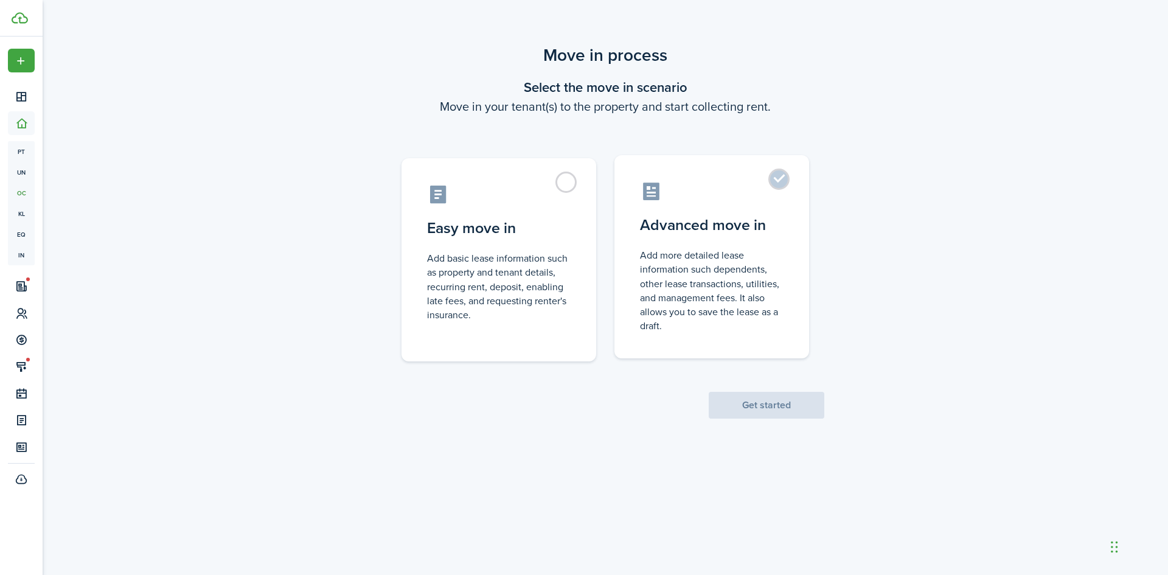
click at [779, 182] on label "Advanced move in Add more detailed lease information such dependents, other lea…" at bounding box center [712, 256] width 195 height 203
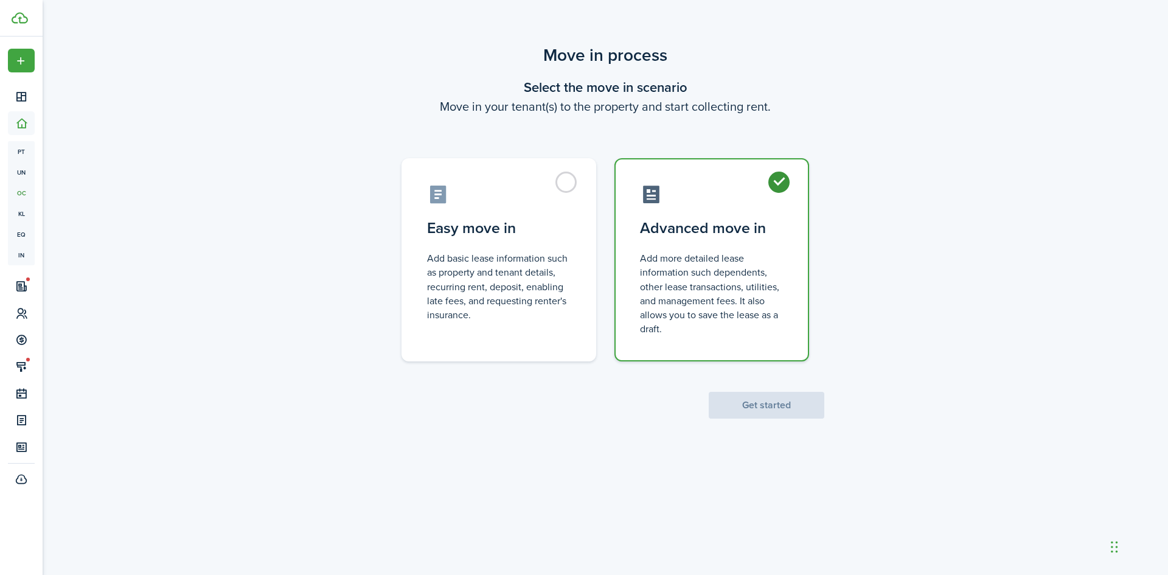
radio input "true"
click at [758, 399] on button "Get started" at bounding box center [767, 405] width 116 height 27
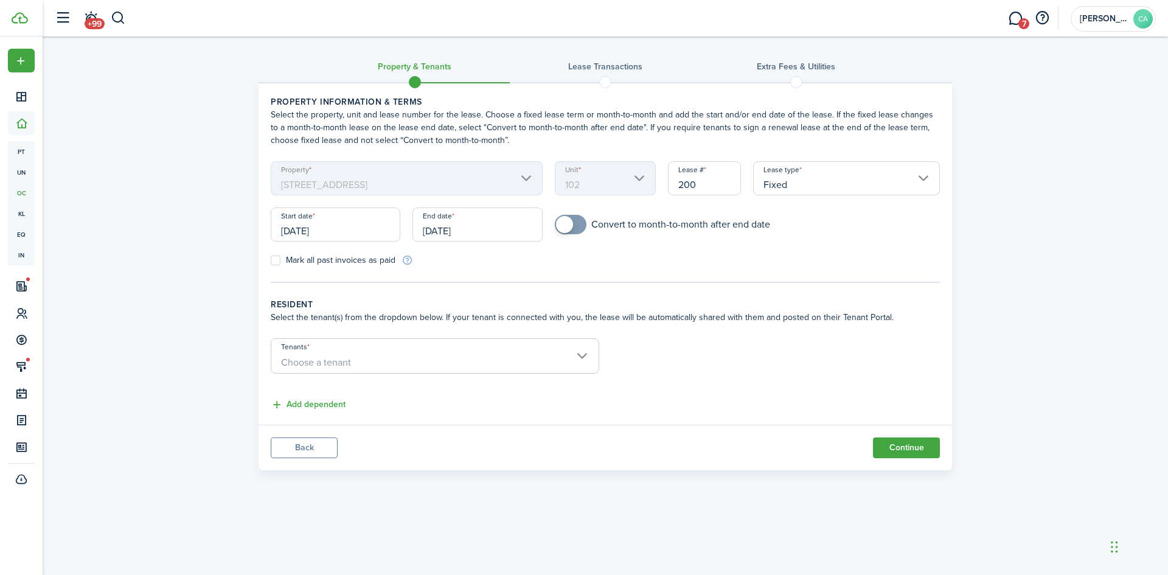
checkbox input "true"
click at [571, 218] on span at bounding box center [571, 224] width 12 height 19
click at [357, 355] on span "Choose a tenant" at bounding box center [434, 362] width 327 height 21
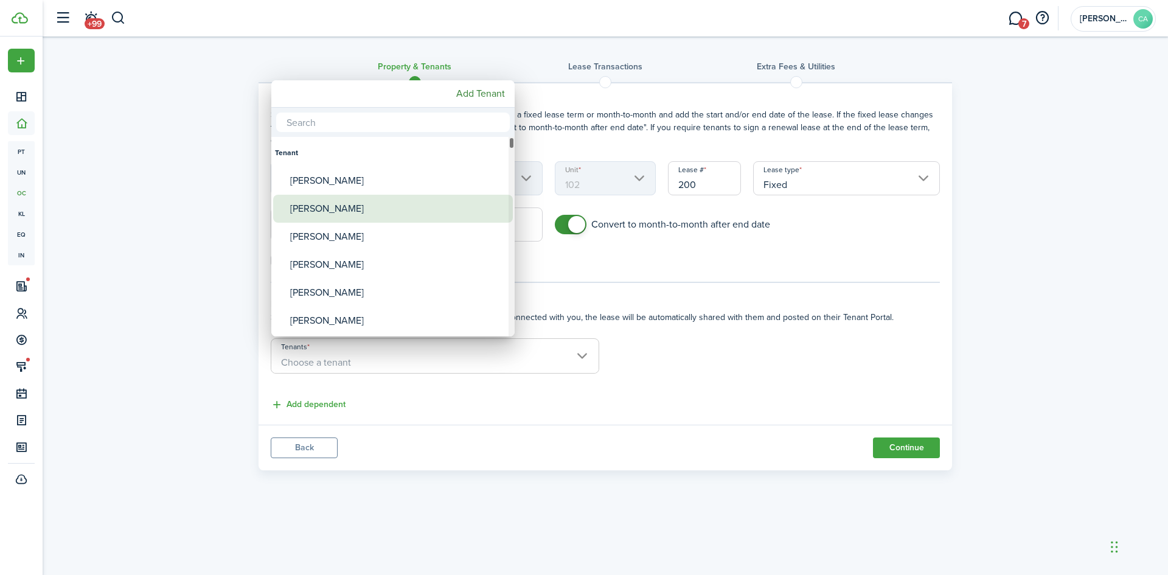
click at [324, 204] on div "[PERSON_NAME]" at bounding box center [397, 209] width 215 height 28
type input "[PERSON_NAME]"
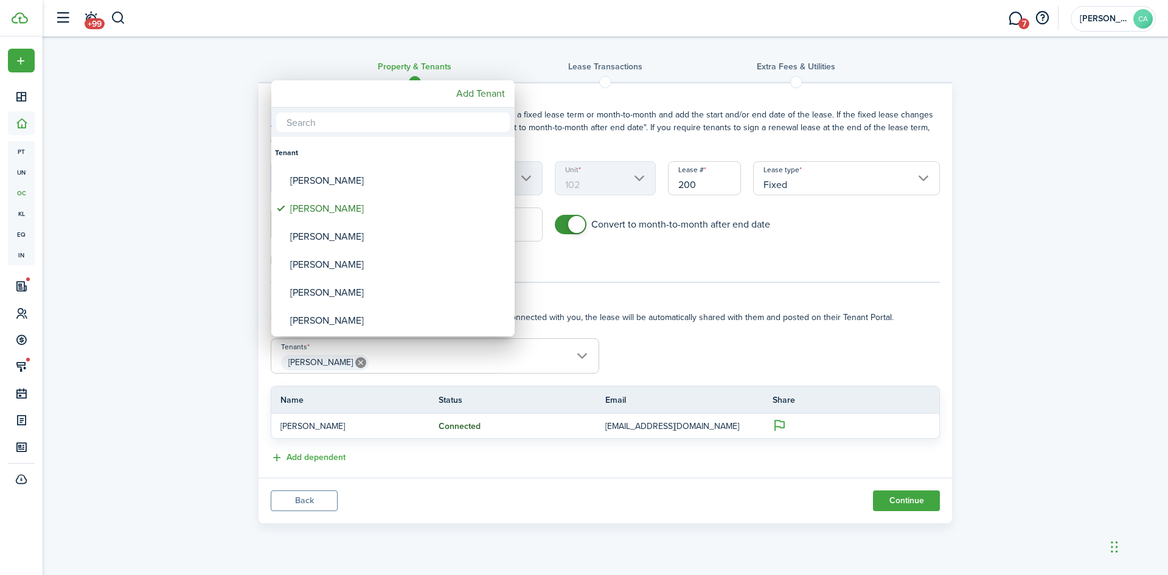
click at [327, 453] on div at bounding box center [584, 288] width 1363 height 770
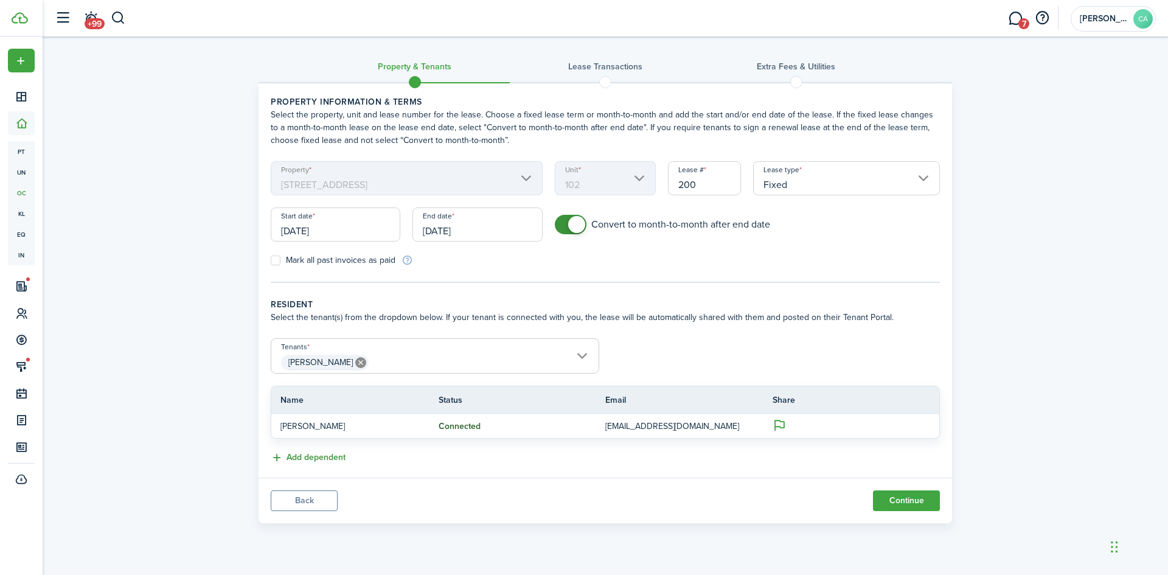
click at [327, 457] on button "Add dependent" at bounding box center [308, 458] width 75 height 14
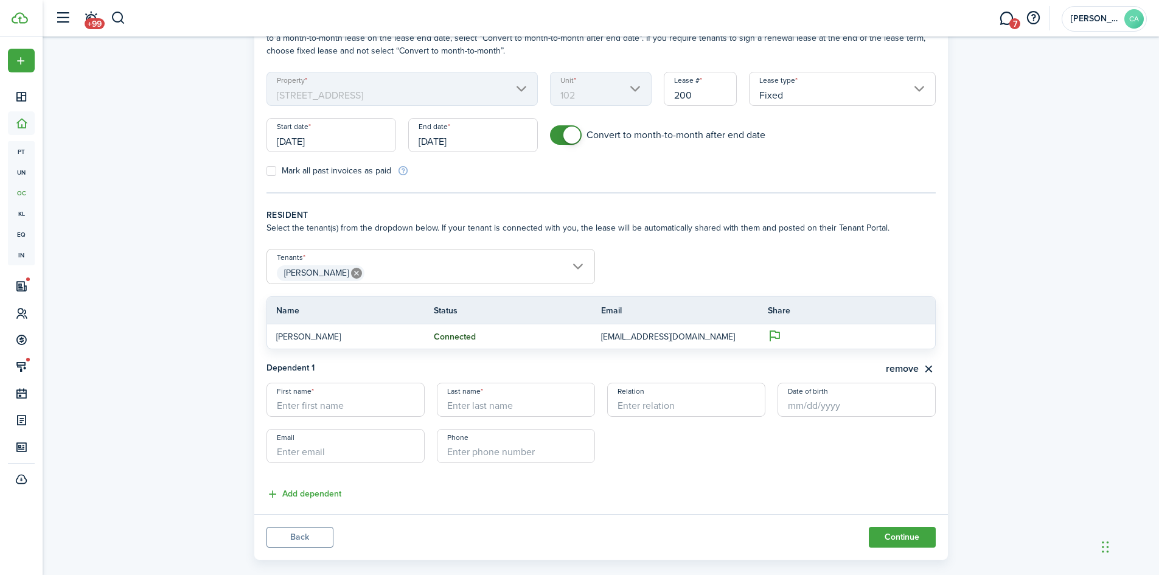
scroll to position [108, 0]
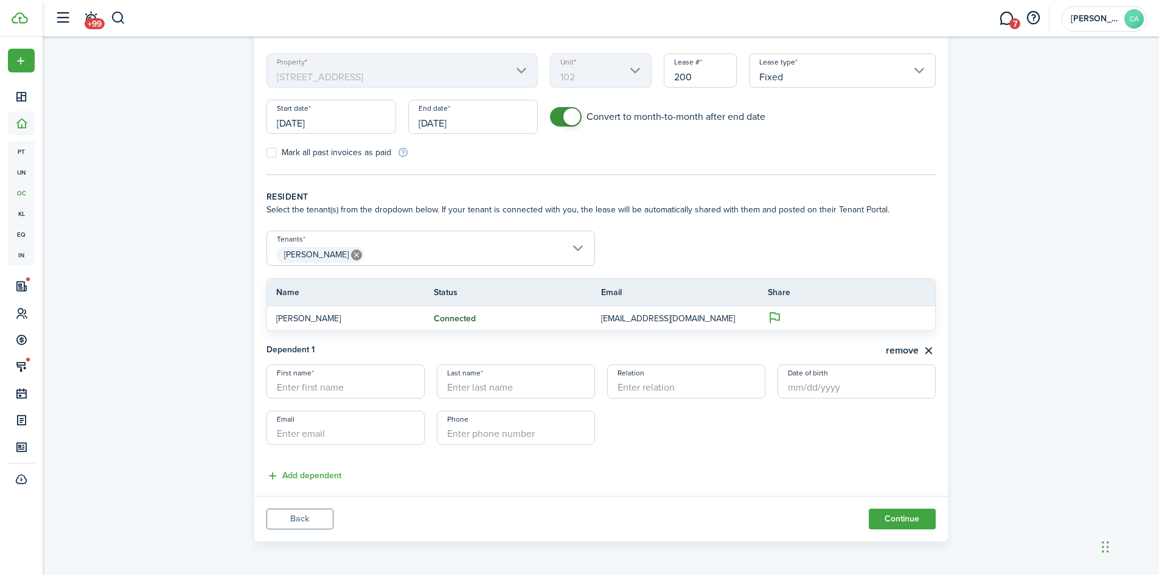
click at [691, 209] on wizard-step-header-description "Select the tenant(s) from the dropdown below. If your tenant is connected with …" at bounding box center [600, 209] width 669 height 13
click at [904, 349] on button "remove" at bounding box center [911, 350] width 50 height 15
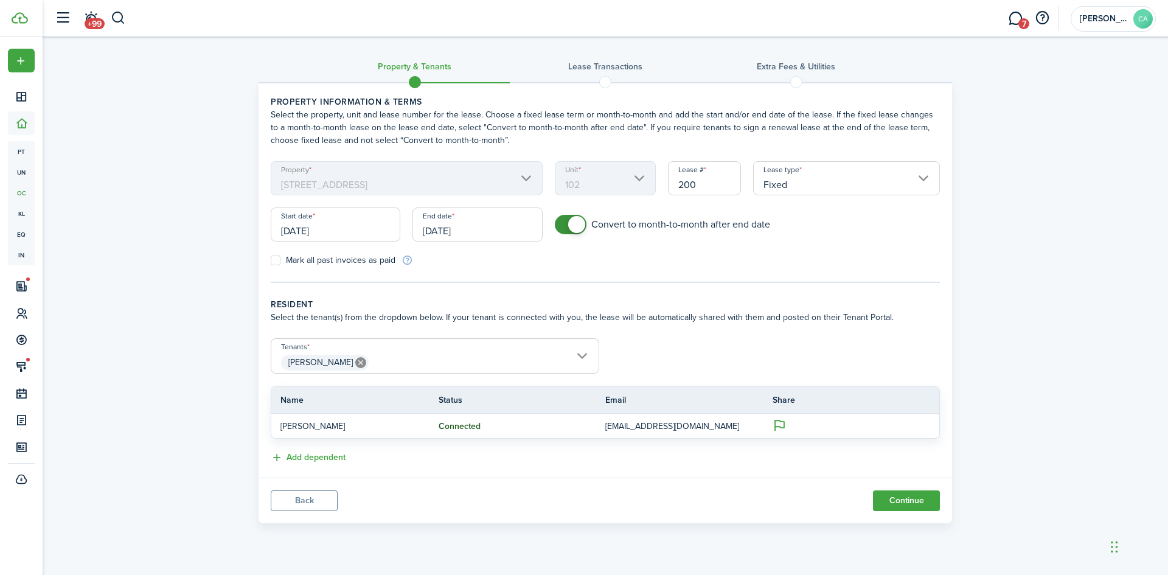
click at [584, 350] on input "[PERSON_NAME]" at bounding box center [434, 346] width 327 height 15
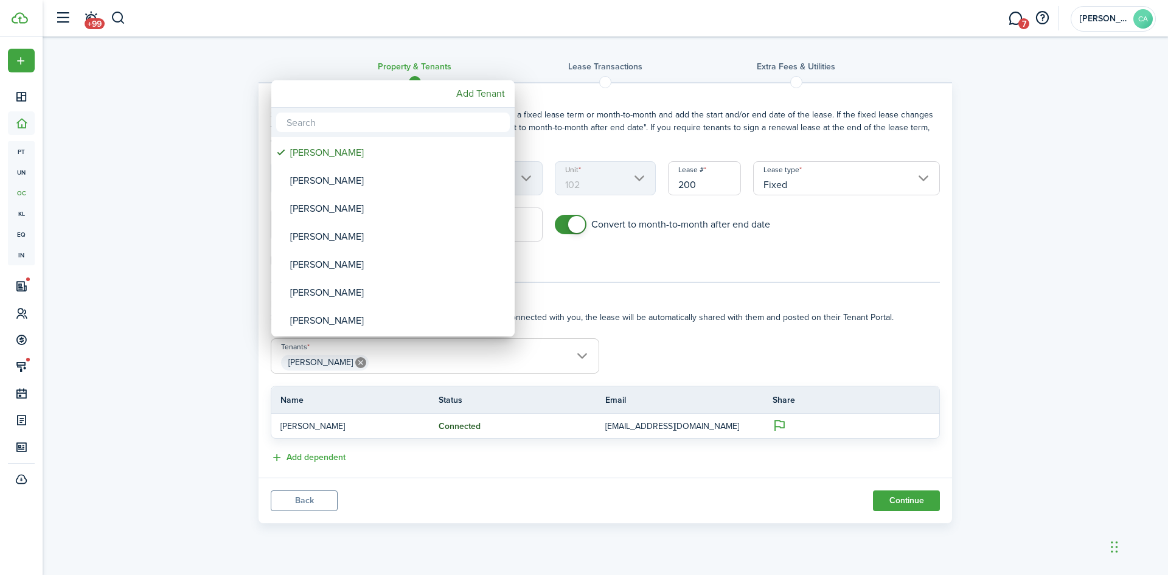
click at [405, 125] on input "text" at bounding box center [393, 122] width 234 height 19
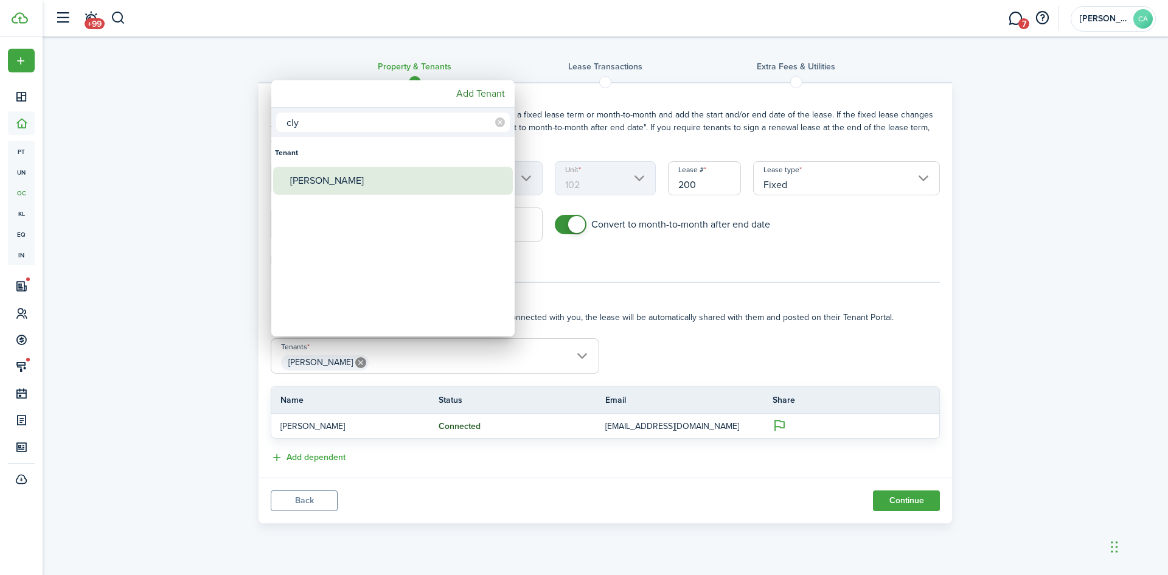
type input "cly"
click at [306, 182] on div "[PERSON_NAME]" at bounding box center [397, 181] width 215 height 28
type input "[PERSON_NAME], [PERSON_NAME]"
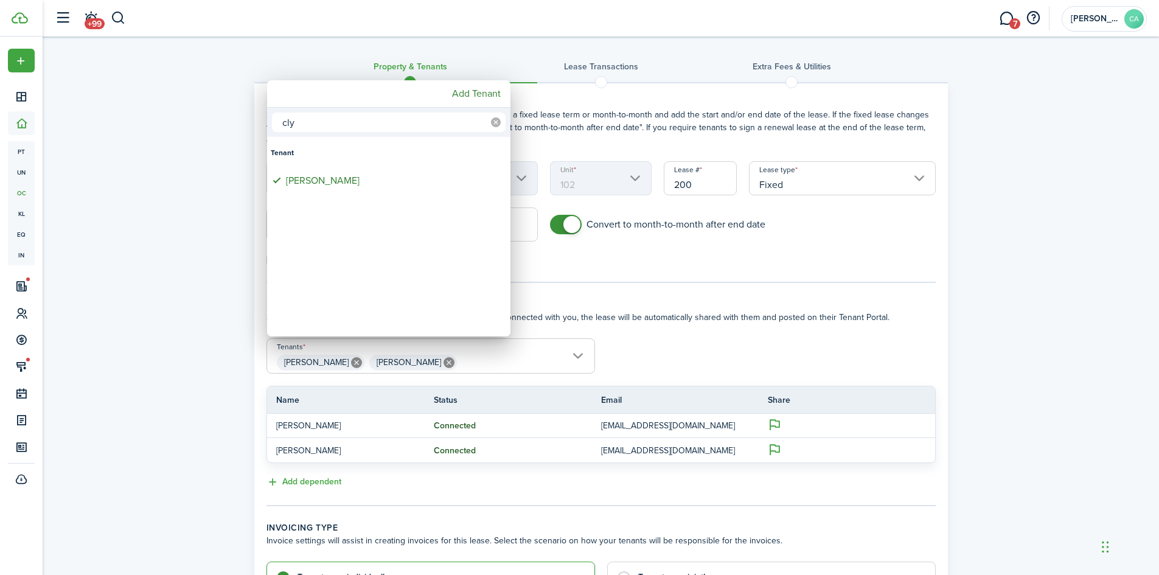
click at [494, 124] on icon at bounding box center [496, 122] width 10 height 10
click at [674, 301] on div at bounding box center [580, 288] width 1354 height 770
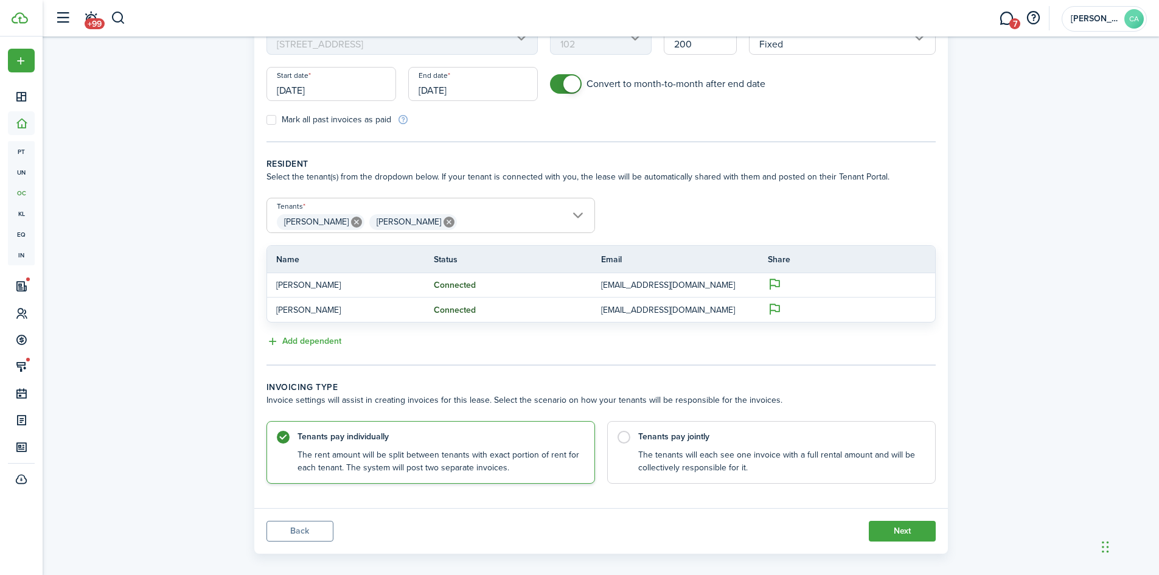
scroll to position [142, 0]
click at [898, 528] on button "Next" at bounding box center [902, 529] width 67 height 21
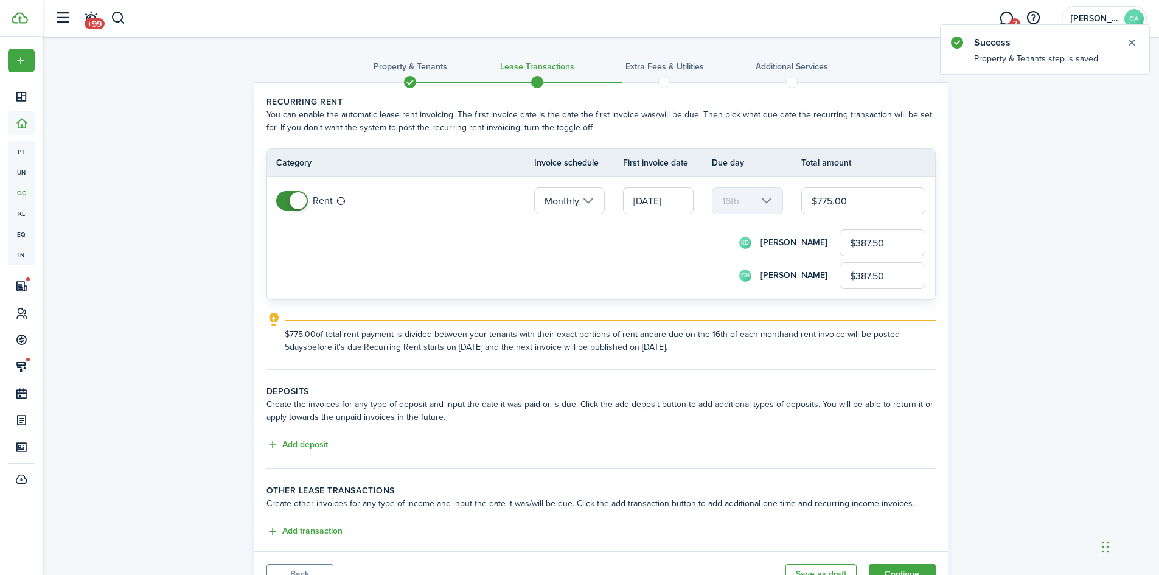
click at [661, 207] on input "[DATE]" at bounding box center [658, 200] width 71 height 27
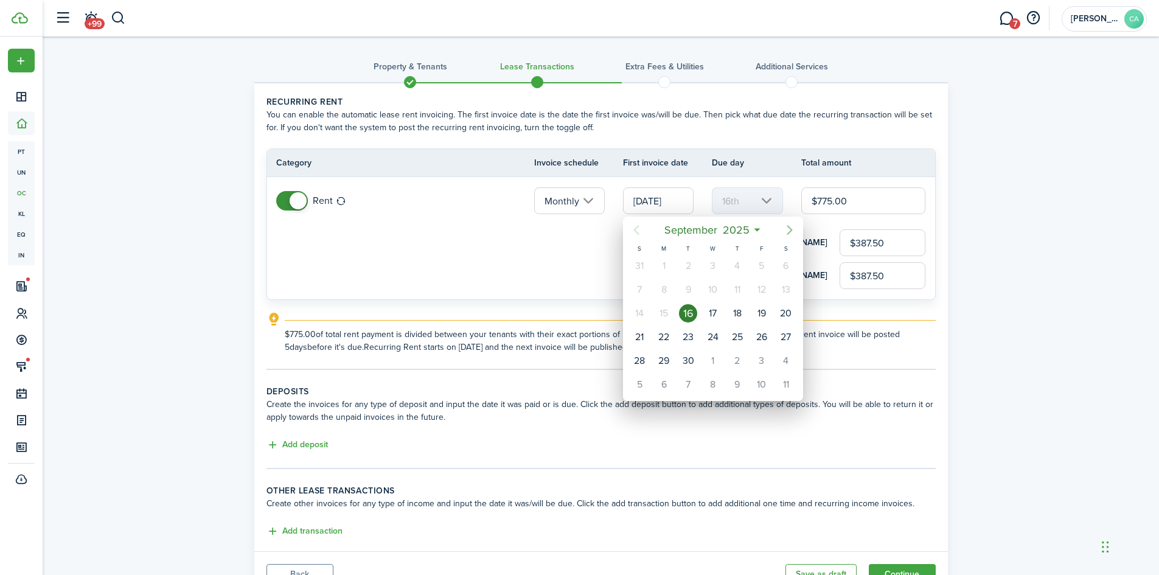
click at [789, 229] on icon "Next page" at bounding box center [789, 230] width 15 height 15
click at [638, 230] on icon "Previous page" at bounding box center [636, 230] width 15 height 15
click at [707, 360] on div "1" at bounding box center [713, 361] width 18 height 18
type input "[DATE]"
type input "1st"
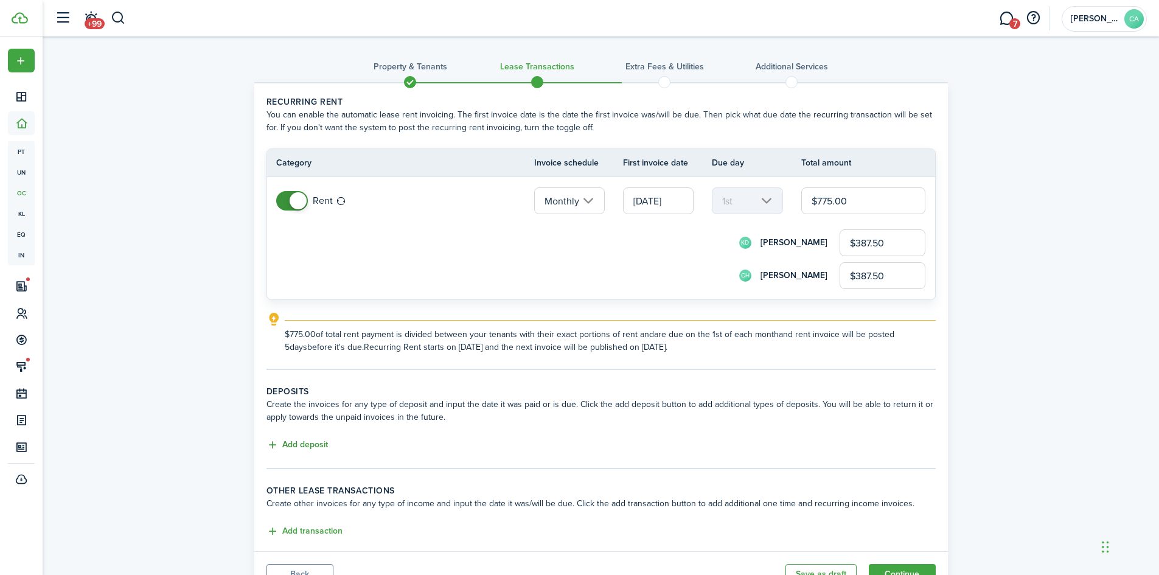
click at [301, 441] on button "Add deposit" at bounding box center [296, 445] width 61 height 14
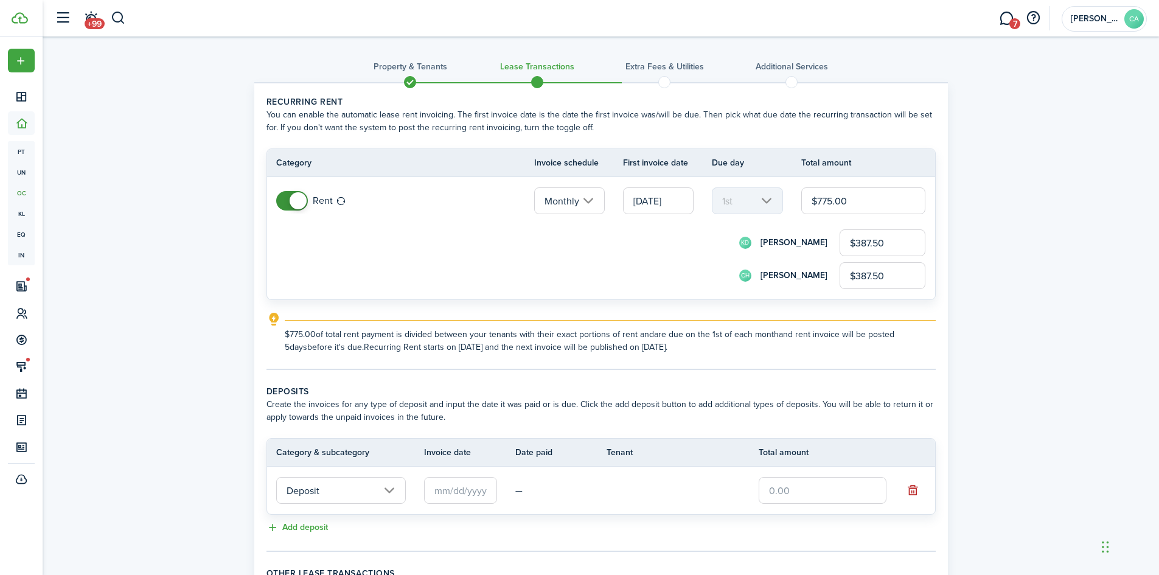
click at [357, 487] on input "Deposit" at bounding box center [341, 490] width 130 height 27
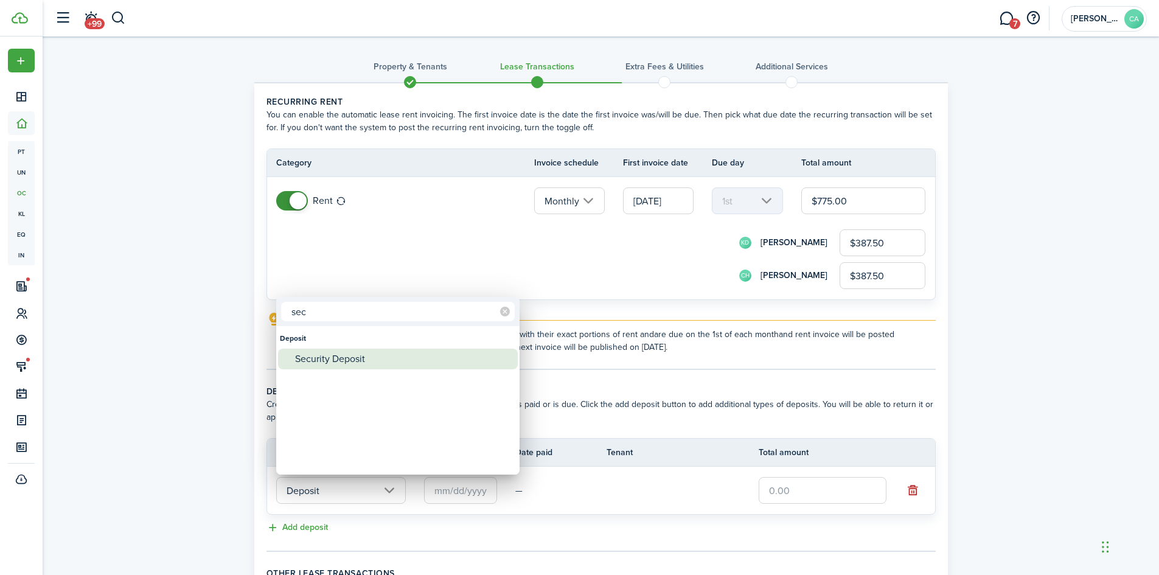
type input "sec"
click at [344, 360] on div "Security Deposit" at bounding box center [402, 359] width 215 height 21
type input "Deposit / Security Deposit"
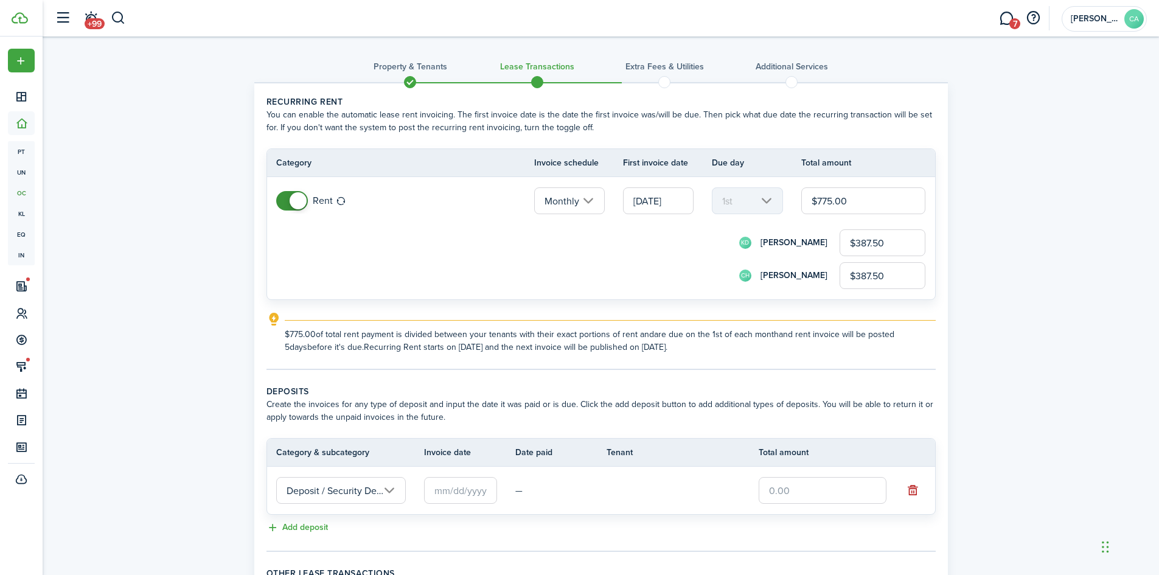
scroll to position [0, 13]
click at [474, 489] on input "text" at bounding box center [460, 490] width 73 height 27
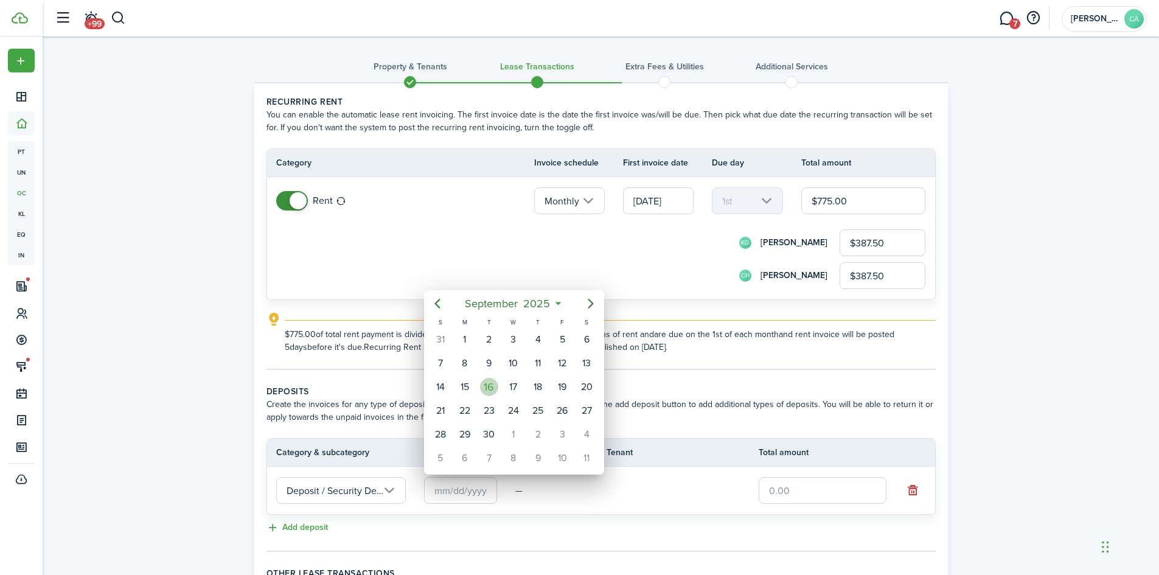
click at [486, 384] on div "16" at bounding box center [489, 387] width 18 height 18
type input "[DATE]"
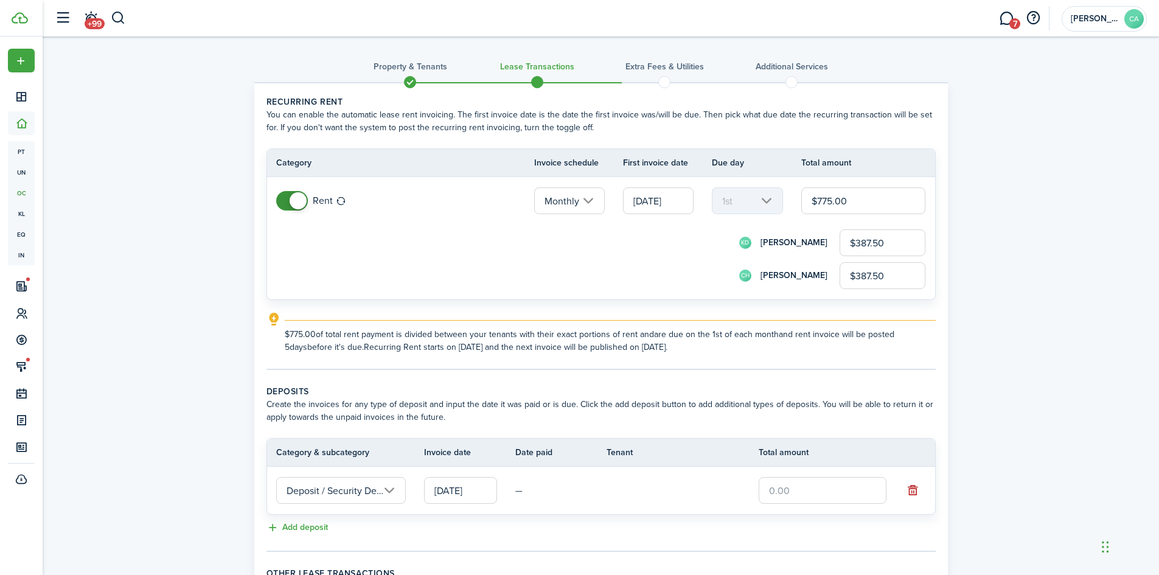
click at [830, 491] on input "text" at bounding box center [823, 490] width 128 height 27
type input "$10"
type input "$5.00"
type input "$100"
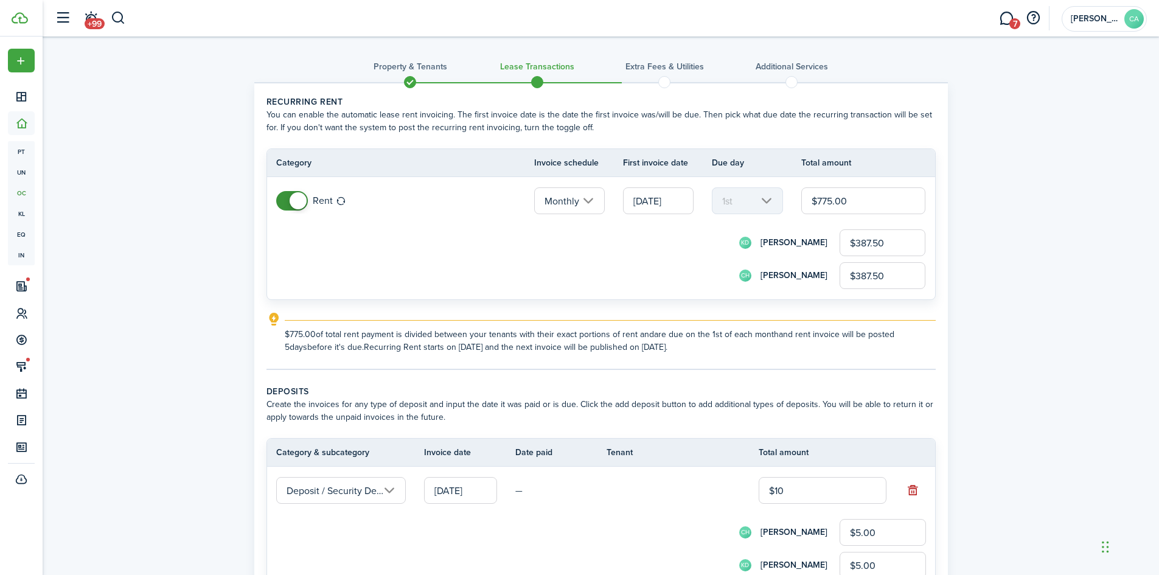
type input "$50.00"
type input "$1,000"
type input "$500.00"
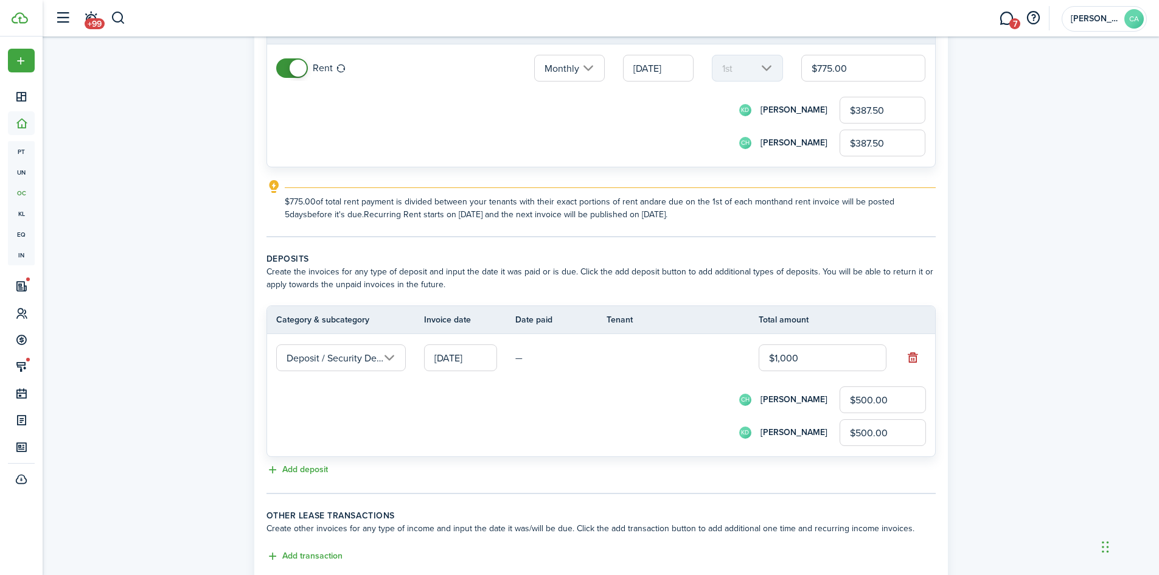
scroll to position [213, 0]
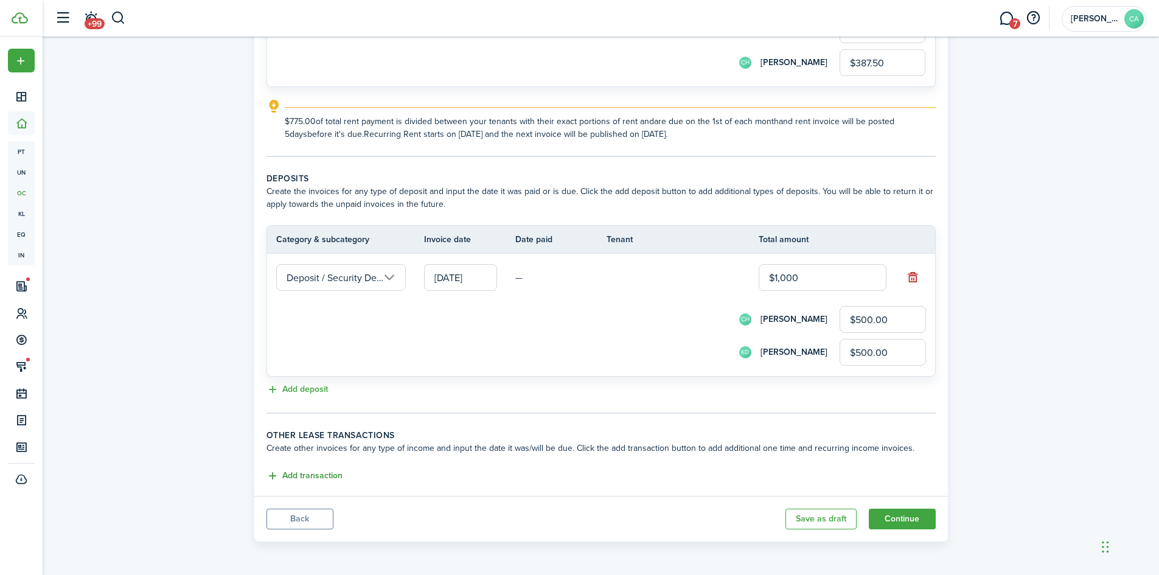
type input "$1,000.00"
click at [293, 474] on button "Add transaction" at bounding box center [304, 476] width 76 height 14
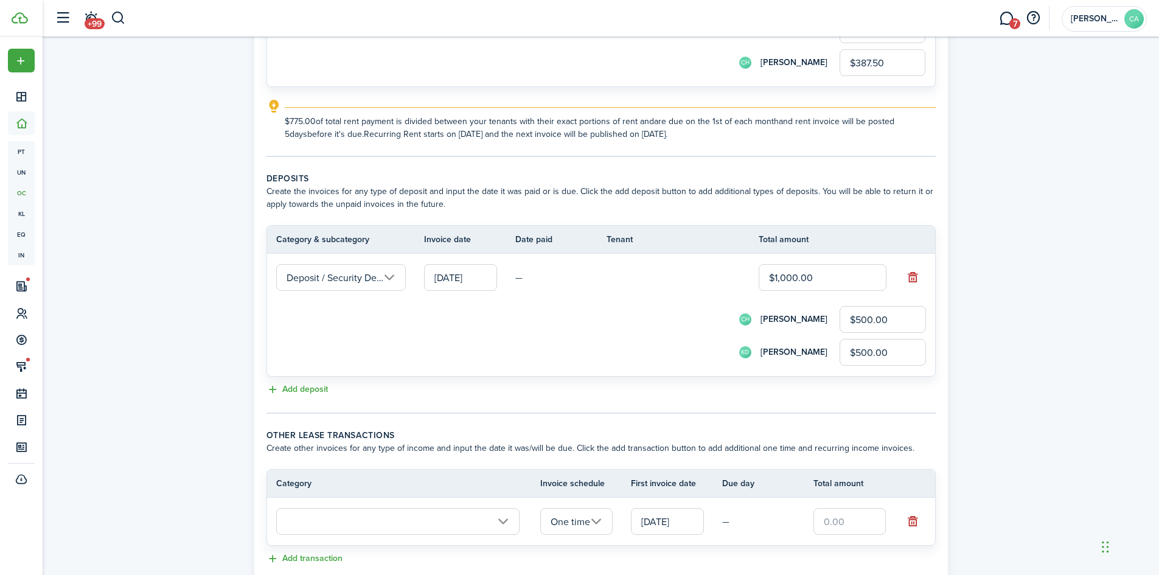
click at [329, 524] on input "text" at bounding box center [397, 521] width 243 height 27
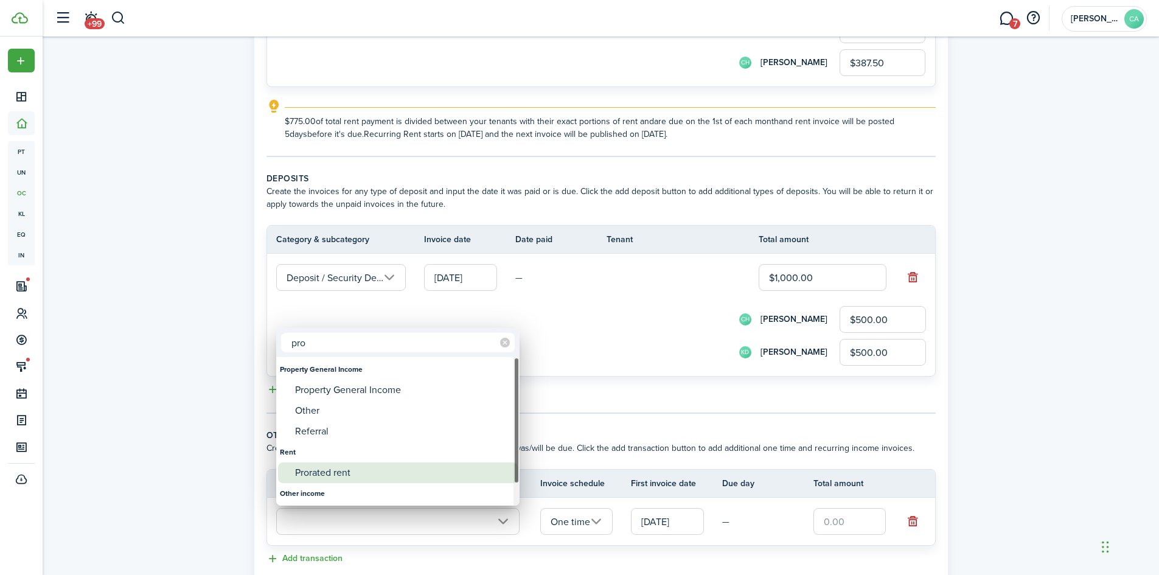
type input "pro"
click at [320, 476] on div "Prorated rent" at bounding box center [402, 472] width 215 height 21
type input "Rent / Prorated rent"
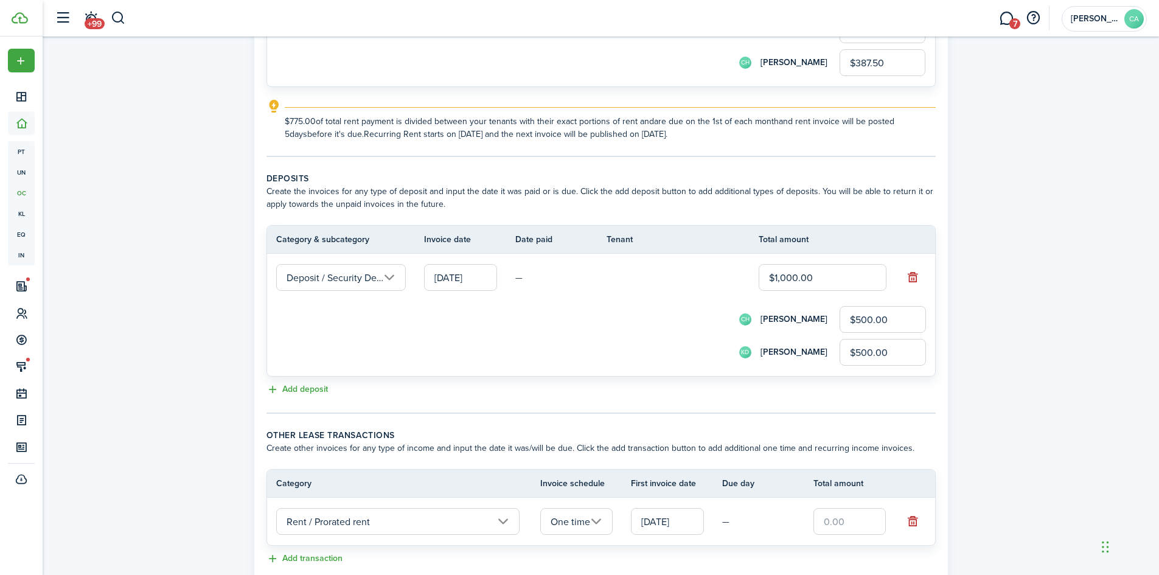
click at [635, 321] on div "CH [PERSON_NAME] $500.00" at bounding box center [618, 319] width 616 height 27
click at [855, 536] on td at bounding box center [858, 521] width 91 height 33
click at [862, 527] on input "text" at bounding box center [849, 521] width 73 height 27
type input "$38"
type input "$19.00"
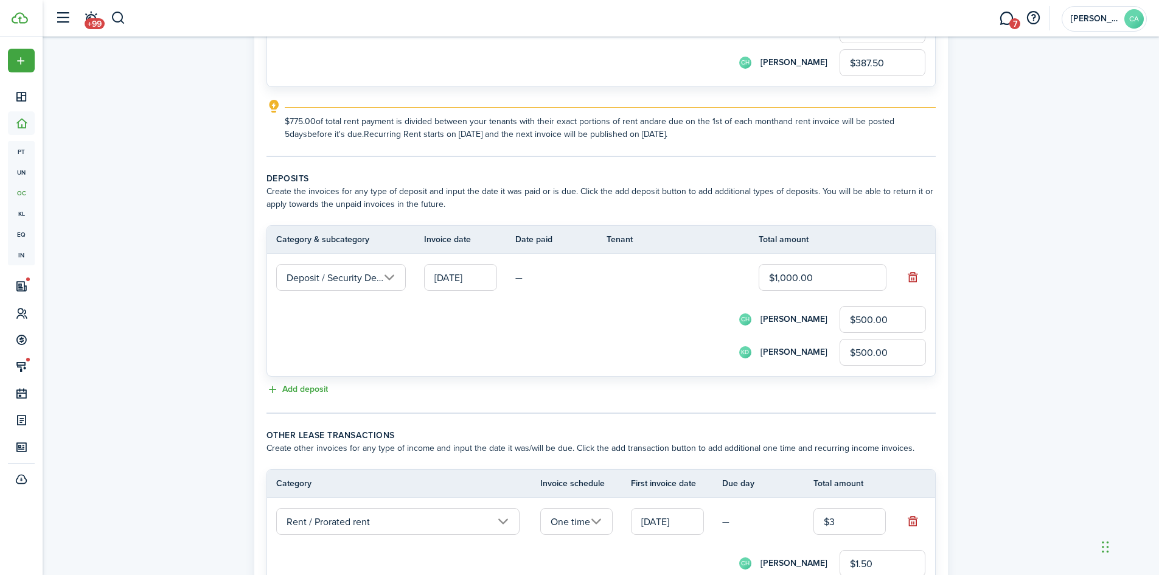
type input "$19.00"
type input "$387"
type input "$193.50"
type input "$387.5"
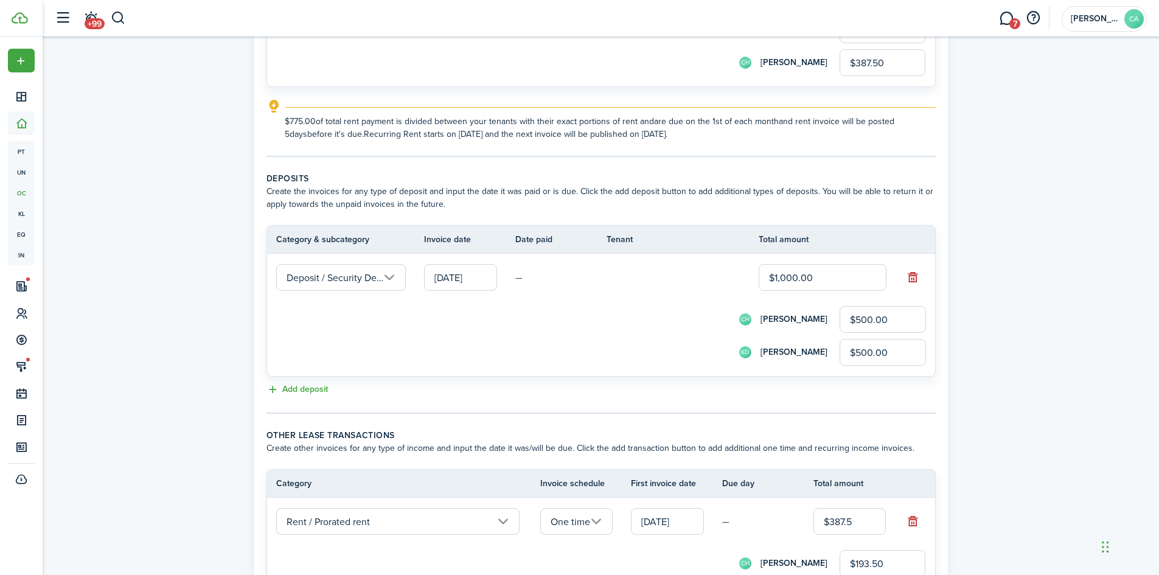
type input "$193.75"
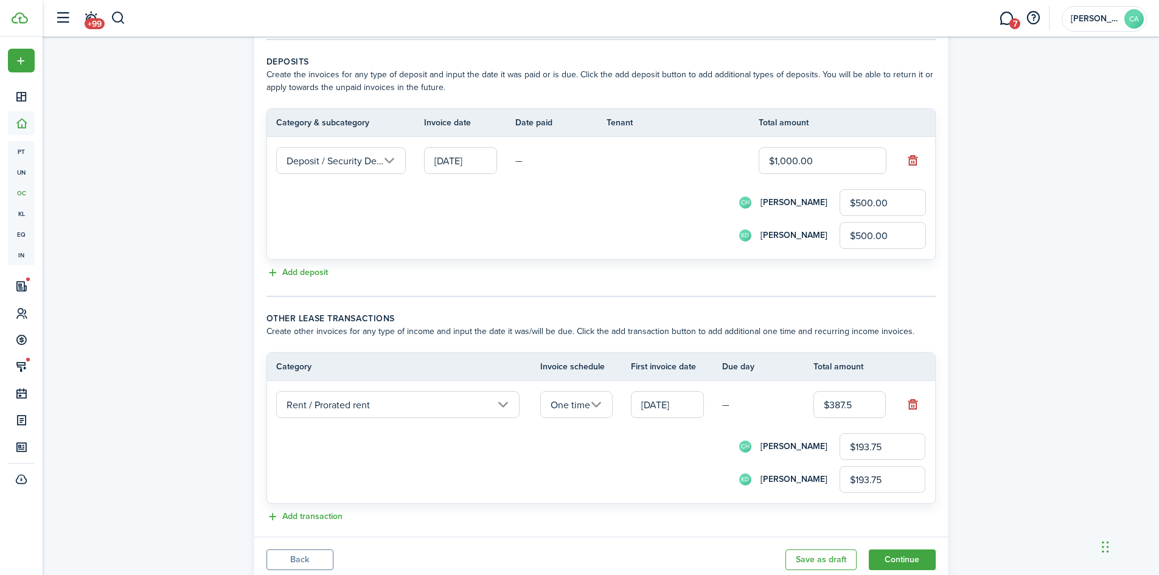
scroll to position [371, 0]
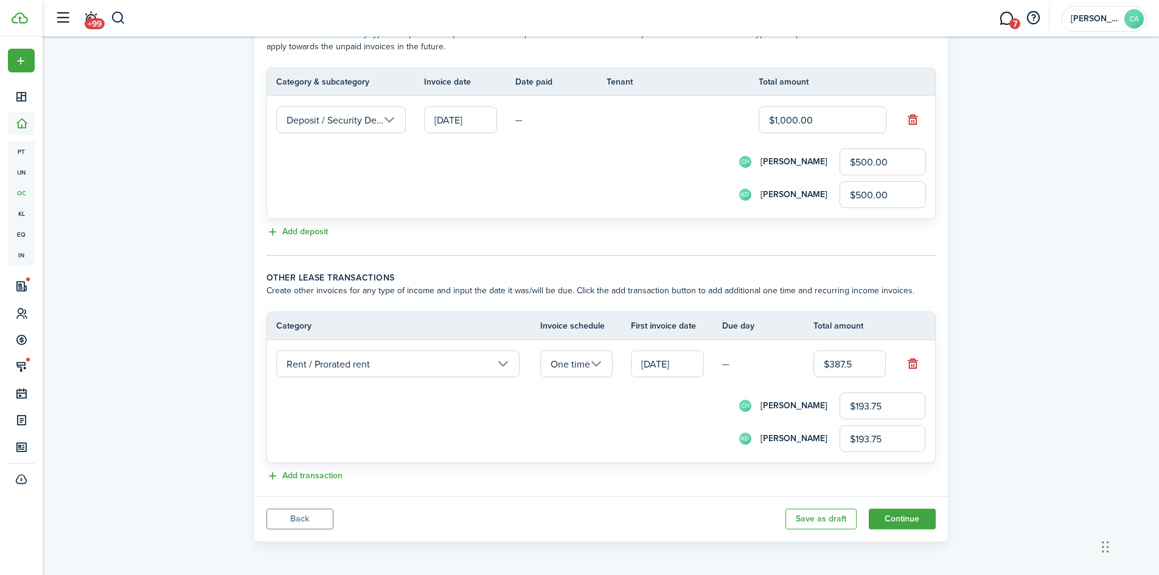
type input "$387.50"
click at [606, 427] on div "KD [PERSON_NAME] $193.75" at bounding box center [618, 438] width 616 height 27
click at [899, 515] on button "Continue" at bounding box center [902, 519] width 67 height 21
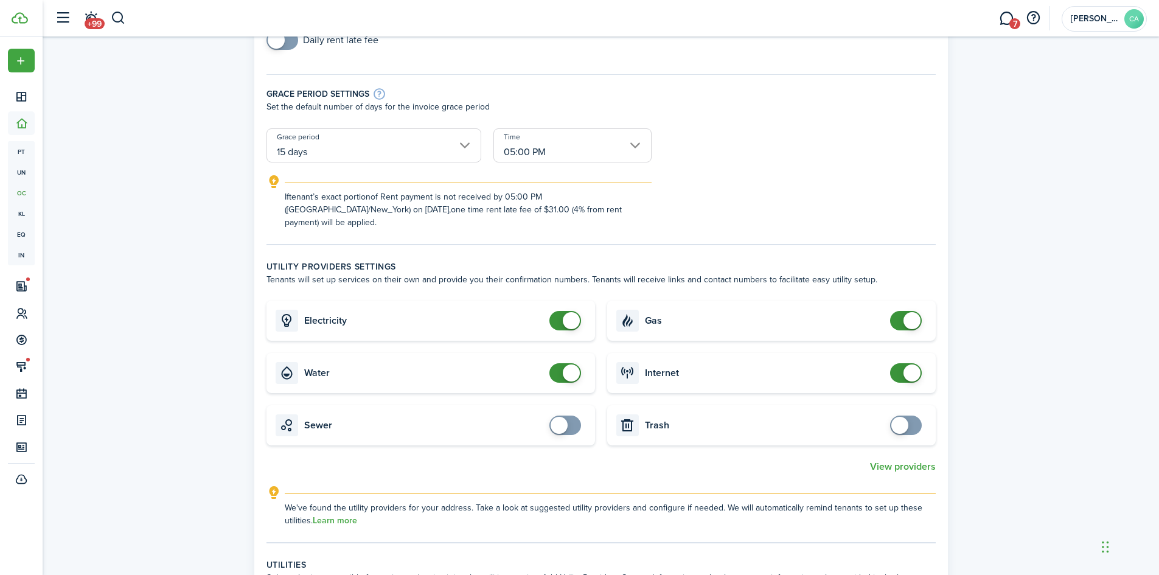
scroll to position [198, 0]
checkbox input "false"
click at [559, 362] on span at bounding box center [565, 371] width 12 height 19
checkbox input "false"
click at [911, 311] on span at bounding box center [912, 319] width 17 height 17
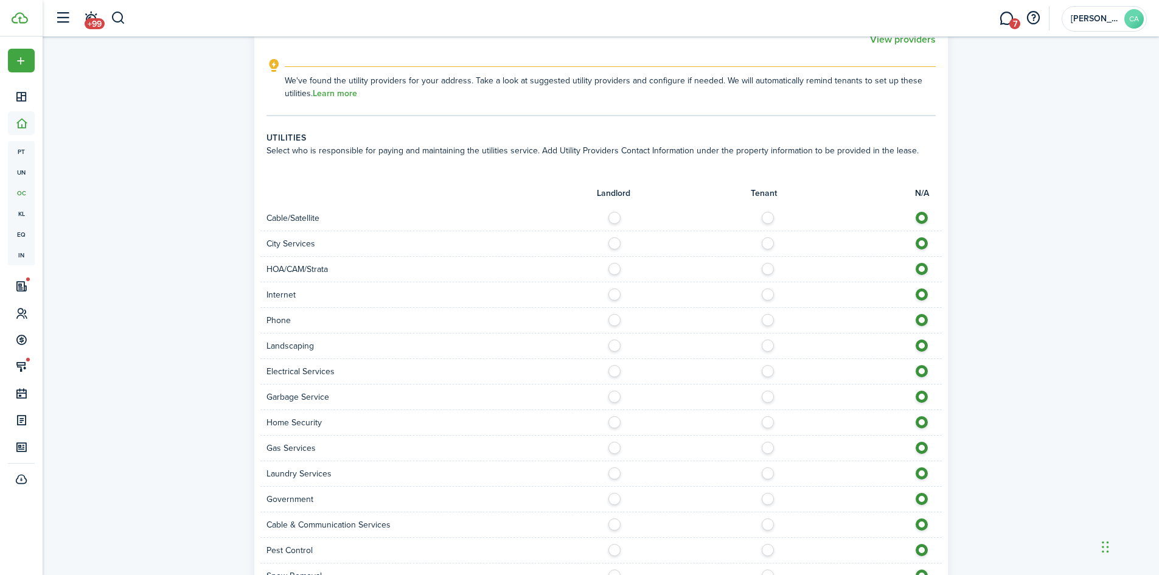
scroll to position [636, 0]
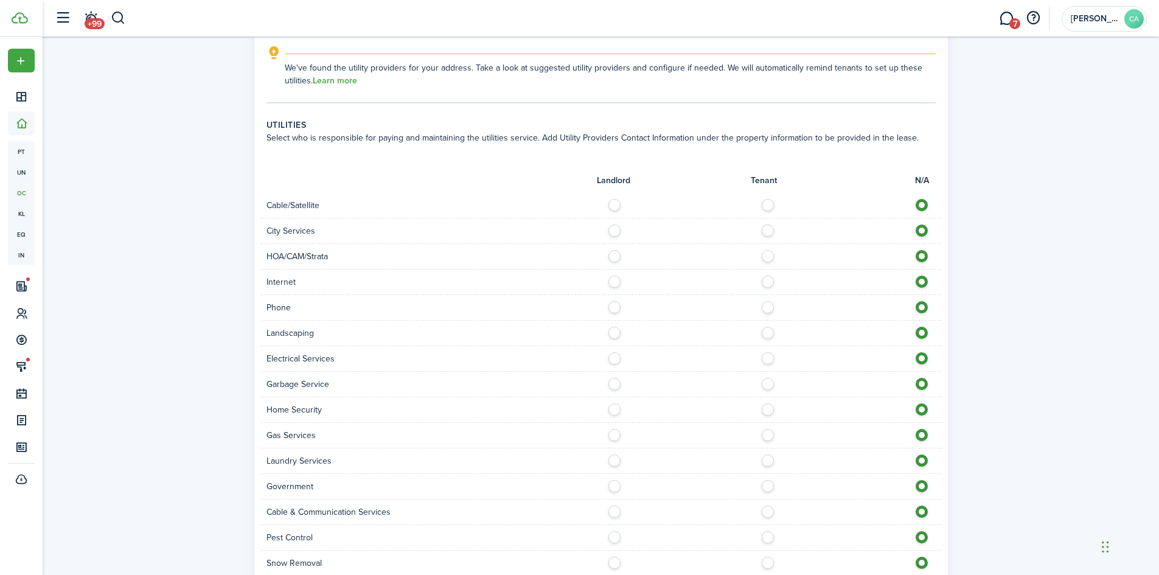
click at [613, 225] on label at bounding box center [617, 228] width 21 height 6
radio input "true"
click at [614, 327] on label at bounding box center [617, 330] width 21 height 6
radio input "true"
click at [766, 352] on label at bounding box center [771, 355] width 21 height 6
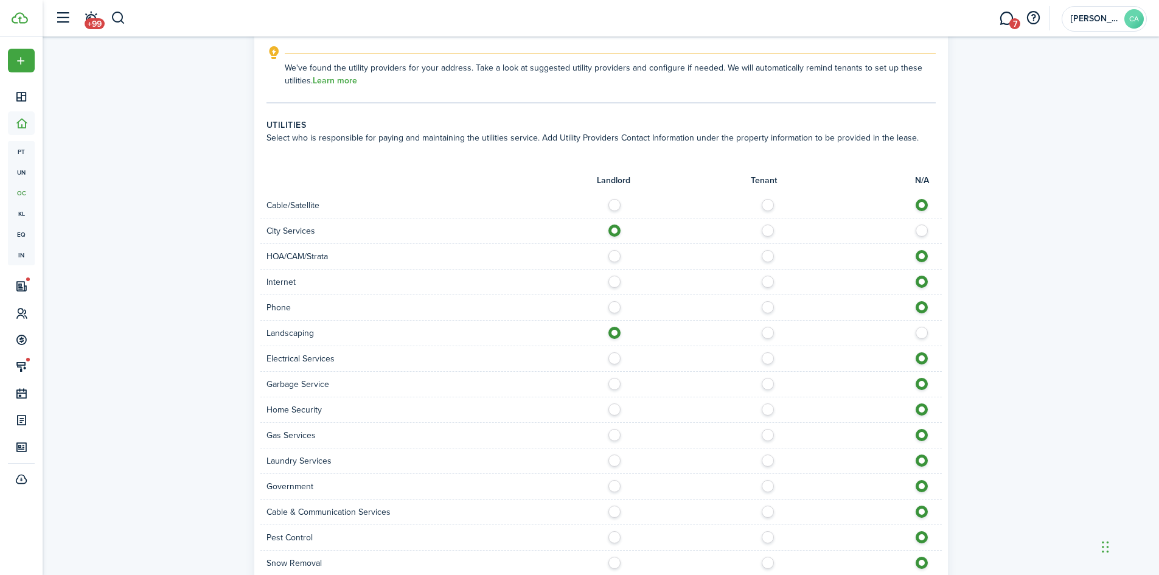
radio input "true"
click at [613, 378] on label at bounding box center [617, 381] width 21 height 6
radio input "true"
click at [768, 301] on label at bounding box center [771, 304] width 21 height 6
radio input "true"
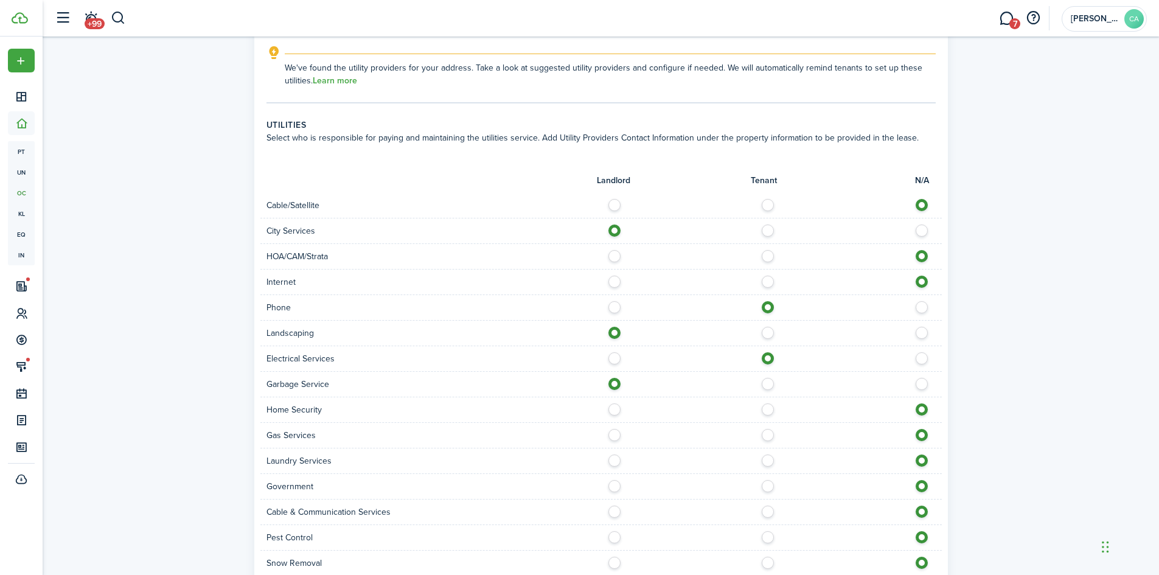
click at [777, 270] on div "Internet" at bounding box center [600, 283] width 681 height 26
click at [772, 276] on label at bounding box center [771, 279] width 21 height 6
radio input "true"
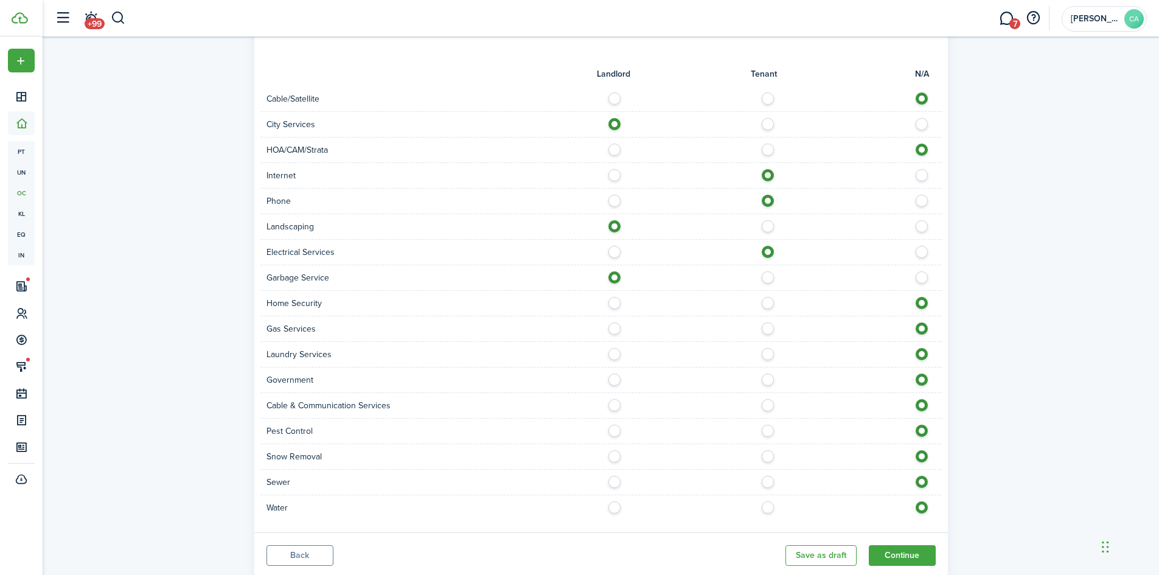
scroll to position [767, 0]
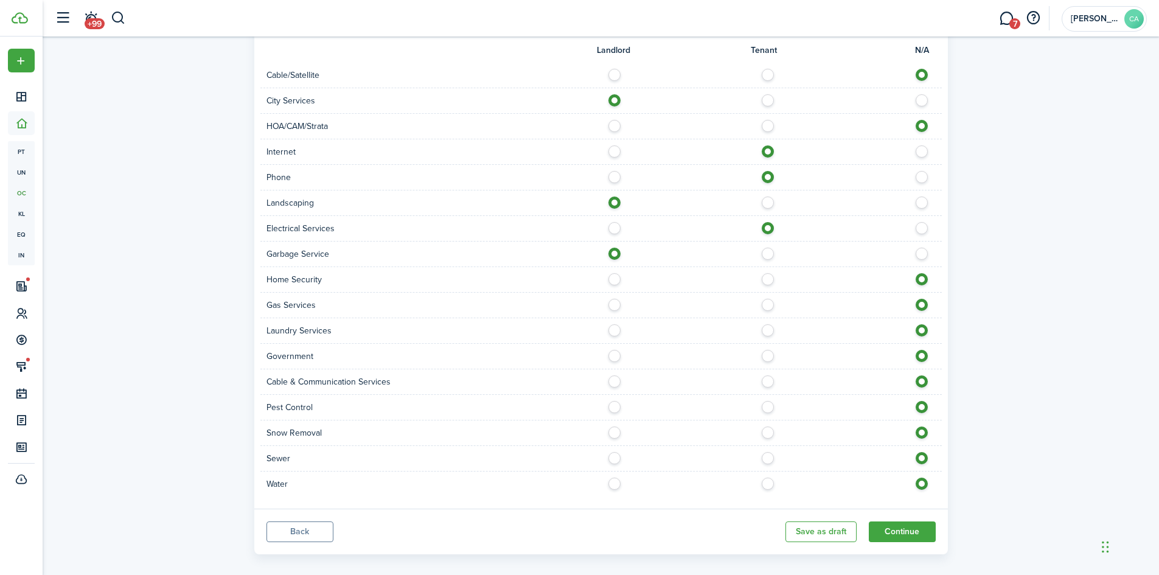
click at [767, 375] on label at bounding box center [771, 378] width 21 height 6
radio input "true"
click at [617, 427] on label at bounding box center [617, 430] width 21 height 6
radio input "true"
click at [614, 452] on label at bounding box center [617, 455] width 21 height 6
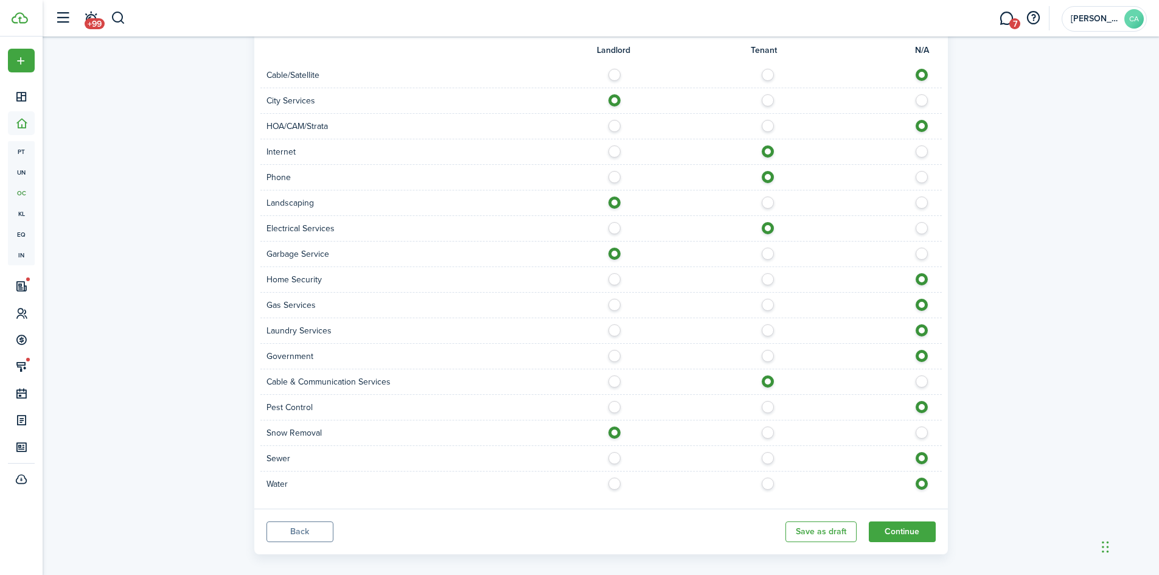
radio input "true"
click at [614, 478] on label at bounding box center [617, 481] width 21 height 6
radio input "true"
click at [897, 521] on button "Continue" at bounding box center [902, 531] width 67 height 21
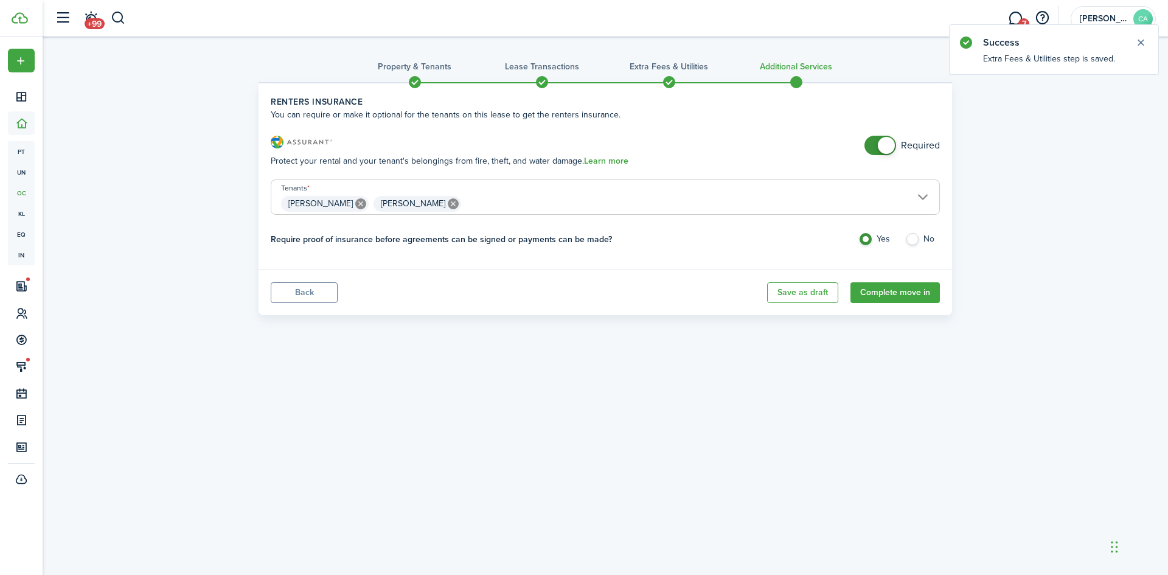
checkbox input "false"
click at [880, 147] on span at bounding box center [886, 145] width 17 height 17
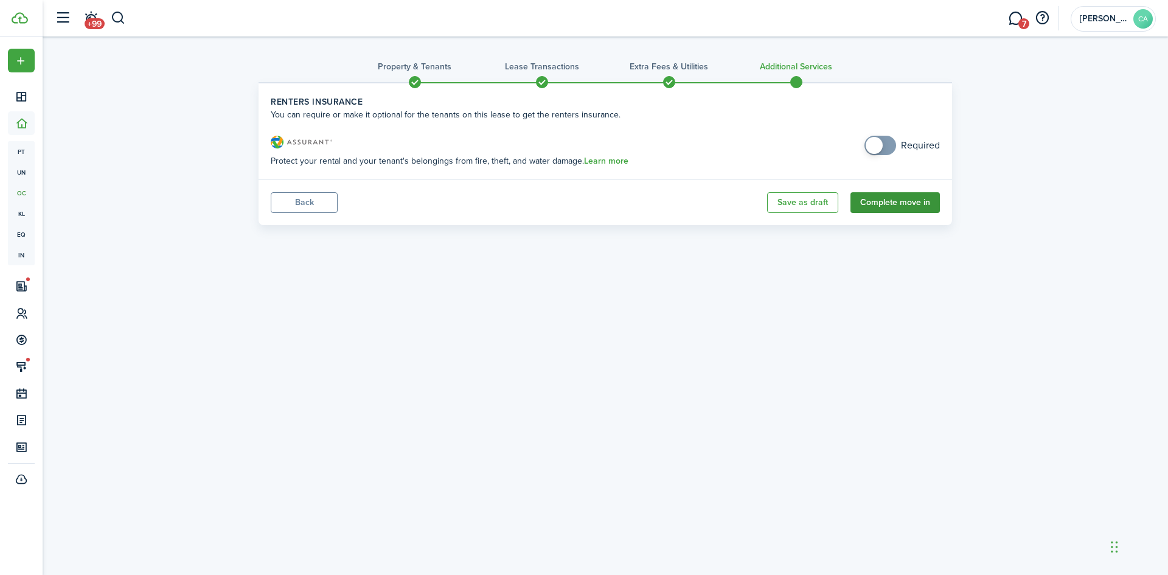
click at [903, 203] on button "Complete move in" at bounding box center [895, 202] width 89 height 21
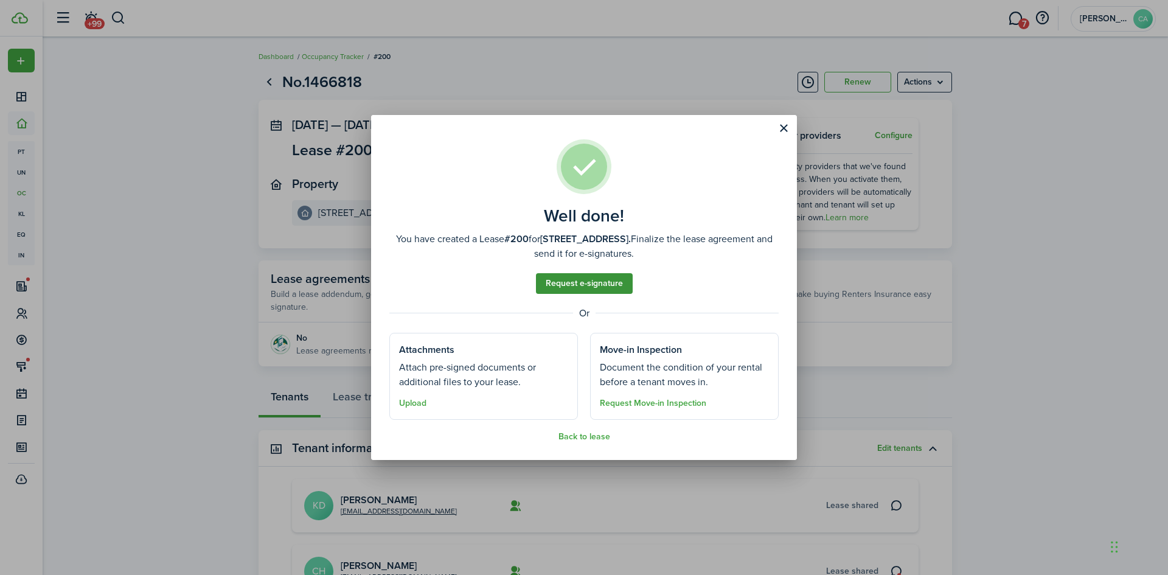
click at [614, 284] on link "Request e-signature" at bounding box center [584, 283] width 97 height 21
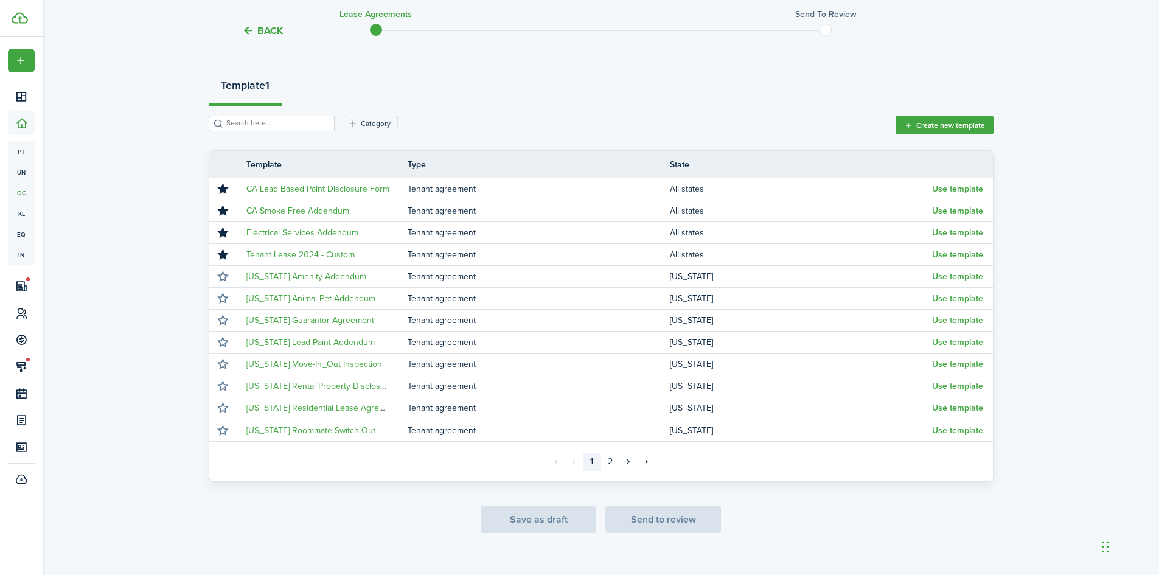
scroll to position [122, 0]
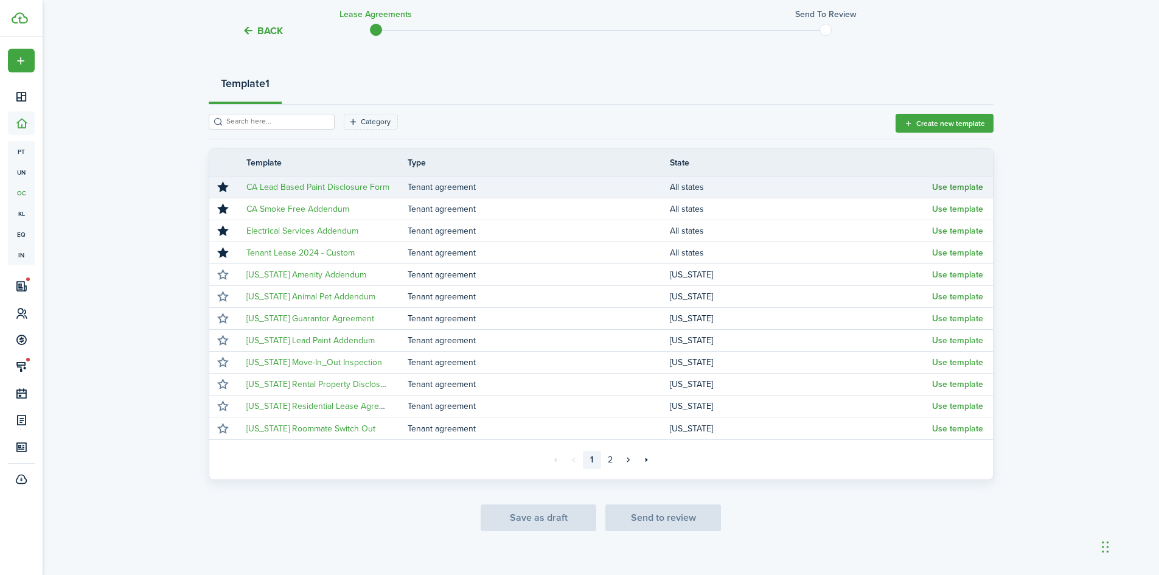
click at [946, 189] on button "Use template" at bounding box center [957, 188] width 51 height 10
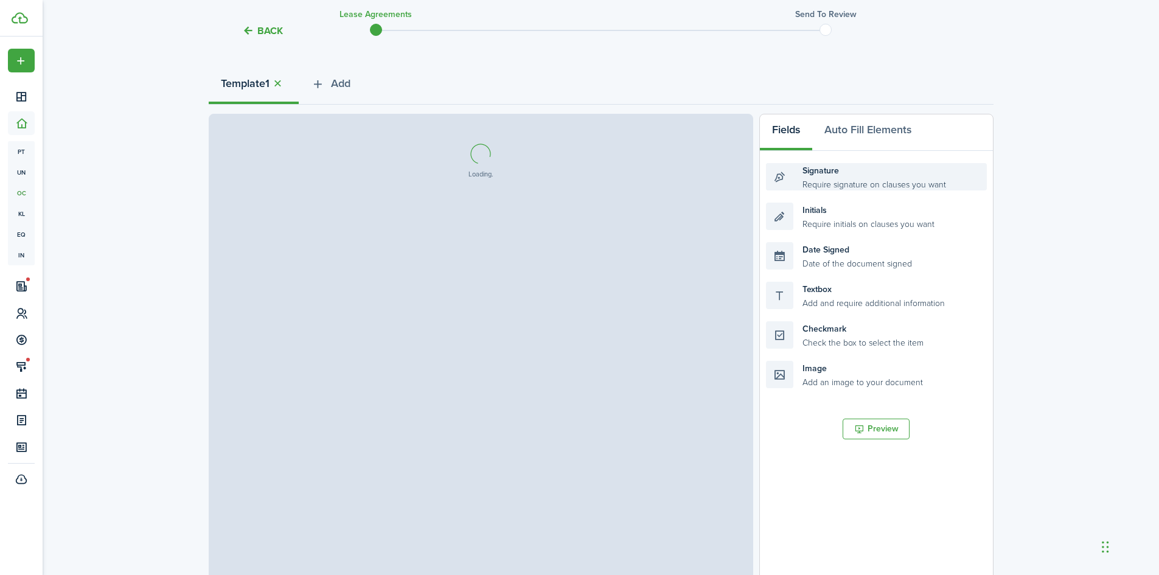
select select "fit"
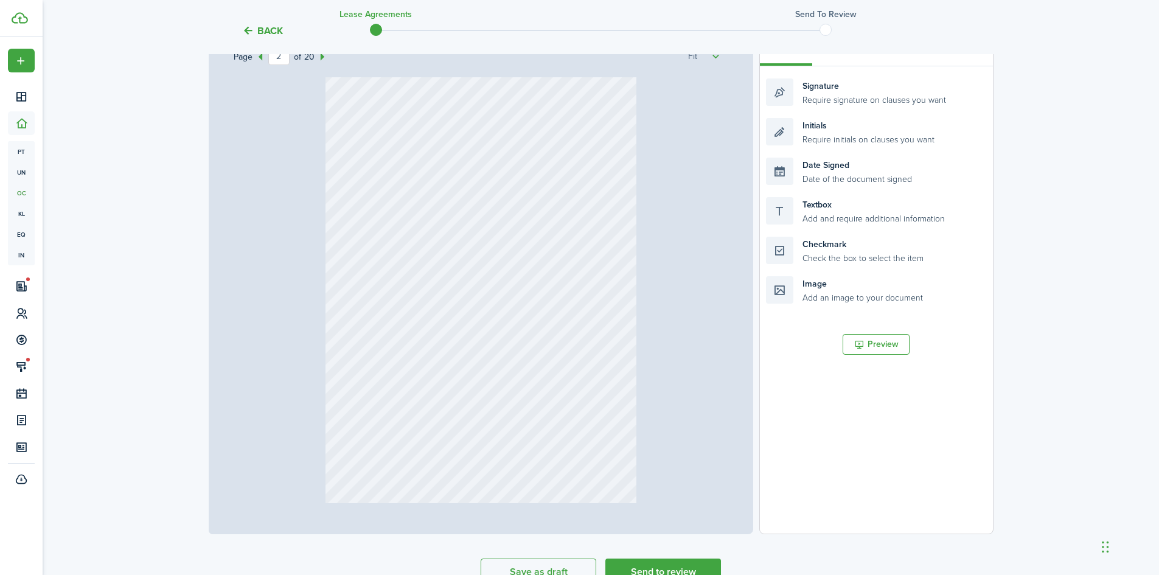
scroll to position [627, 0]
type input "1"
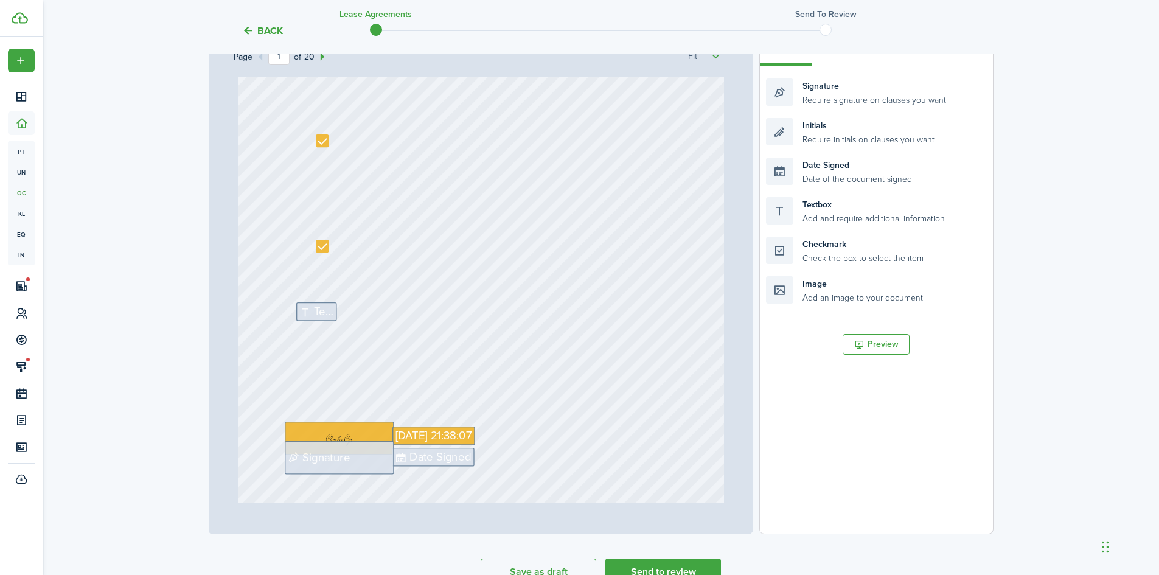
scroll to position [188, 0]
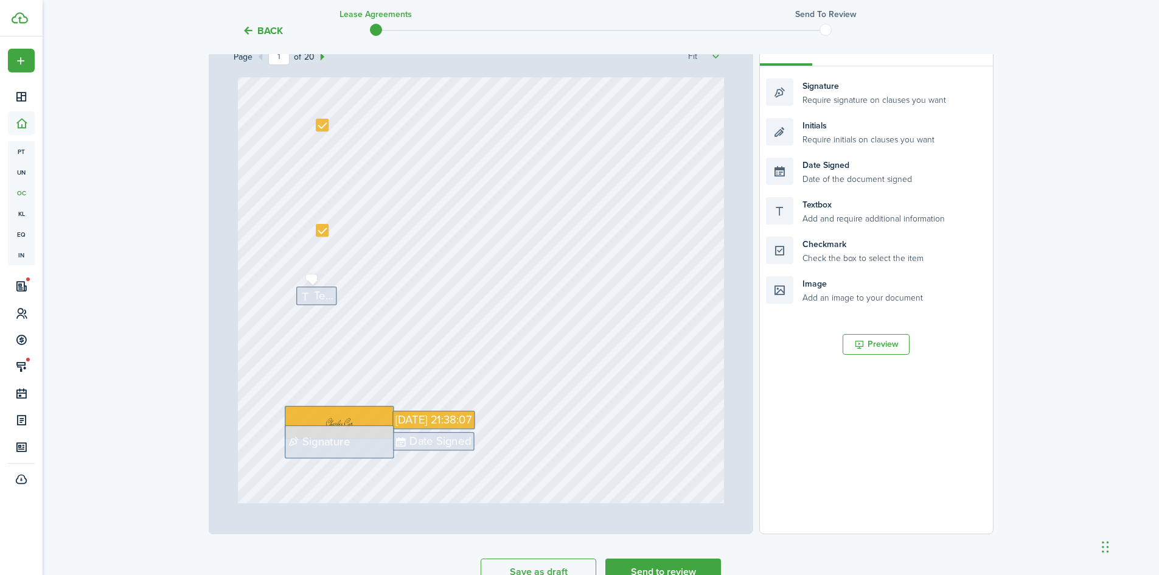
click at [302, 299] on icon at bounding box center [306, 296] width 15 height 12
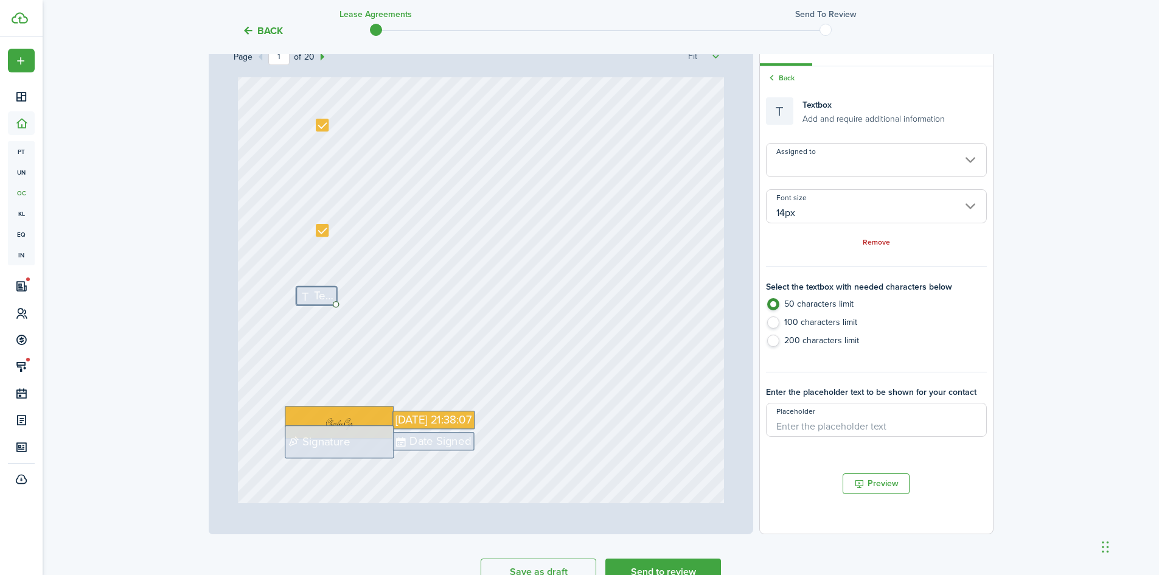
click at [940, 155] on input "Assigned to" at bounding box center [876, 160] width 220 height 34
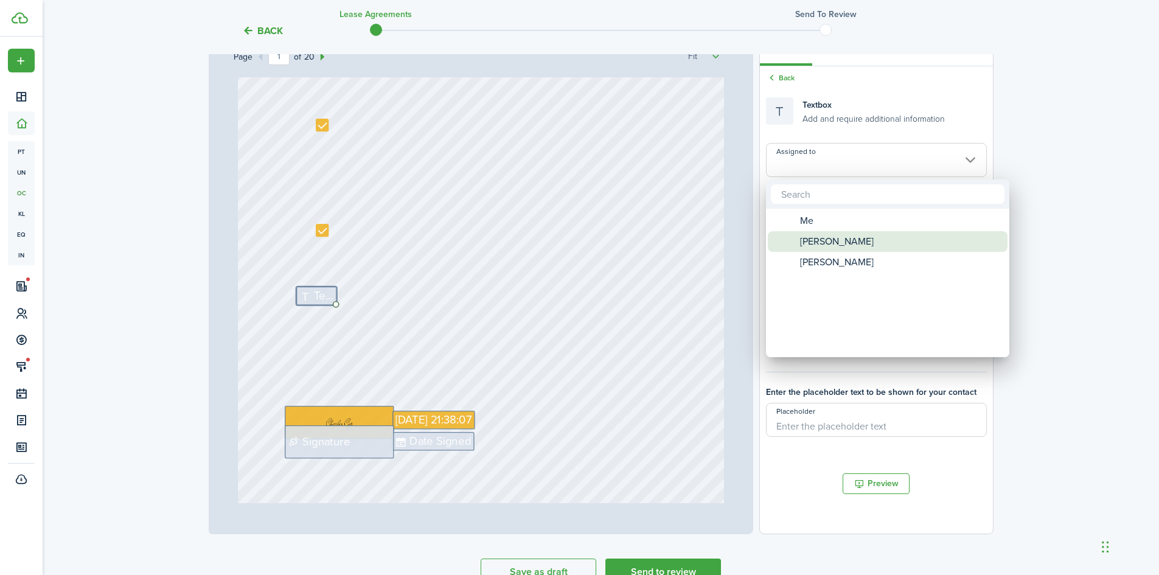
click at [830, 246] on span "[PERSON_NAME]" at bounding box center [837, 241] width 74 height 21
type input "[PERSON_NAME]"
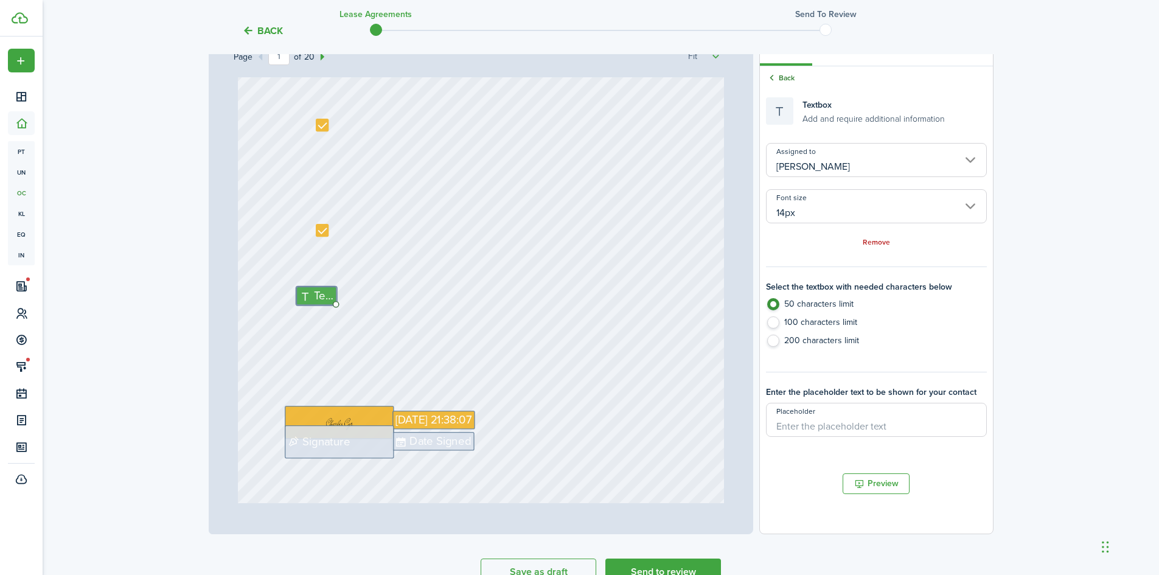
click at [776, 75] on icon at bounding box center [772, 77] width 12 height 11
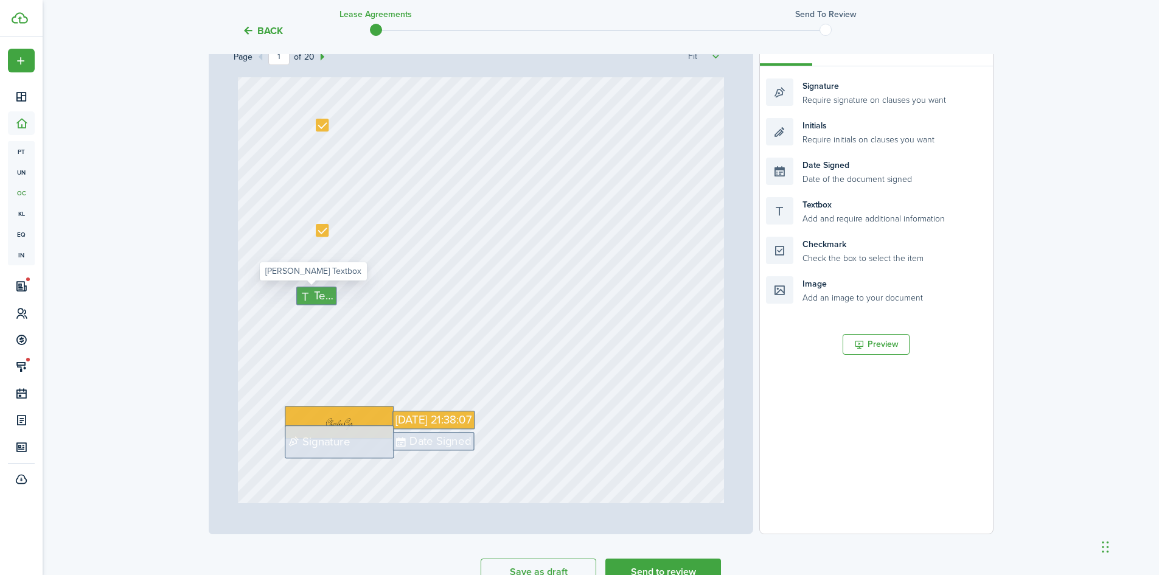
click at [321, 294] on span "Text" at bounding box center [323, 295] width 19 height 17
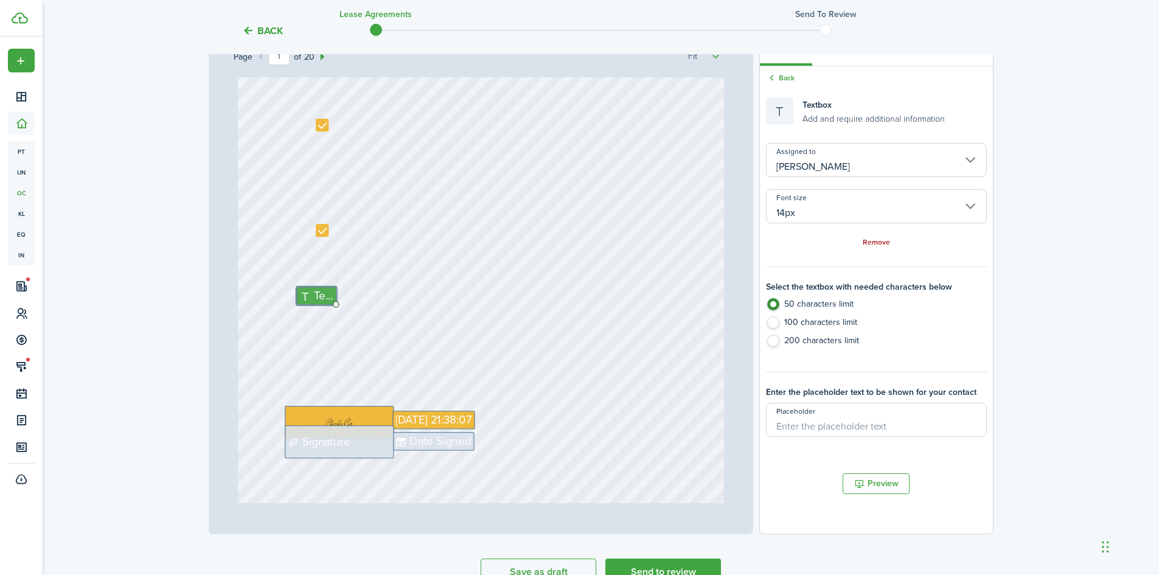
click at [872, 240] on link "Remove" at bounding box center [876, 243] width 27 height 9
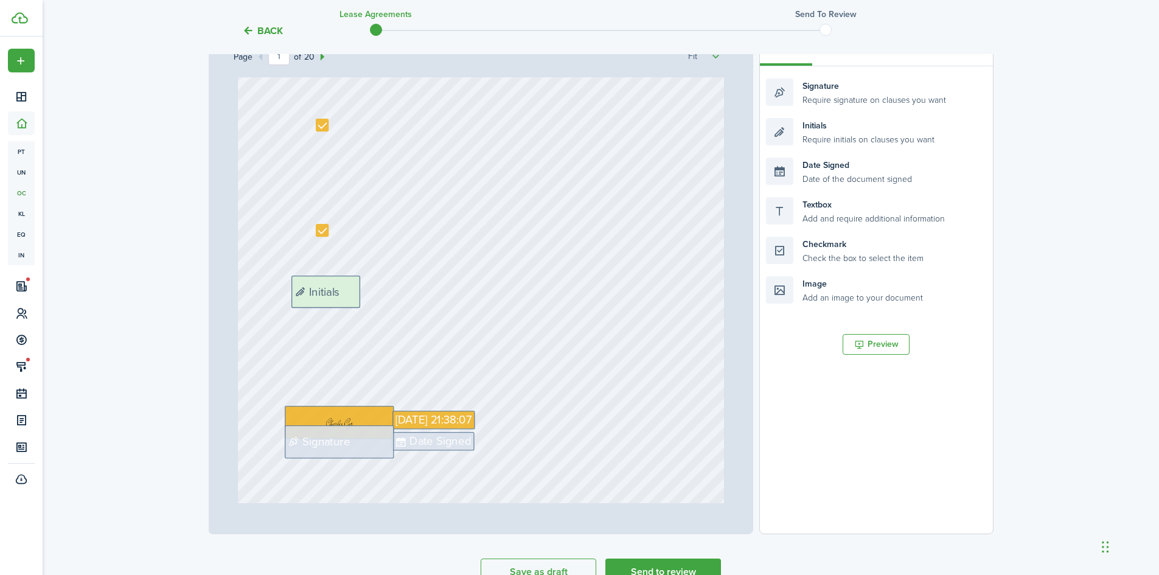
drag, startPoint x: 786, startPoint y: 138, endPoint x: 312, endPoint y: 295, distance: 500.1
click at [312, 295] on div "Page 1 of 20 50% 75% 100% 150% 200% Fit [DATE] 21:38:07 Date Signed Signature I…" at bounding box center [601, 281] width 785 height 505
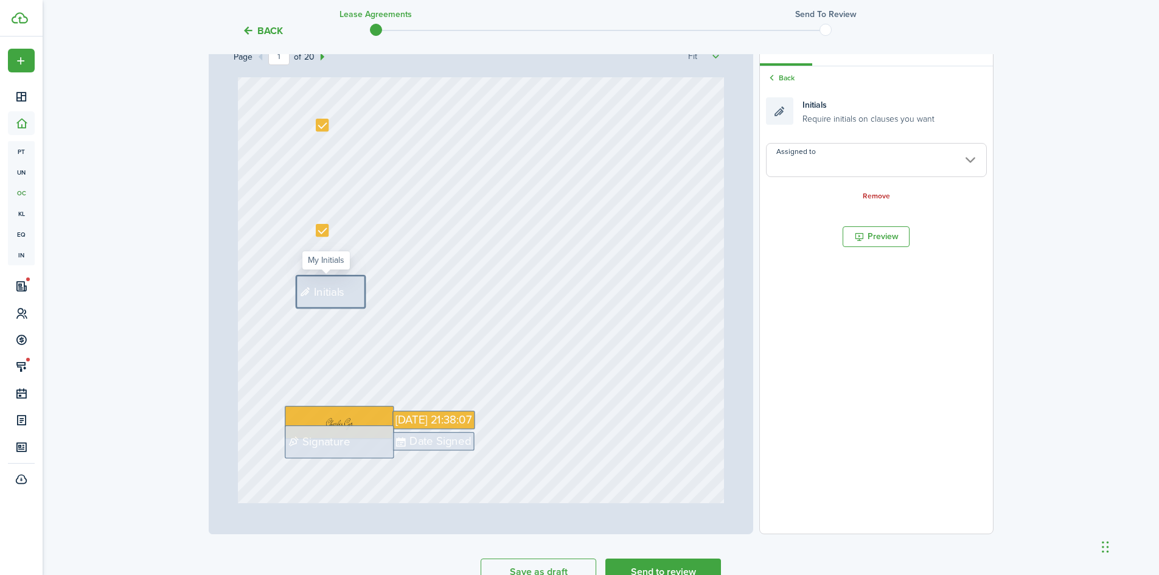
drag, startPoint x: 359, startPoint y: 308, endPoint x: 328, endPoint y: 293, distance: 34.8
click at [328, 293] on div "[DATE] 21:38:07 Date Signed Signature Initials" at bounding box center [481, 209] width 486 height 641
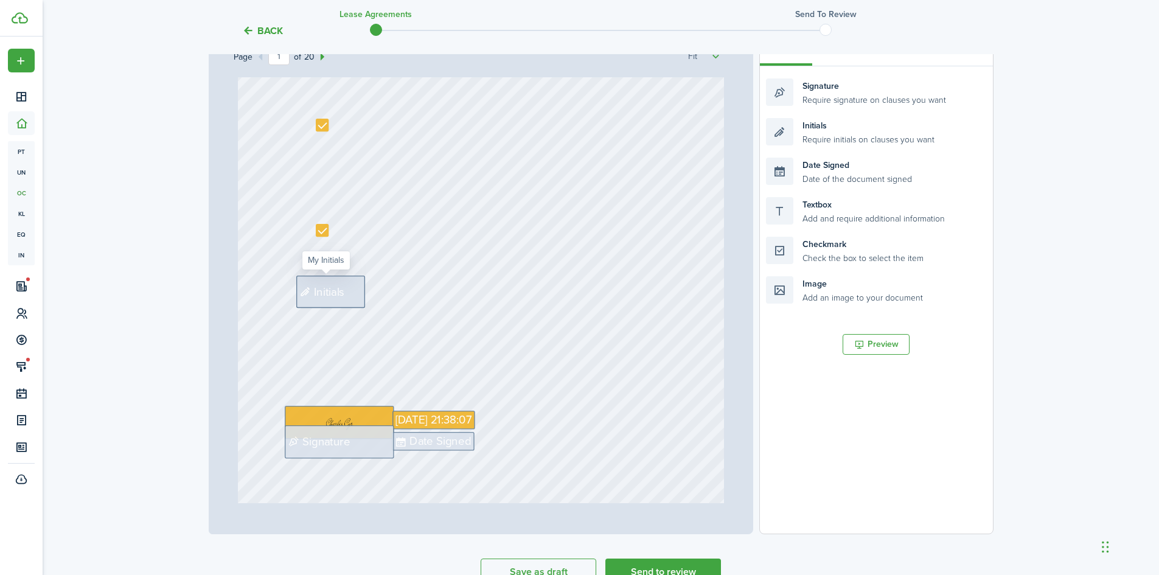
click at [329, 293] on span "Initials" at bounding box center [329, 292] width 31 height 17
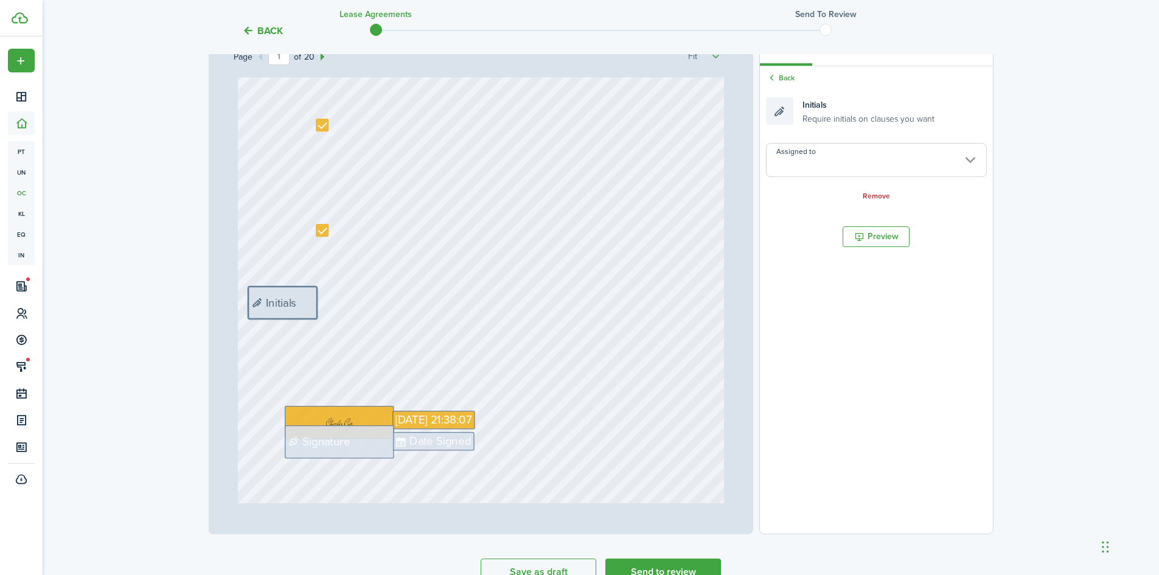
drag, startPoint x: 347, startPoint y: 291, endPoint x: 304, endPoint y: 302, distance: 45.2
drag, startPoint x: 318, startPoint y: 315, endPoint x: 326, endPoint y: 307, distance: 11.2
click at [970, 162] on input "Assigned to" at bounding box center [876, 160] width 220 height 34
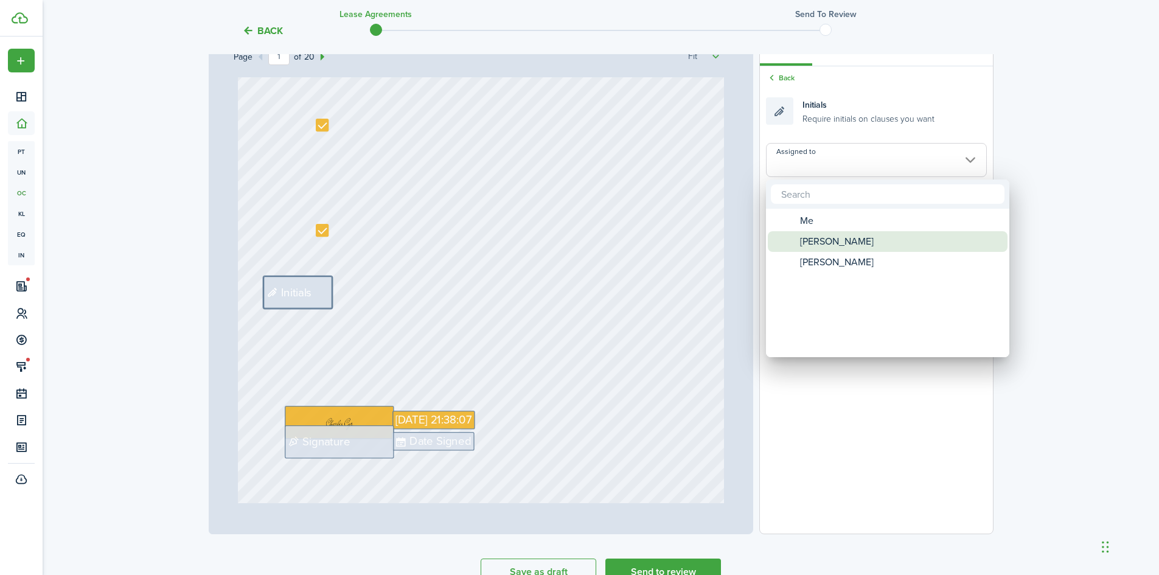
click at [811, 248] on span "[PERSON_NAME]" at bounding box center [837, 241] width 74 height 21
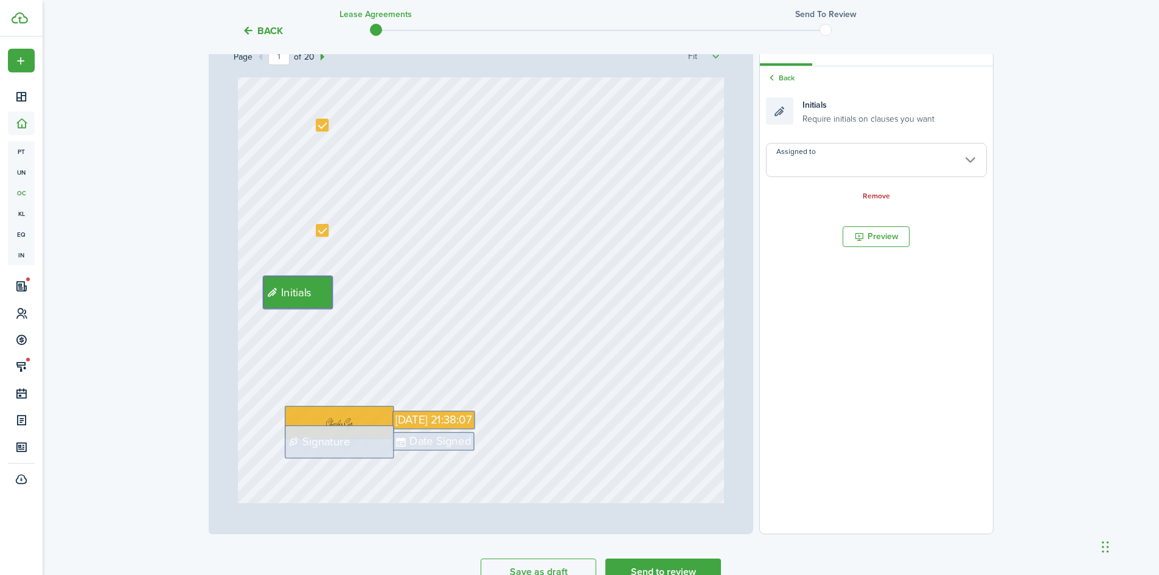
type input "[PERSON_NAME]"
click at [864, 242] on button "Preview" at bounding box center [876, 236] width 67 height 21
click at [773, 80] on icon at bounding box center [772, 77] width 12 height 11
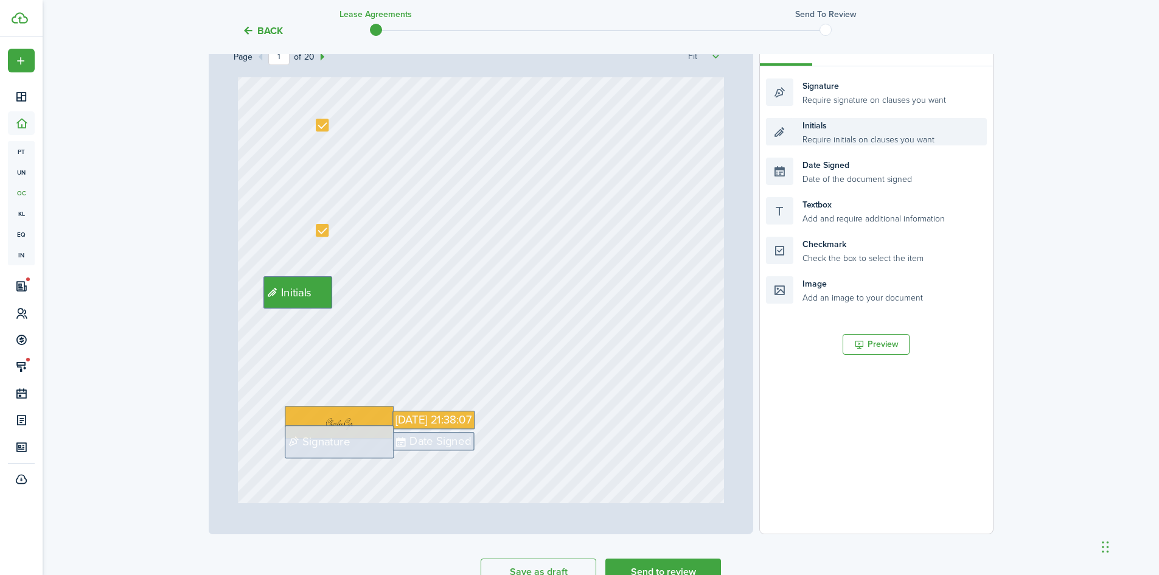
click at [783, 131] on div "Initials Require initials on clauses you want" at bounding box center [876, 131] width 220 height 27
drag, startPoint x: 788, startPoint y: 128, endPoint x: 281, endPoint y: 312, distance: 538.9
click at [281, 312] on div "Page 1 of 20 50% 75% 100% 150% 200% Fit [DATE] 21:38:07 Date Signed Signature I…" at bounding box center [601, 281] width 785 height 505
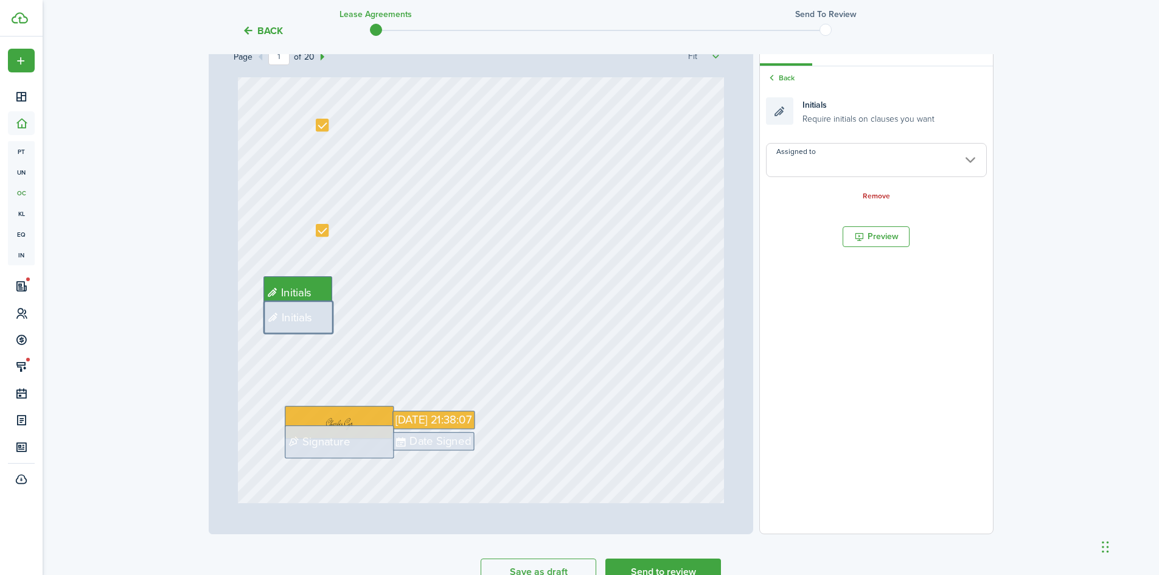
click at [938, 162] on input "Assigned to" at bounding box center [876, 160] width 220 height 34
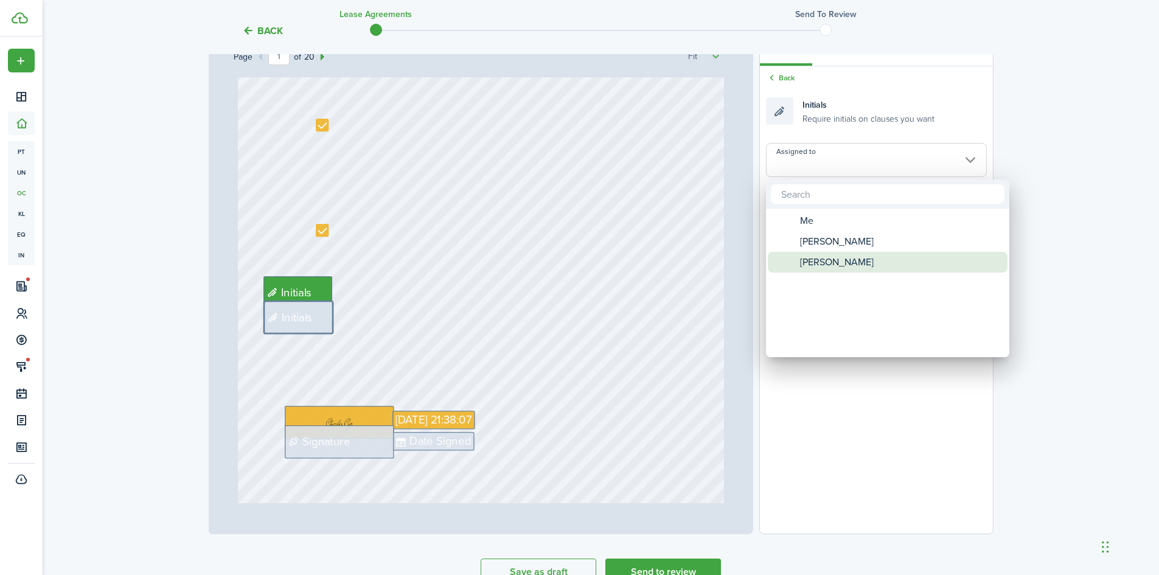
click at [806, 259] on span "[PERSON_NAME]" at bounding box center [837, 262] width 74 height 21
type input "[PERSON_NAME]"
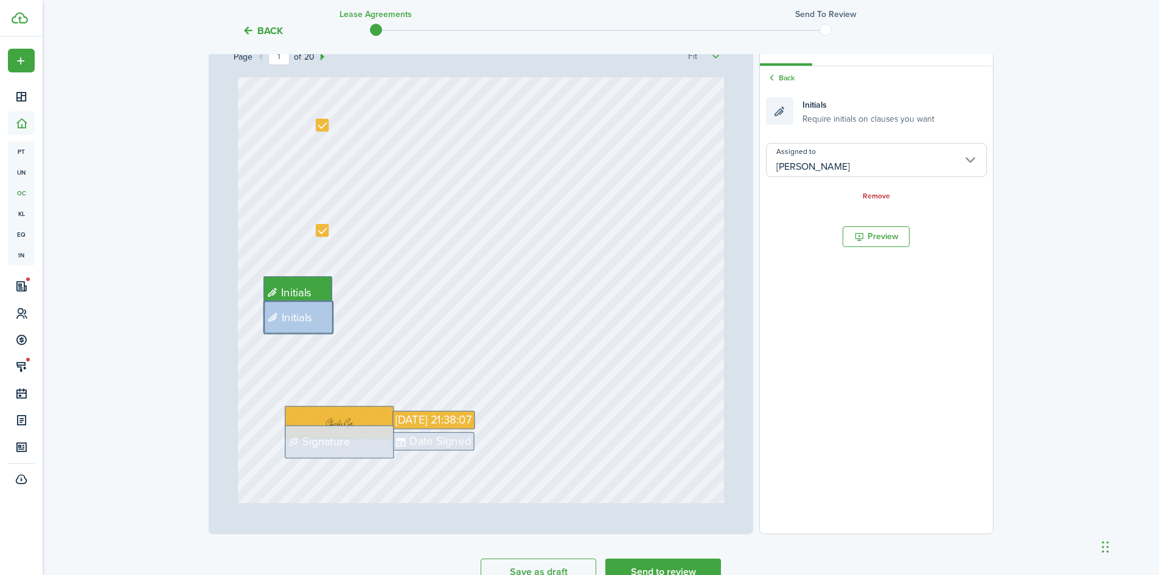
click at [502, 347] on div "[DATE] 21:38:07 Date Signed Signature Initials Initials" at bounding box center [481, 209] width 486 height 641
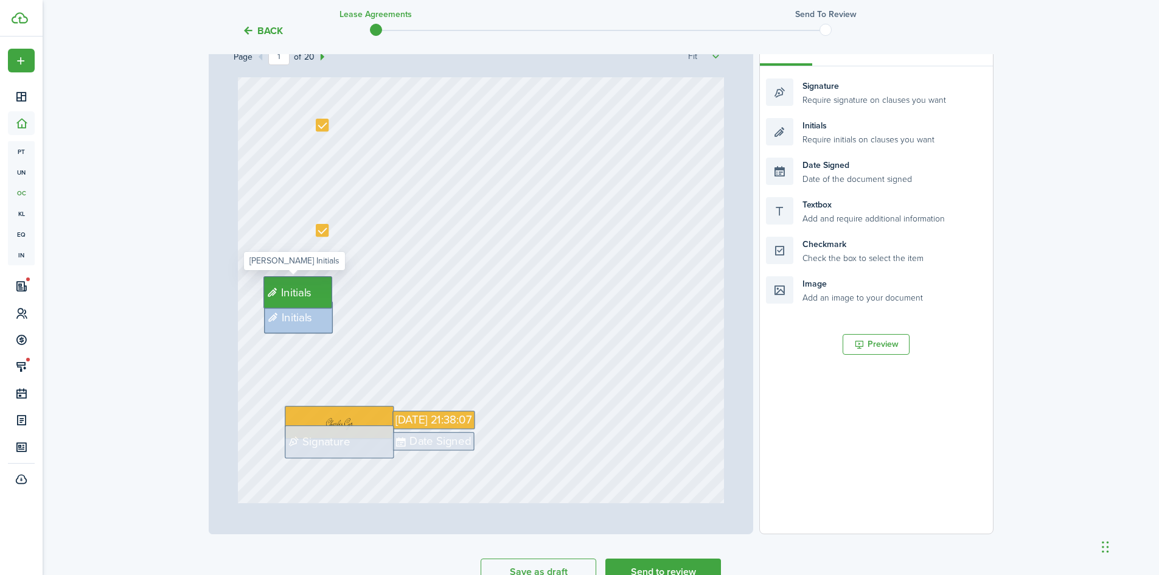
click at [298, 292] on span "Initials" at bounding box center [296, 292] width 31 height 17
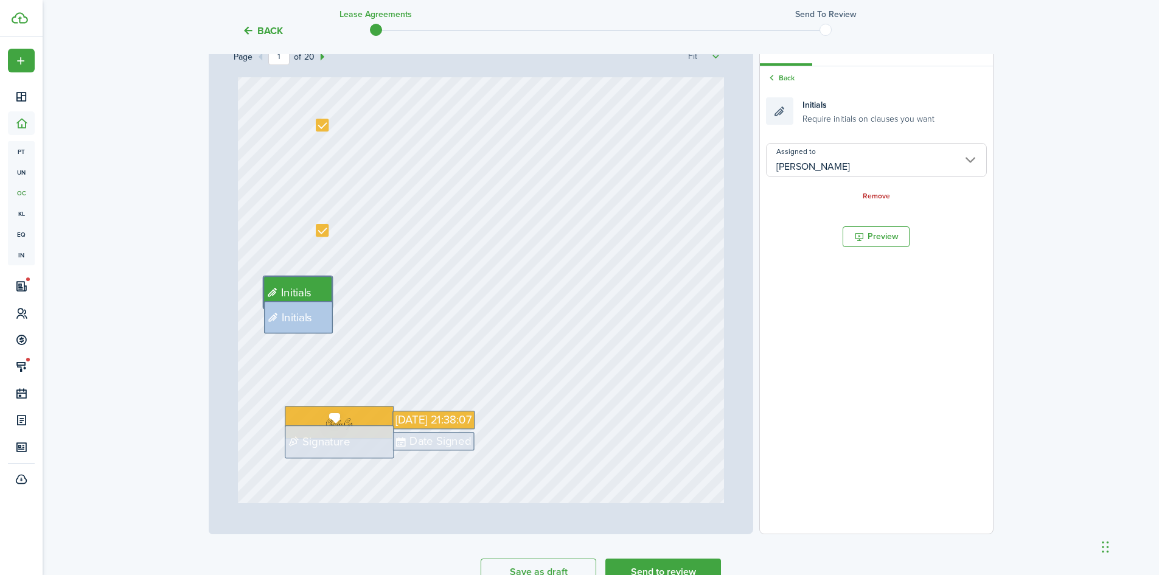
click at [341, 452] on div "Signature" at bounding box center [340, 441] width 110 height 33
click at [954, 159] on input "Assigned to" at bounding box center [876, 160] width 220 height 34
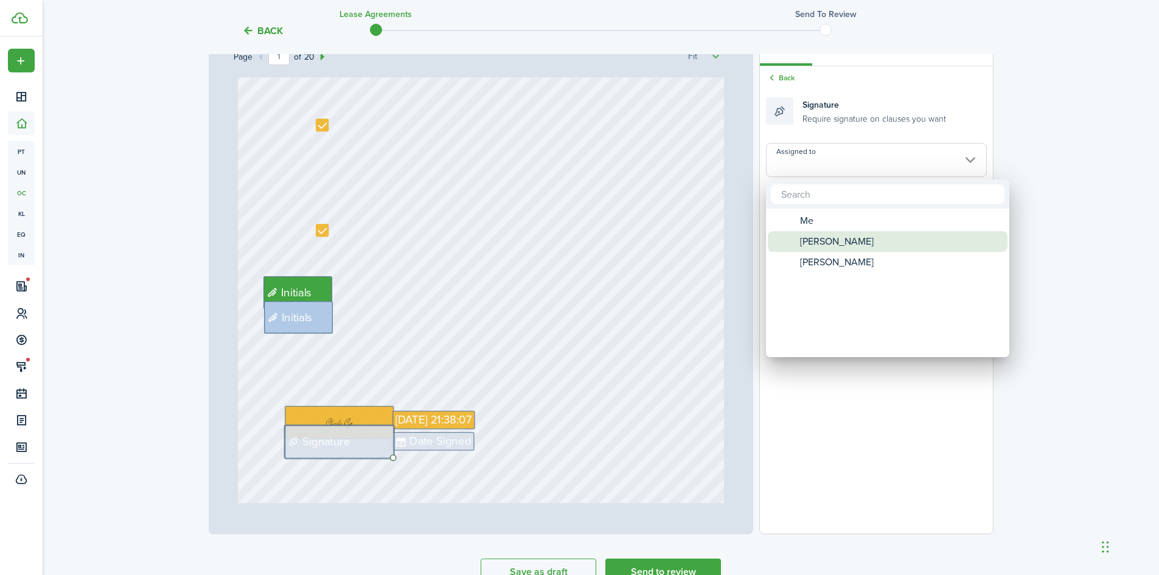
click at [856, 235] on span "[PERSON_NAME]" at bounding box center [837, 241] width 74 height 21
type input "[PERSON_NAME]"
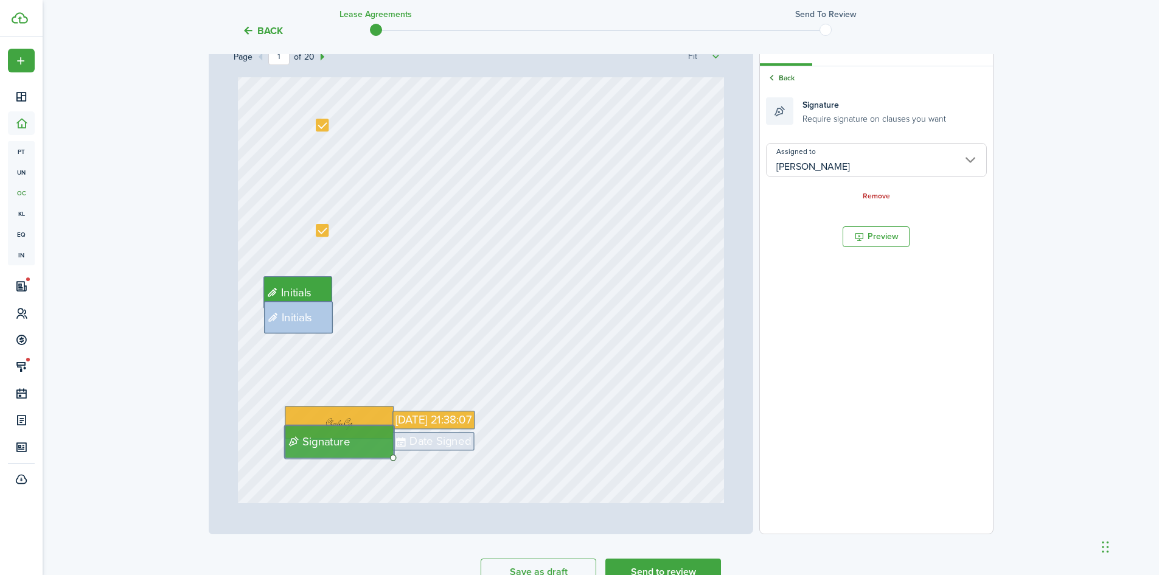
click at [780, 80] on link "Back" at bounding box center [780, 77] width 29 height 11
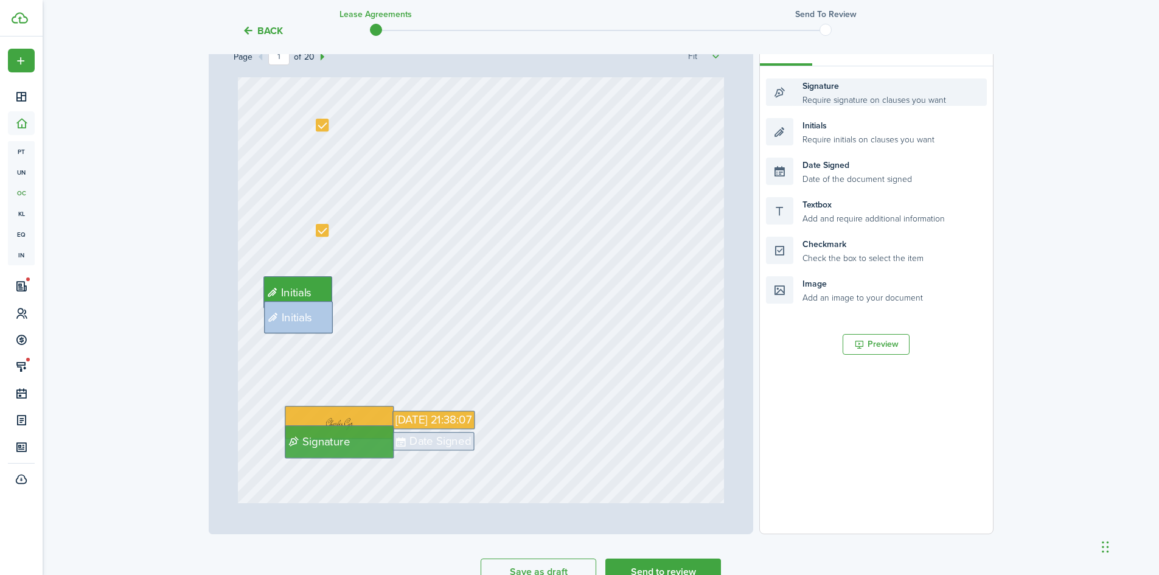
click at [838, 99] on div "Signature Require signature on clauses you want" at bounding box center [876, 91] width 220 height 27
drag, startPoint x: 838, startPoint y: 99, endPoint x: 352, endPoint y: 472, distance: 612.8
click at [352, 472] on div "Page 1 of 20 50% 75% 100% 150% 200% Fit [DATE] 21:38:07 Date Signed Signature I…" at bounding box center [601, 281] width 785 height 505
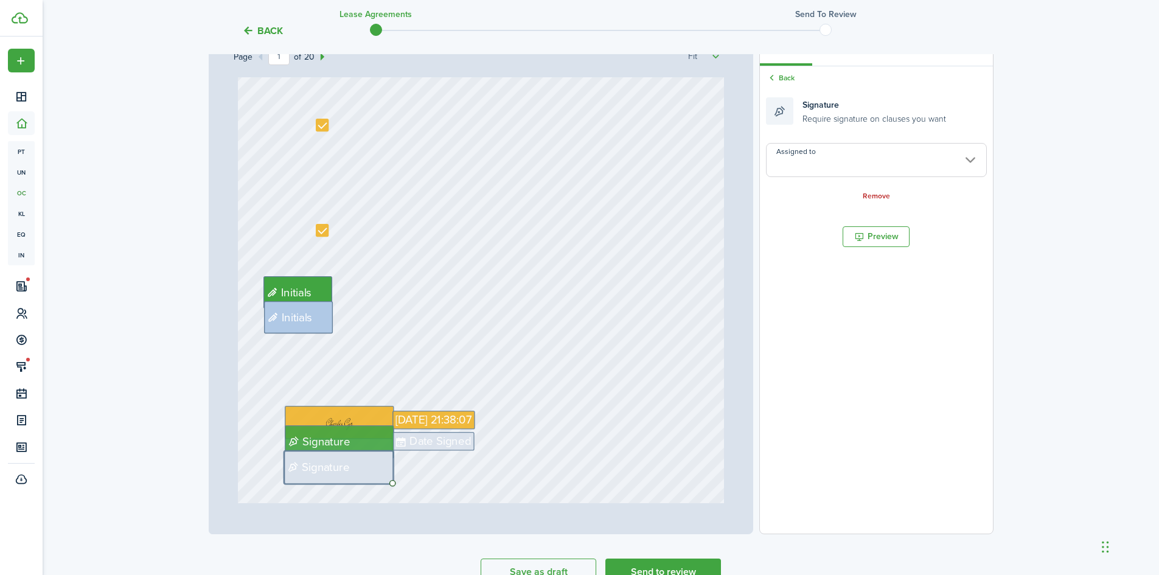
click at [939, 169] on input "Assigned to" at bounding box center [876, 160] width 220 height 34
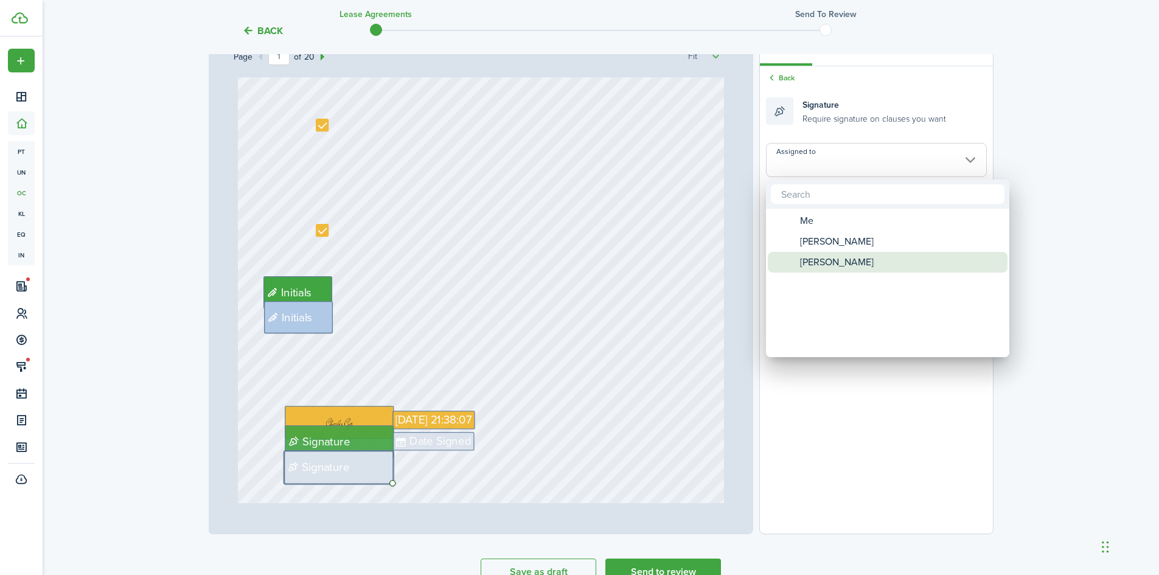
click at [841, 265] on span "[PERSON_NAME]" at bounding box center [837, 262] width 74 height 21
type input "[PERSON_NAME]"
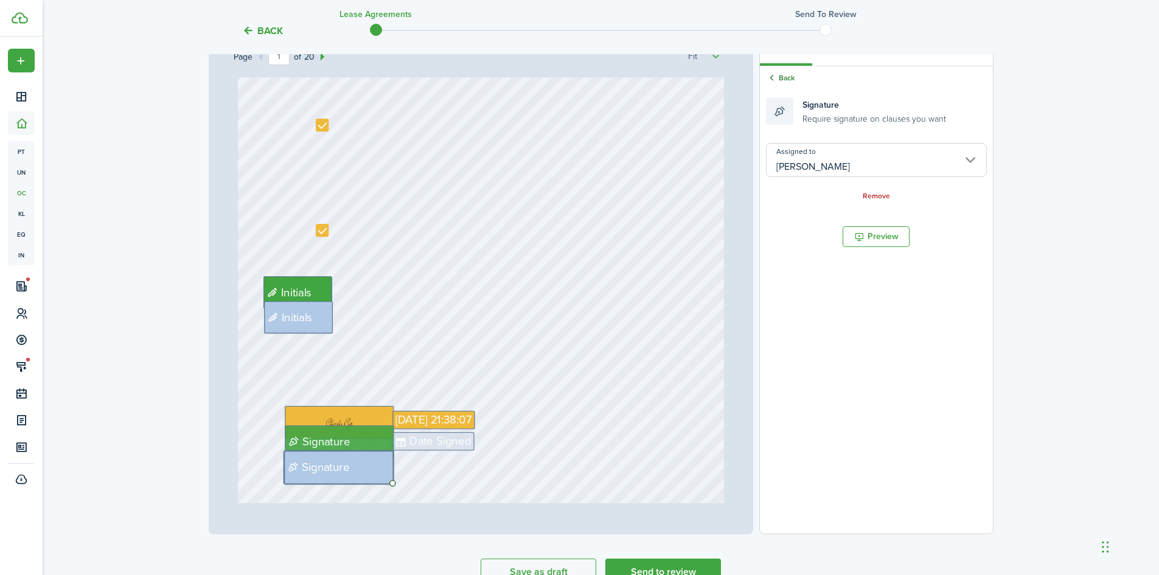
click at [774, 73] on icon at bounding box center [772, 77] width 12 height 11
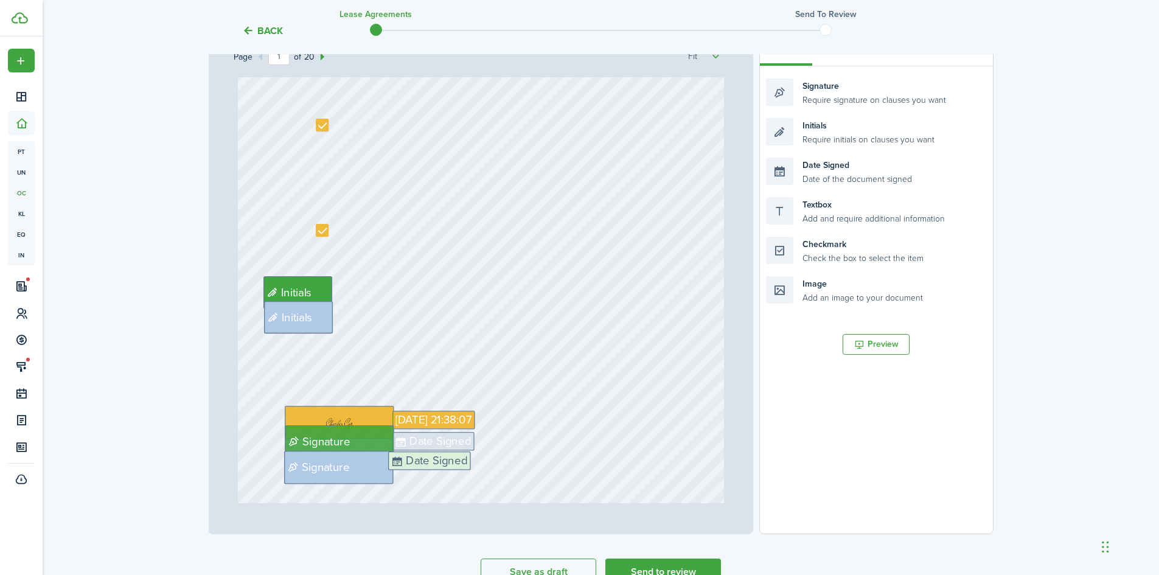
drag, startPoint x: 796, startPoint y: 181, endPoint x: 418, endPoint y: 476, distance: 479.0
click at [418, 476] on div "Page 1 of 20 50% 75% 100% 150% 200% Fit [DATE] 21:38:07 Date Signed Signature I…" at bounding box center [601, 281] width 785 height 505
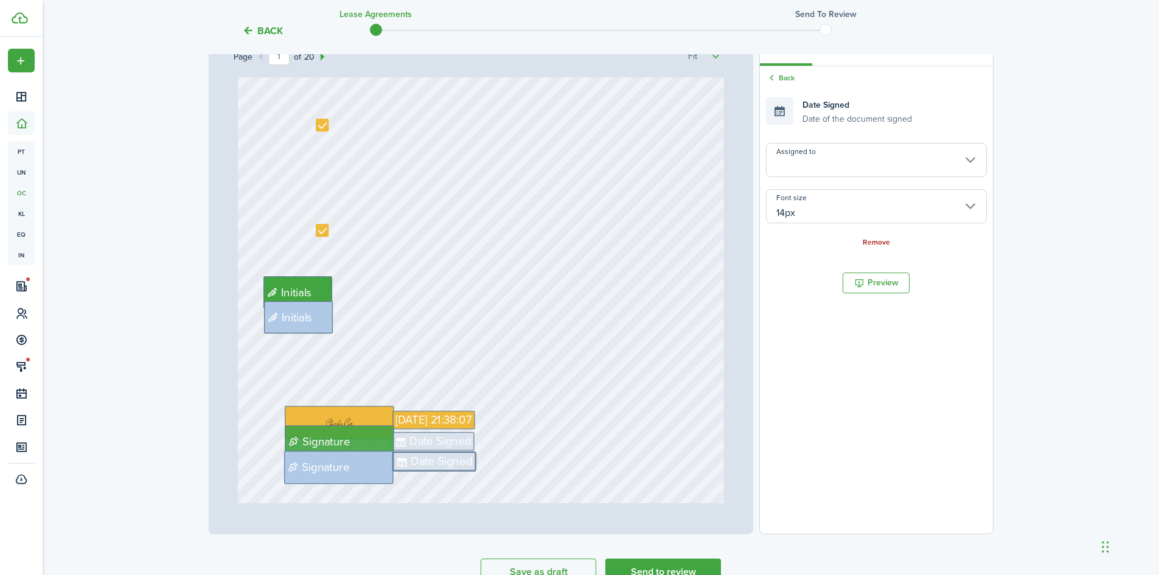
click at [885, 243] on link "Remove" at bounding box center [876, 243] width 27 height 9
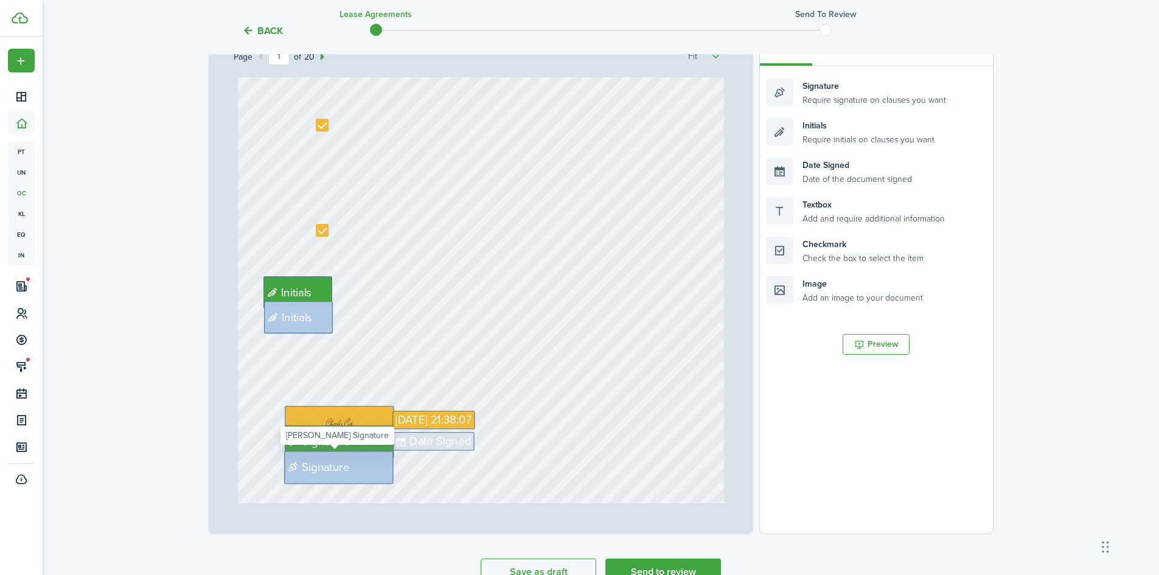
click at [357, 474] on div "Signature" at bounding box center [339, 467] width 110 height 33
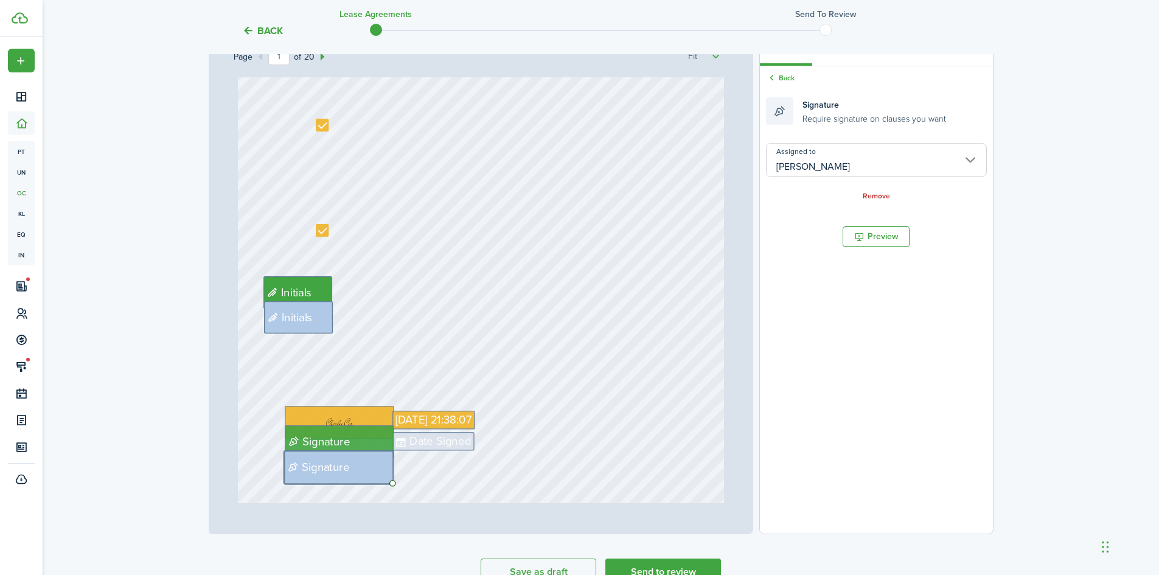
click at [881, 200] on div "Remove" at bounding box center [876, 195] width 220 height 13
click at [881, 195] on link "Remove" at bounding box center [876, 196] width 27 height 9
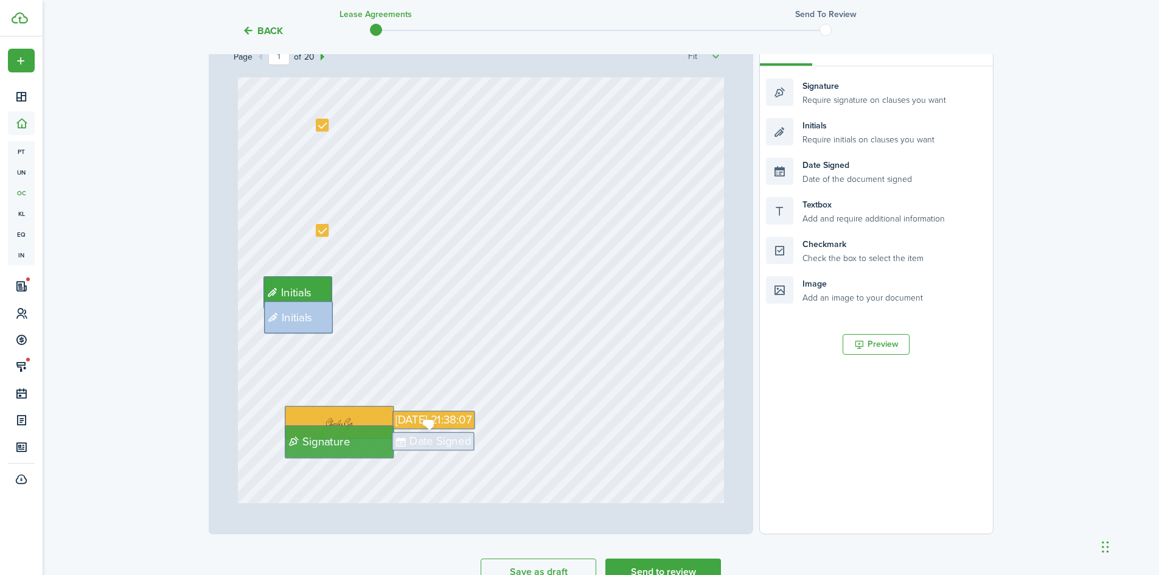
click at [450, 444] on span "Date Signed" at bounding box center [440, 441] width 61 height 17
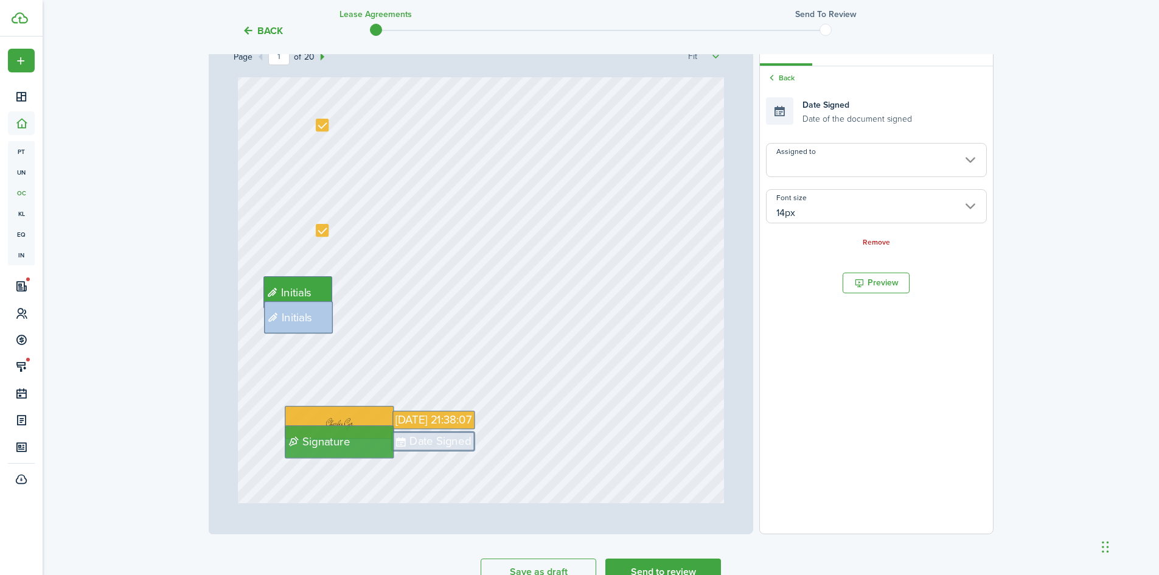
click at [886, 153] on input "Assigned to" at bounding box center [876, 160] width 220 height 34
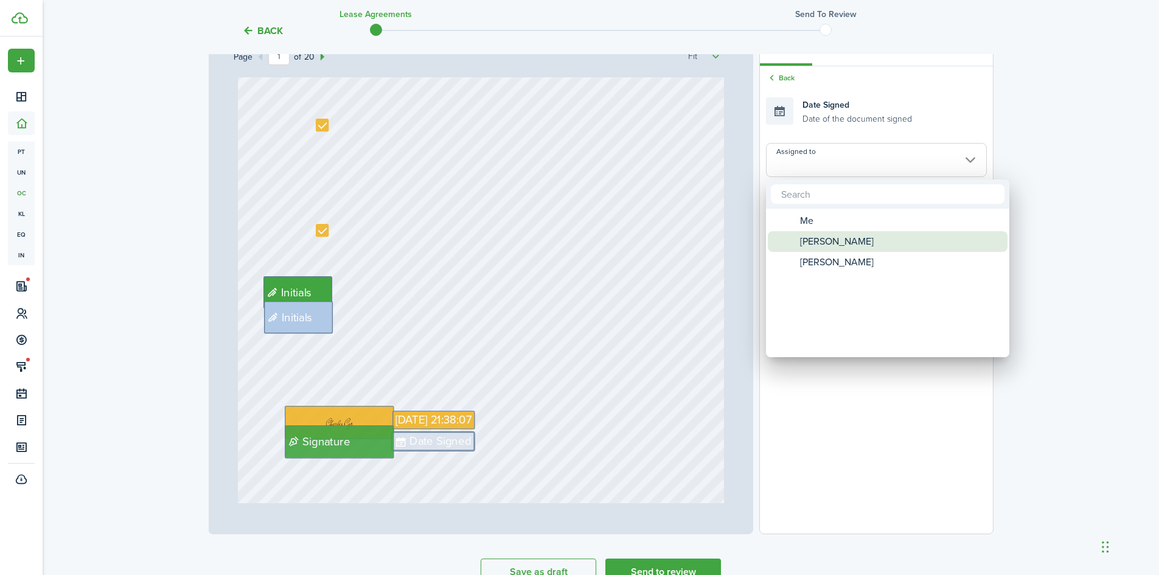
click at [831, 241] on span "[PERSON_NAME]" at bounding box center [837, 241] width 74 height 21
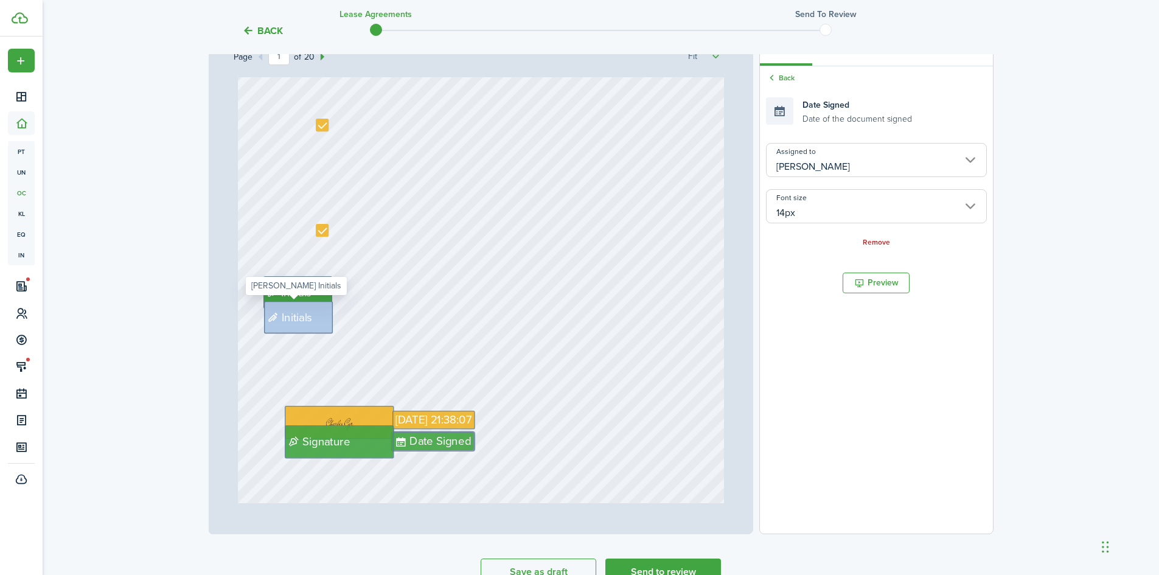
click at [310, 320] on span "Initials" at bounding box center [290, 317] width 50 height 17
type input "[PERSON_NAME]"
click at [867, 195] on link "Remove" at bounding box center [876, 196] width 27 height 9
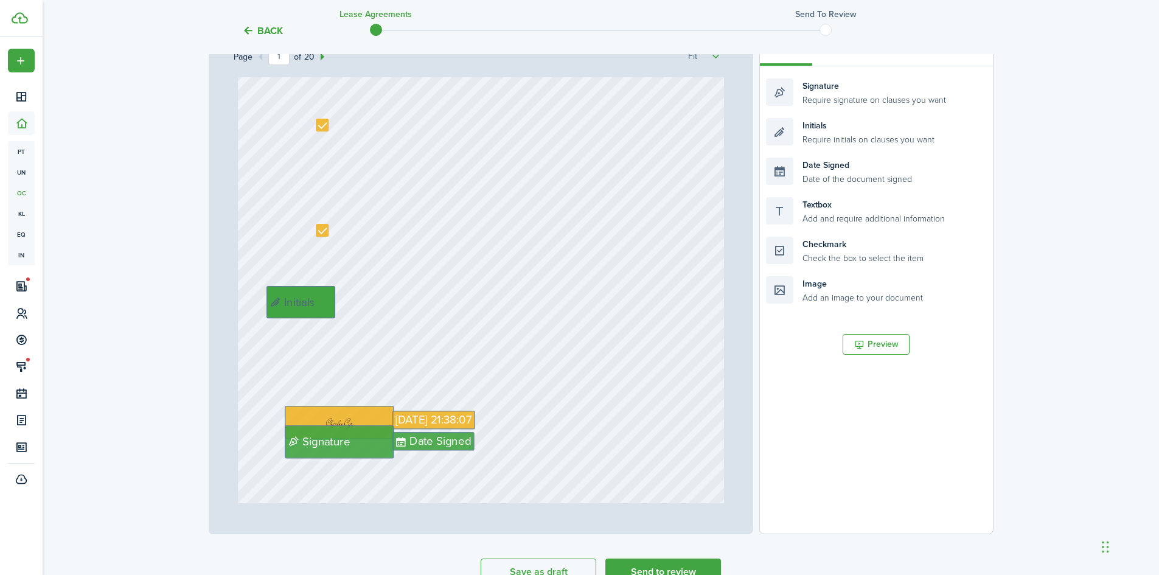
drag, startPoint x: 304, startPoint y: 299, endPoint x: 312, endPoint y: 308, distance: 12.2
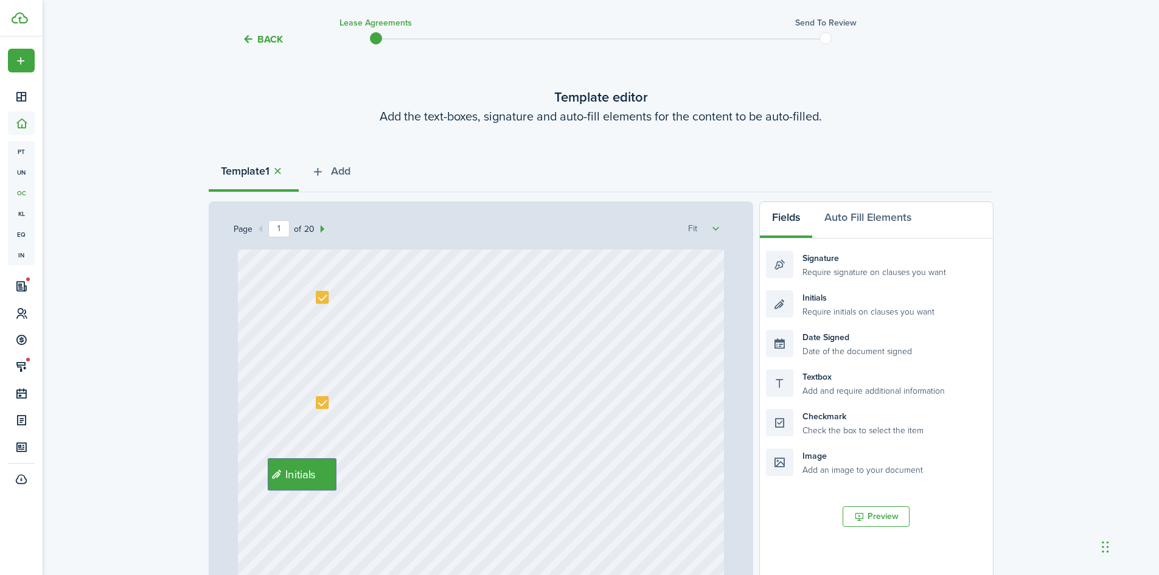
scroll to position [28, 0]
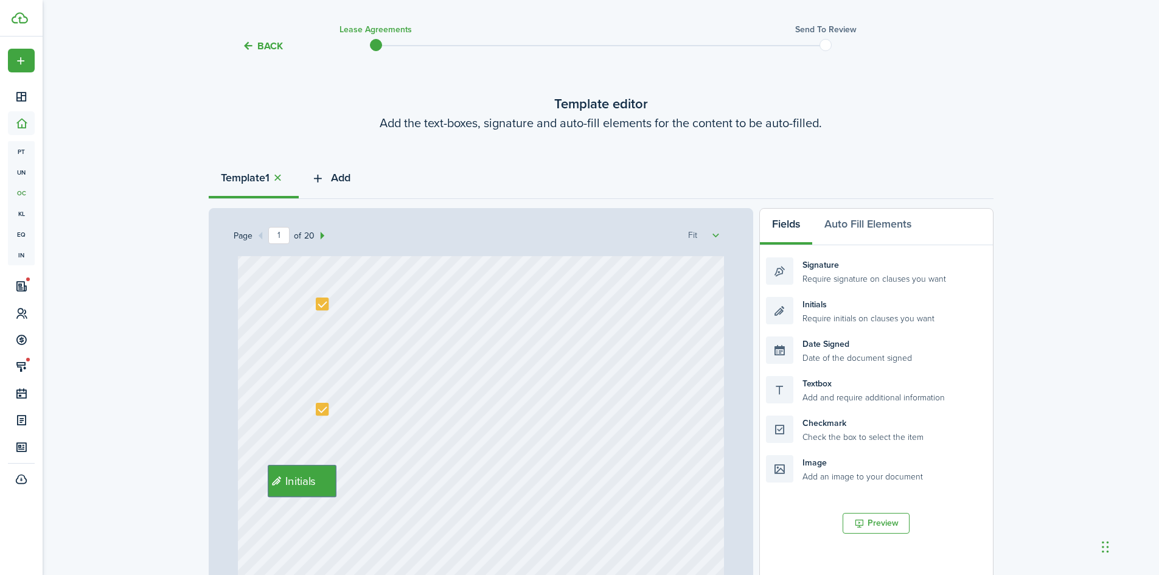
click at [332, 178] on button "Add" at bounding box center [331, 180] width 64 height 37
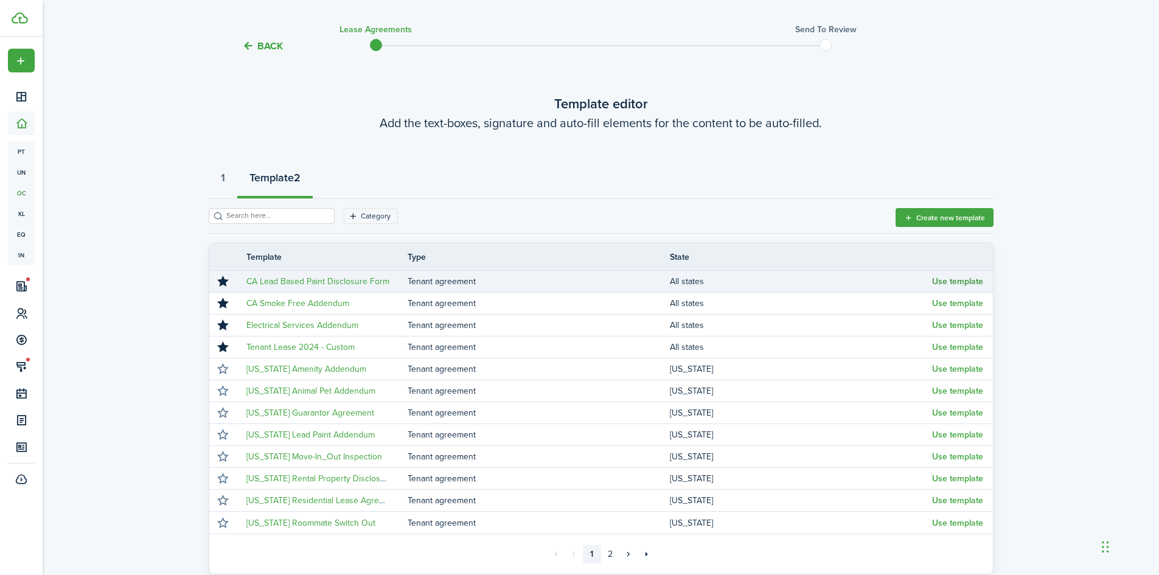
click at [953, 280] on button "Use template" at bounding box center [957, 282] width 51 height 10
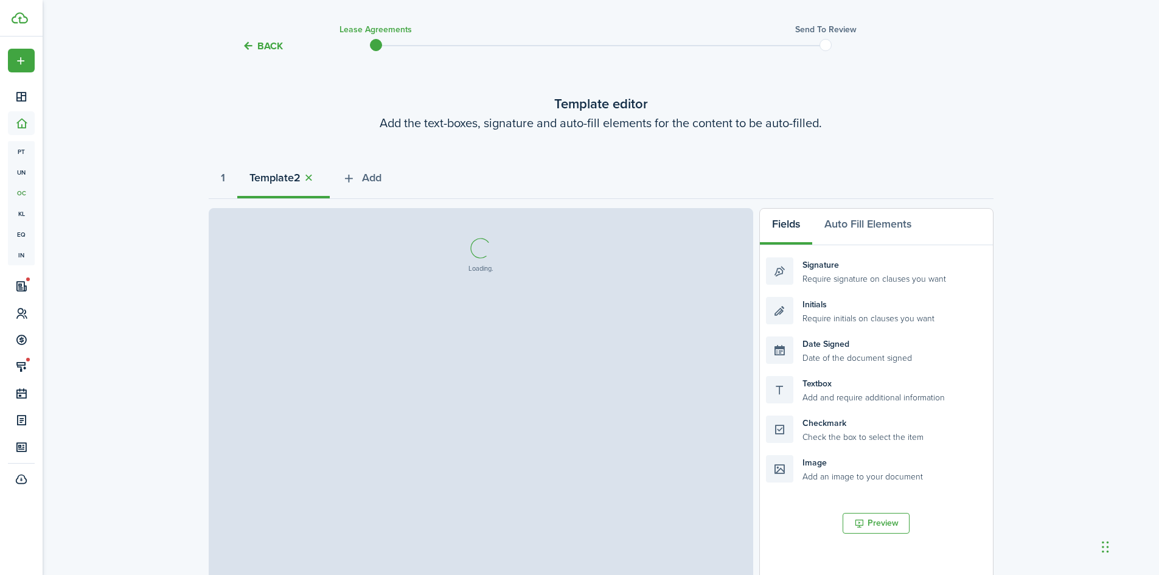
select select "fit"
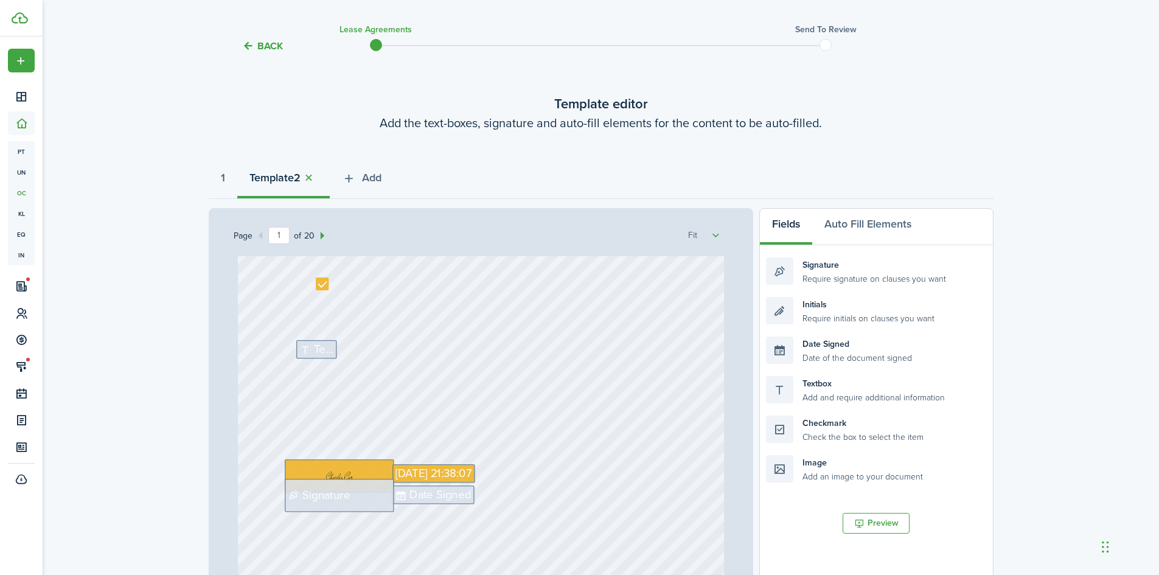
scroll to position [329, 0]
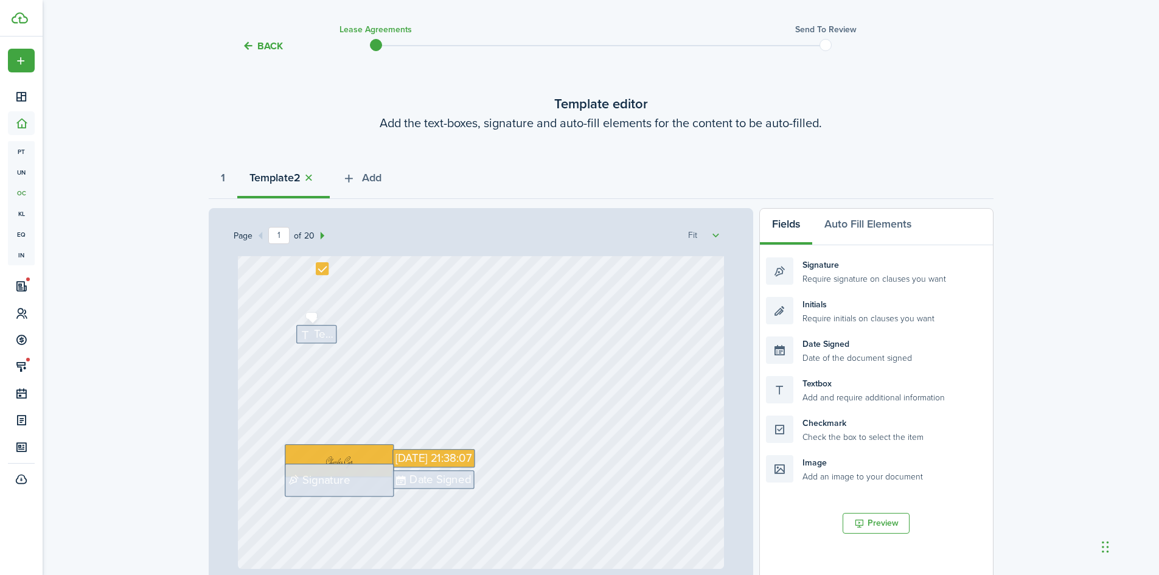
click at [314, 336] on span "Text" at bounding box center [323, 334] width 19 height 17
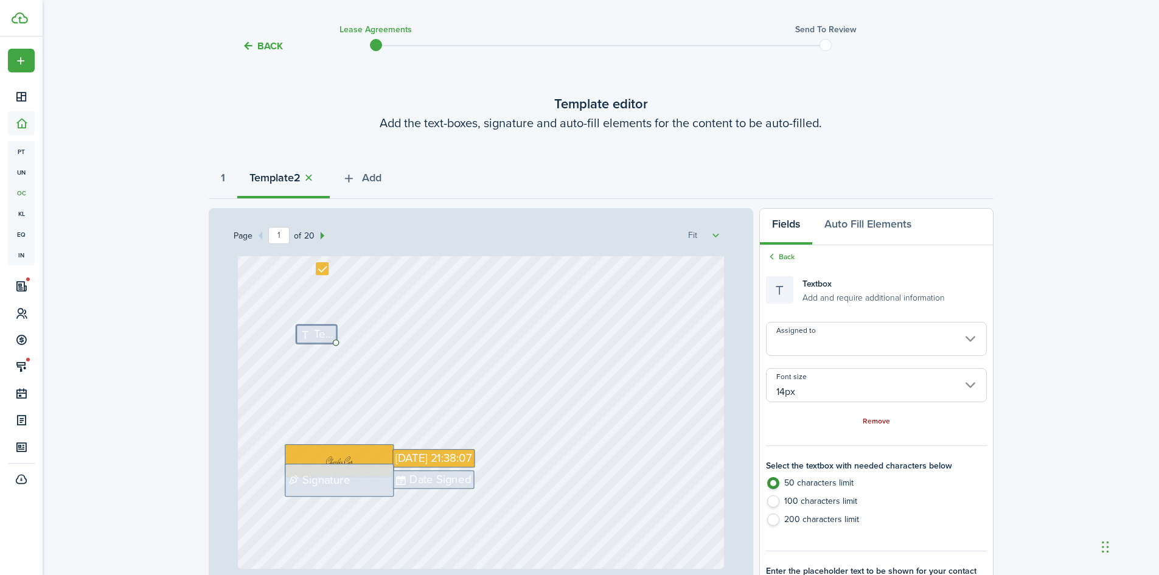
click at [868, 417] on link "Remove" at bounding box center [876, 421] width 27 height 9
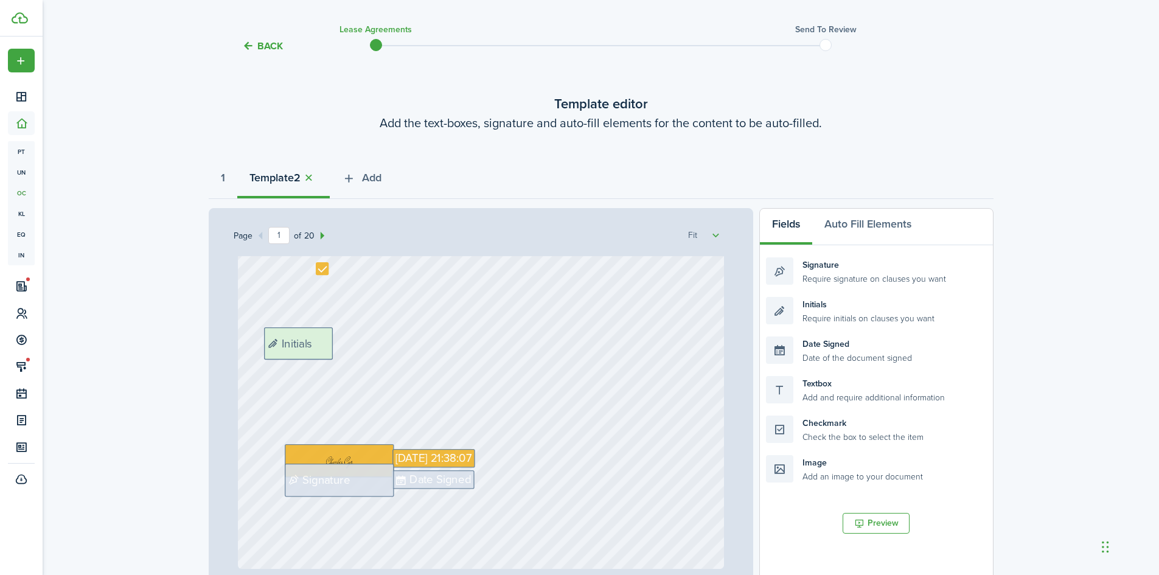
drag, startPoint x: 784, startPoint y: 315, endPoint x: 282, endPoint y: 346, distance: 502.9
click at [282, 346] on div "Page 1 of 20 50% 75% 100% 150% 200% Fit [DATE] 21:38:07 Date Signed Signature I…" at bounding box center [601, 460] width 785 height 505
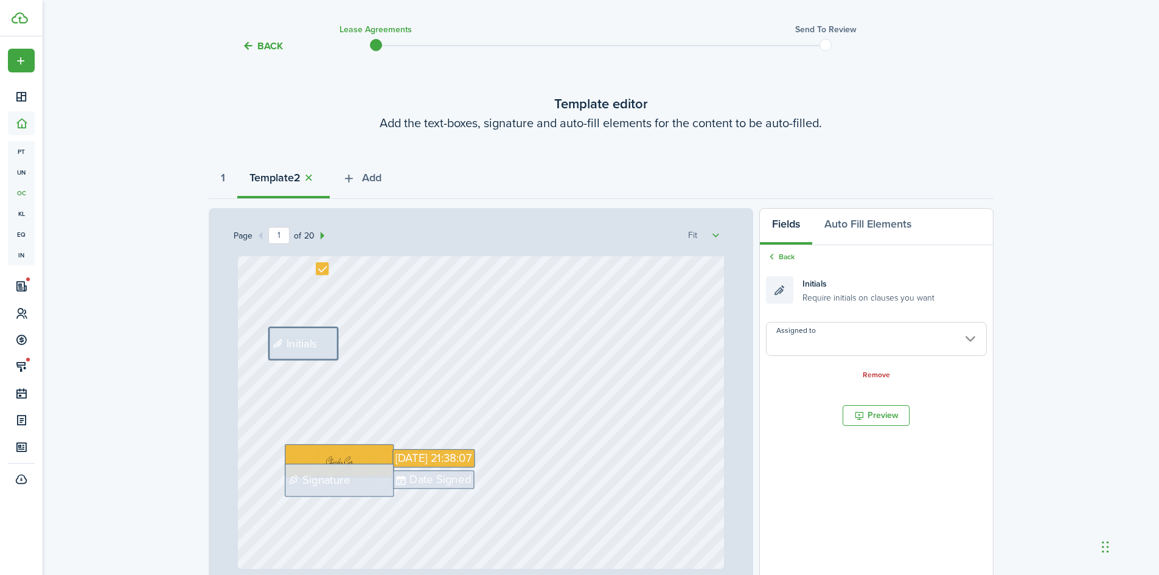
click at [900, 331] on input "Assigned to" at bounding box center [876, 339] width 220 height 34
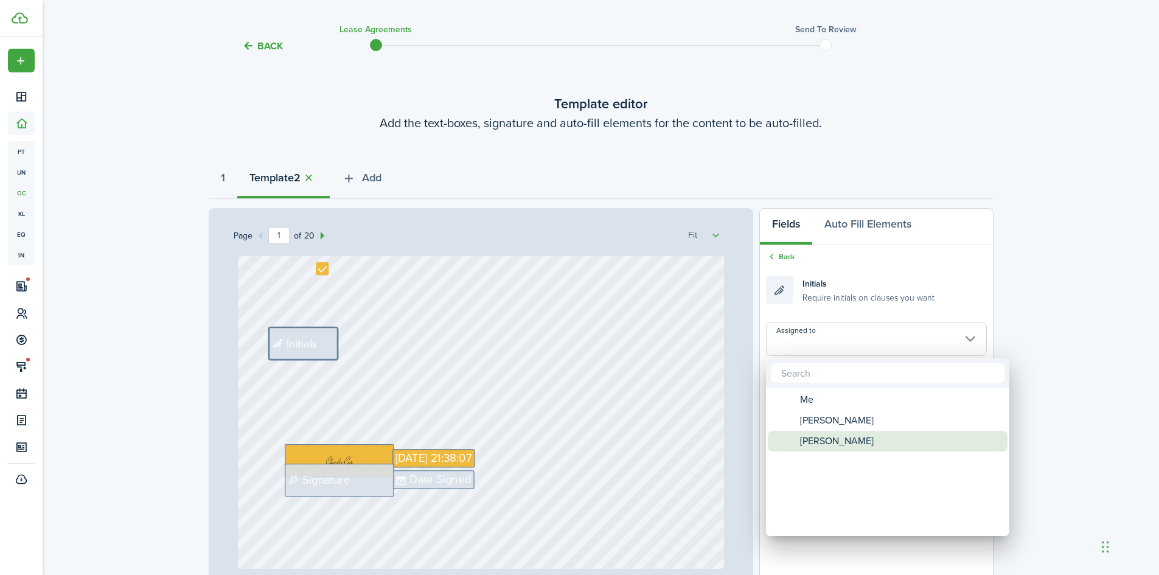
click at [826, 443] on span "[PERSON_NAME]" at bounding box center [837, 441] width 74 height 21
type input "[PERSON_NAME]"
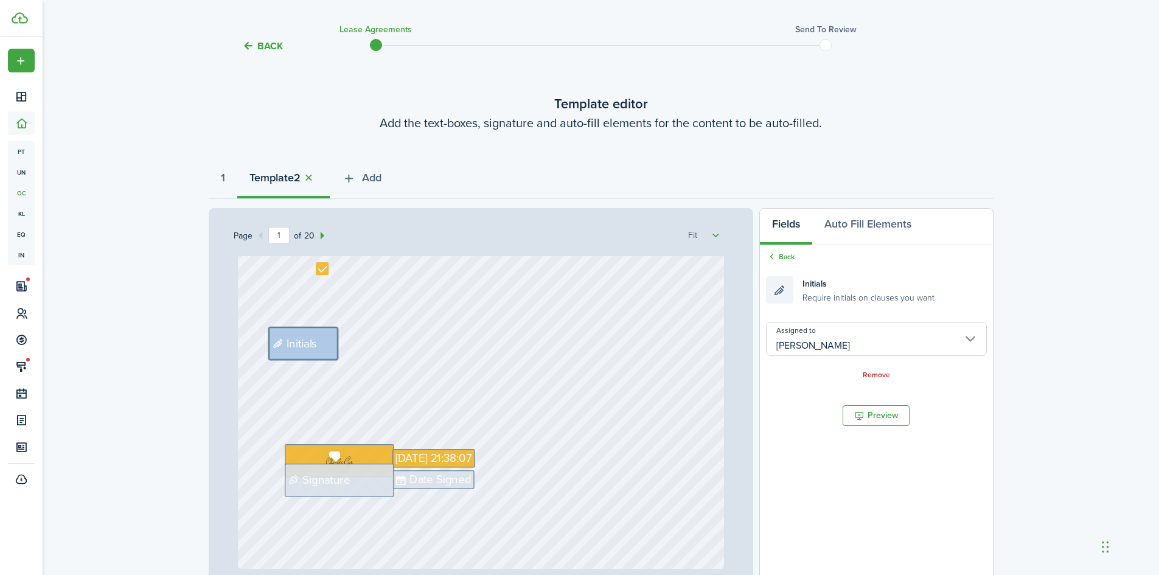
click at [338, 486] on span "Signature" at bounding box center [325, 480] width 47 height 17
click at [899, 332] on input "Assigned to" at bounding box center [876, 339] width 220 height 34
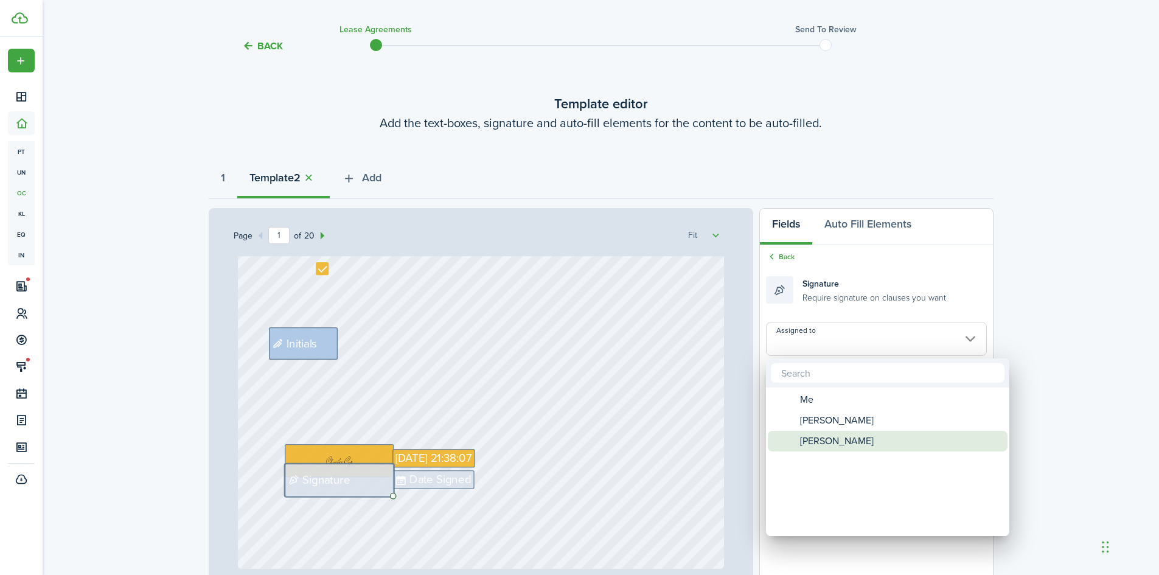
click at [820, 437] on span "[PERSON_NAME]" at bounding box center [837, 441] width 74 height 21
type input "[PERSON_NAME]"
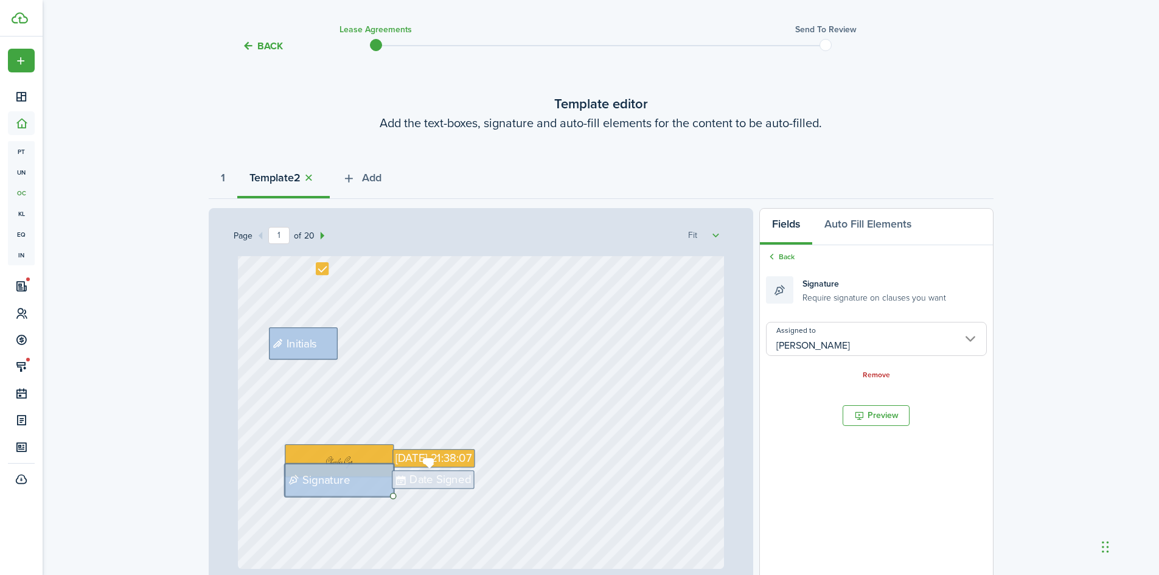
click at [460, 481] on span "Date Signed" at bounding box center [440, 480] width 61 height 17
click at [843, 337] on input "Assigned to" at bounding box center [876, 339] width 220 height 34
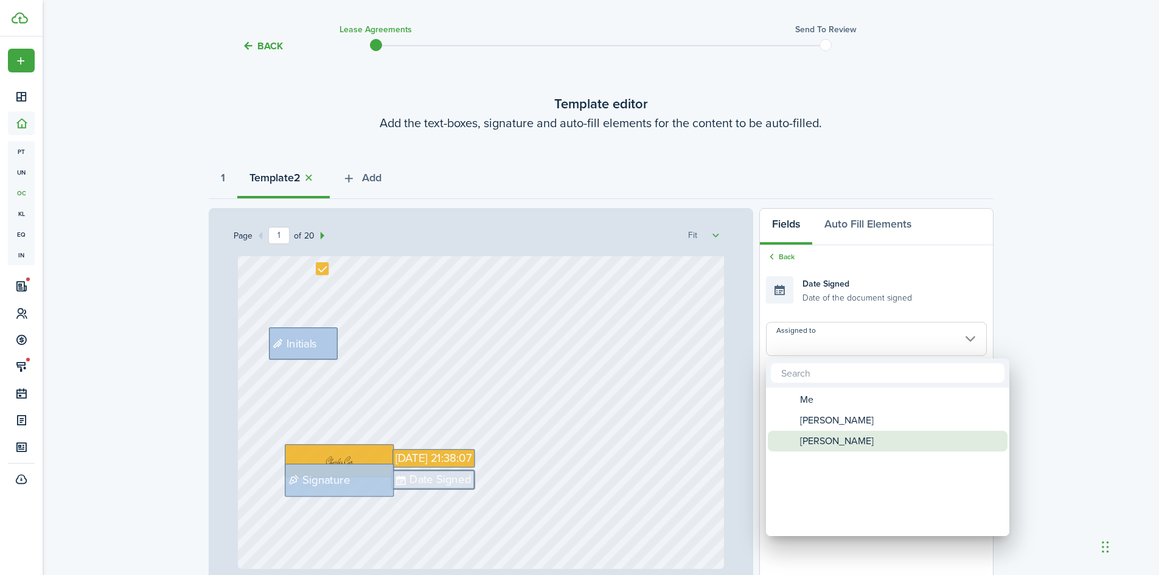
click at [820, 439] on span "[PERSON_NAME]" at bounding box center [837, 441] width 74 height 21
type input "[PERSON_NAME]"
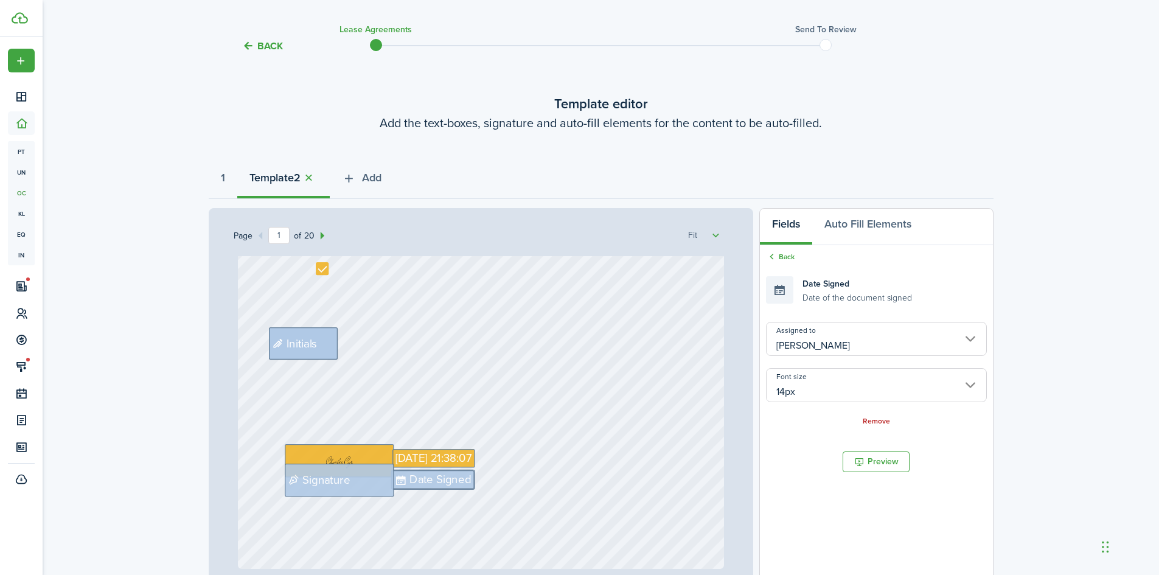
click at [1057, 365] on div "Back Lease Agreements Send to review Template editor Add the text-boxes, signat…" at bounding box center [601, 402] width 1116 height 774
click at [356, 178] on icon "button" at bounding box center [349, 178] width 14 height 13
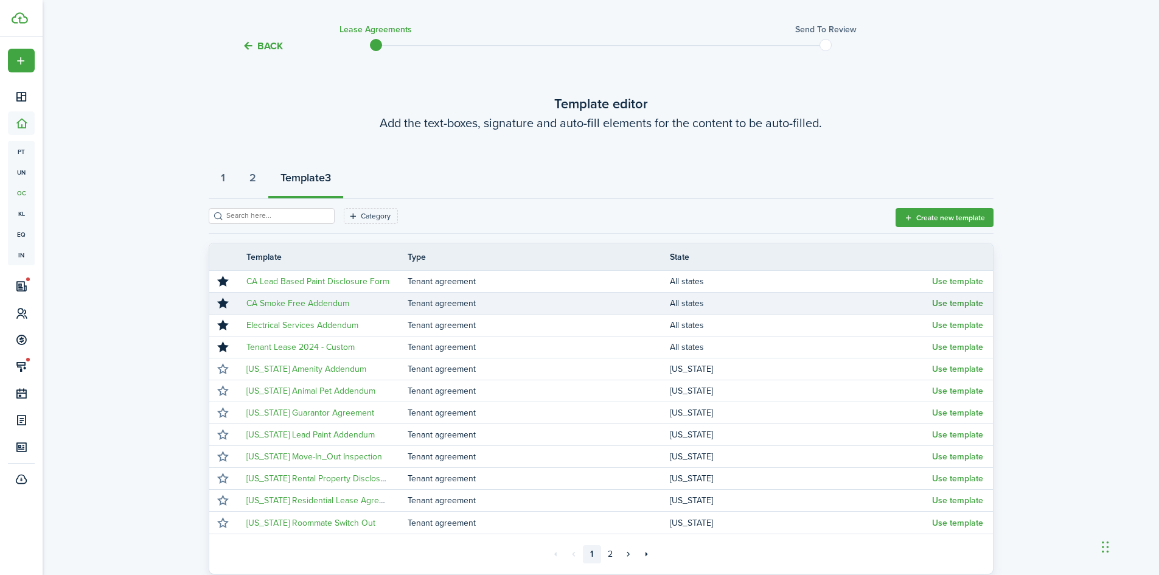
click at [946, 301] on button "Use template" at bounding box center [957, 304] width 51 height 10
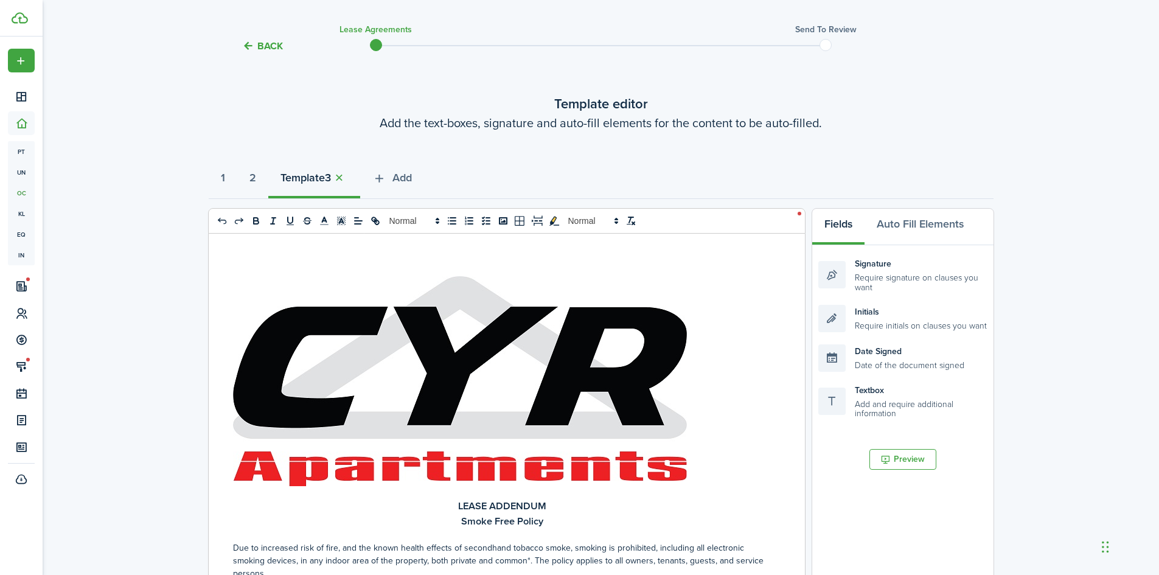
select select "fit"
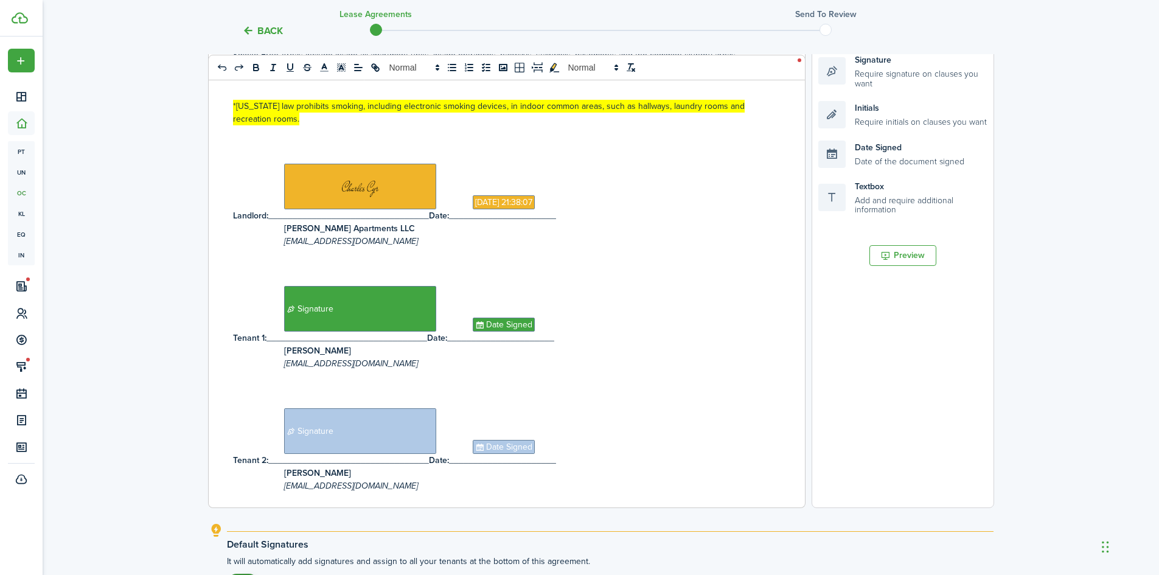
scroll to position [597, 0]
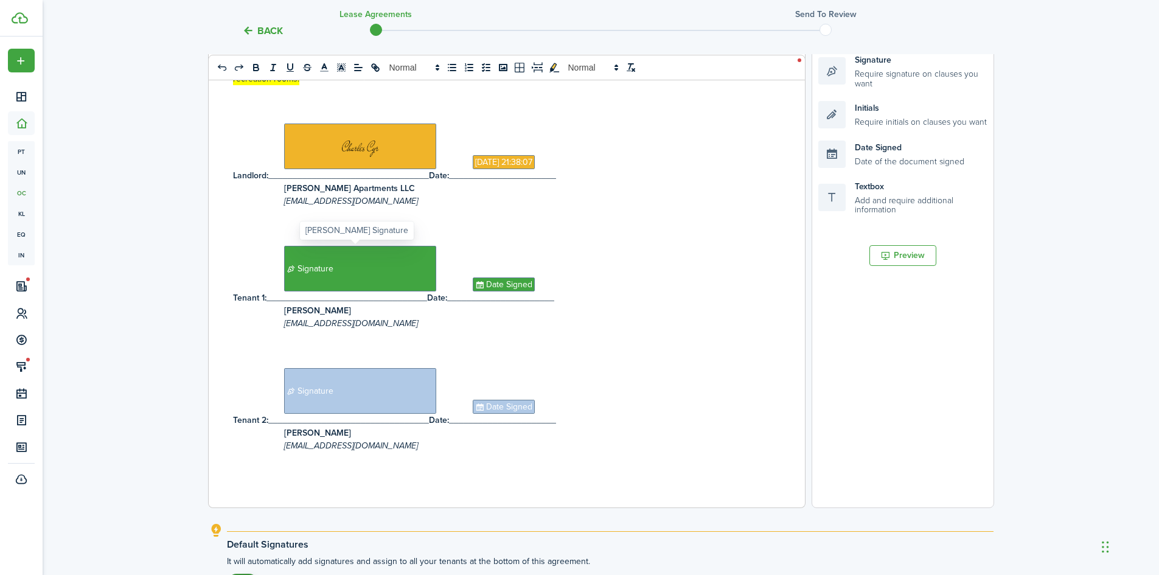
click at [288, 282] on span "Signature" at bounding box center [360, 269] width 152 height 46
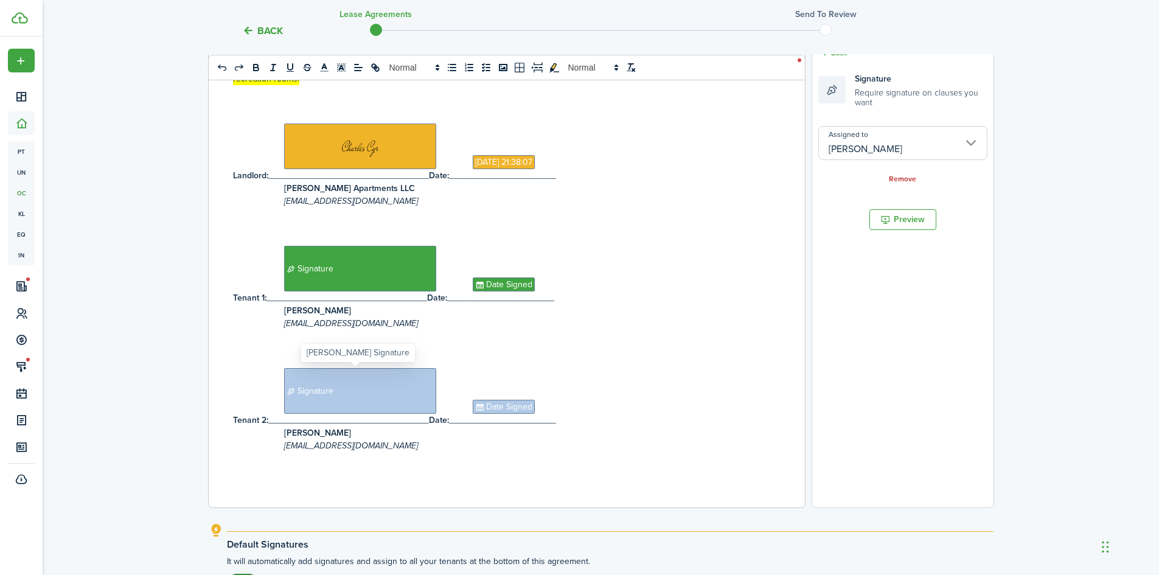
click at [340, 385] on span "Signature" at bounding box center [360, 391] width 152 height 46
type input "[PERSON_NAME]"
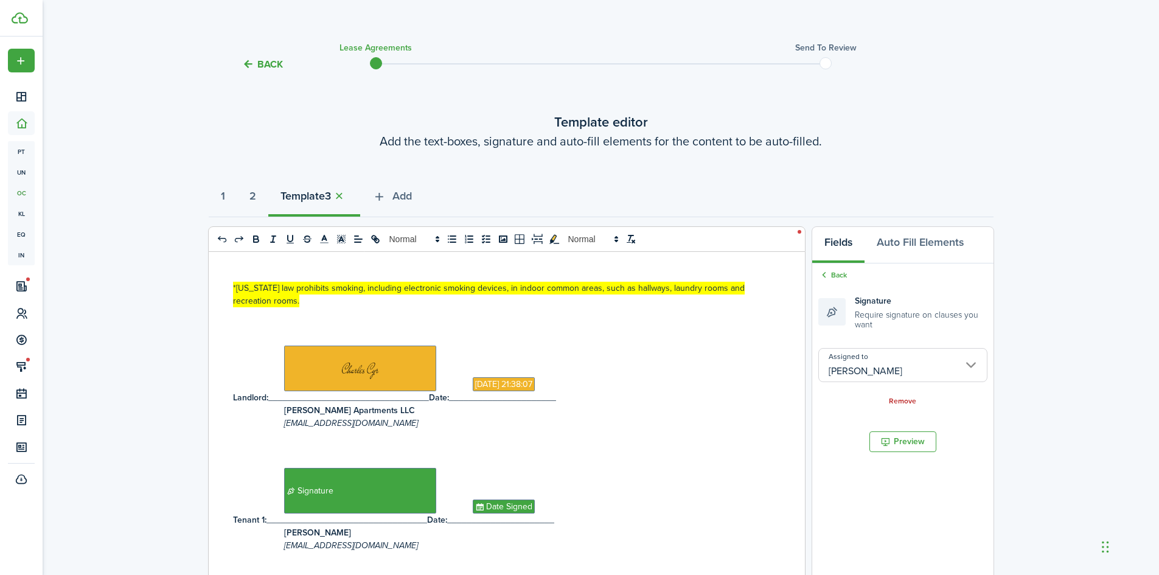
scroll to position [0, 0]
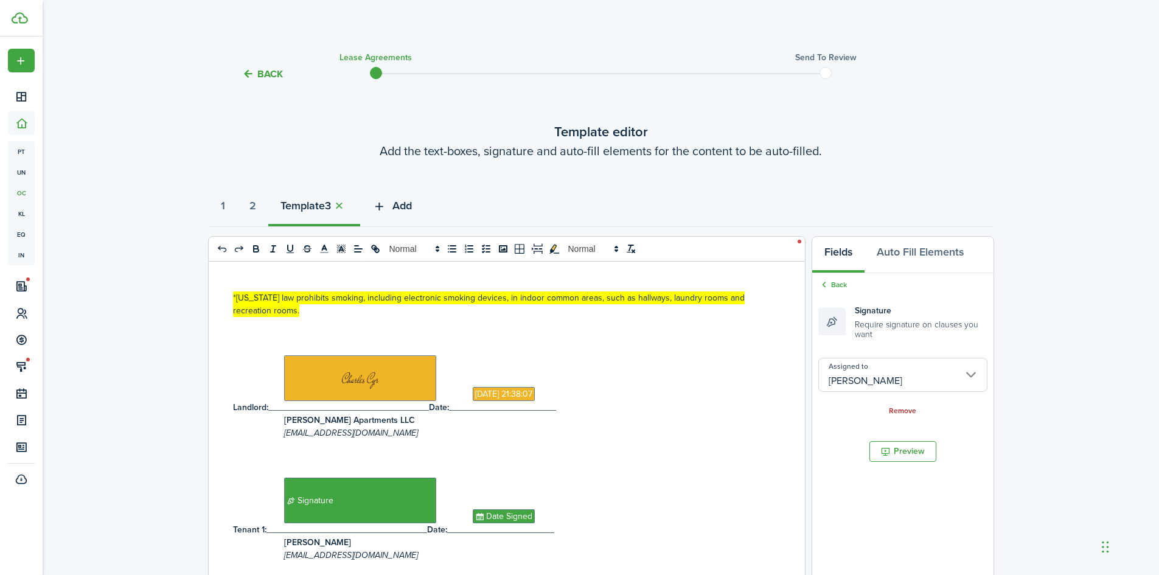
click at [406, 209] on span "Add" at bounding box center [401, 206] width 19 height 16
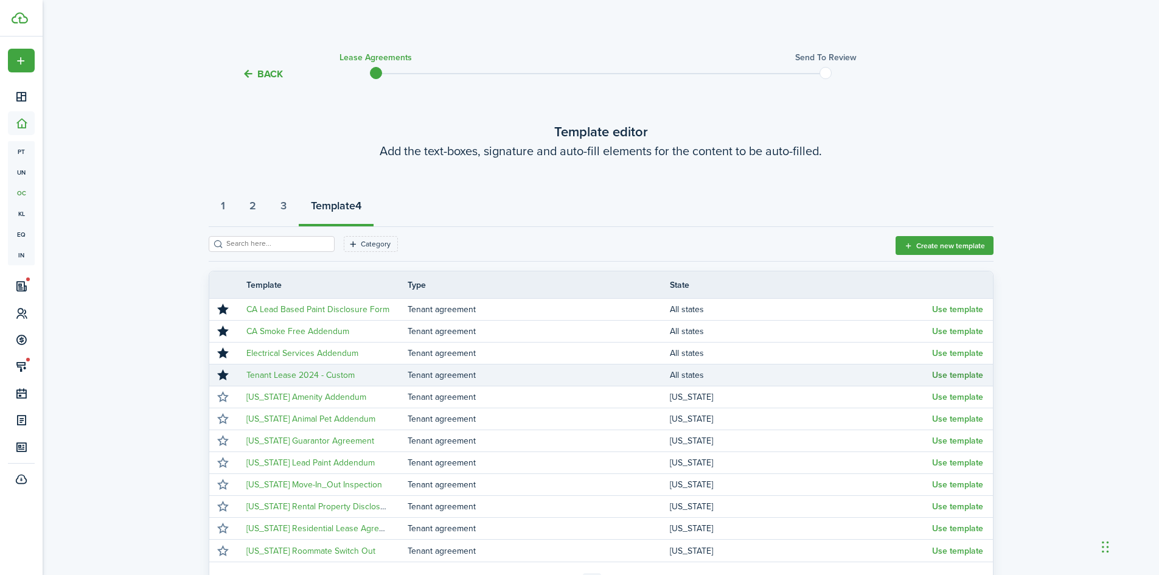
click at [949, 373] on button "Use template" at bounding box center [957, 376] width 51 height 10
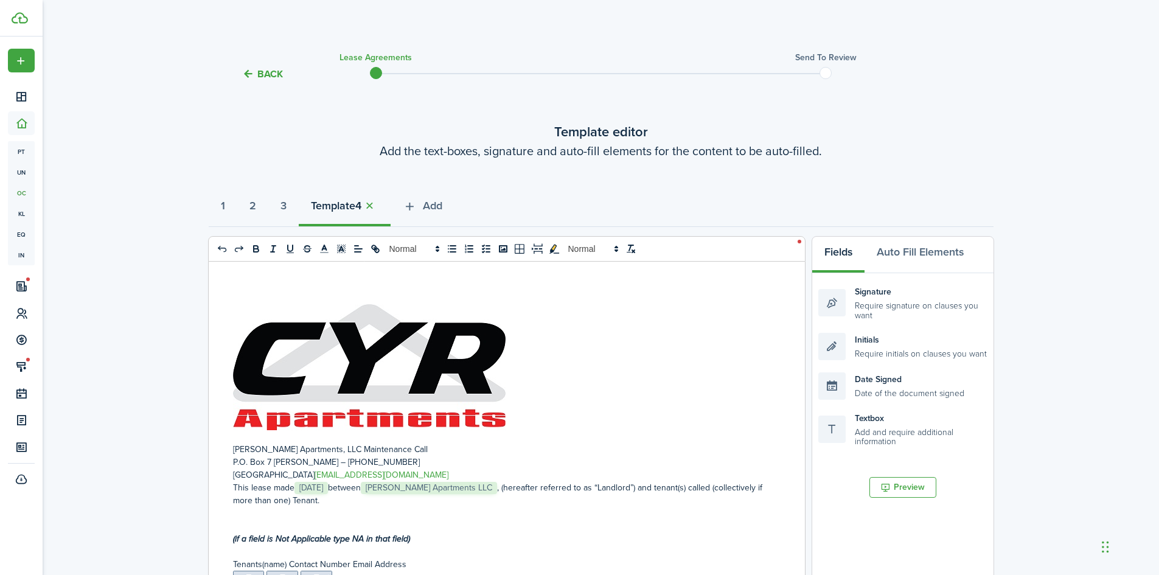
select select "fit"
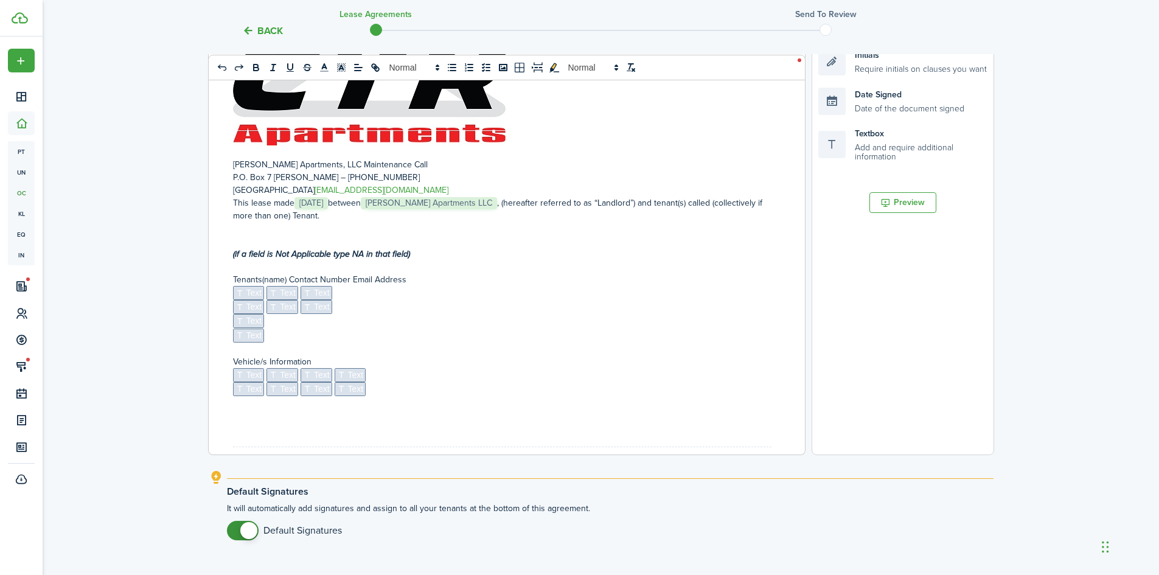
scroll to position [313, 0]
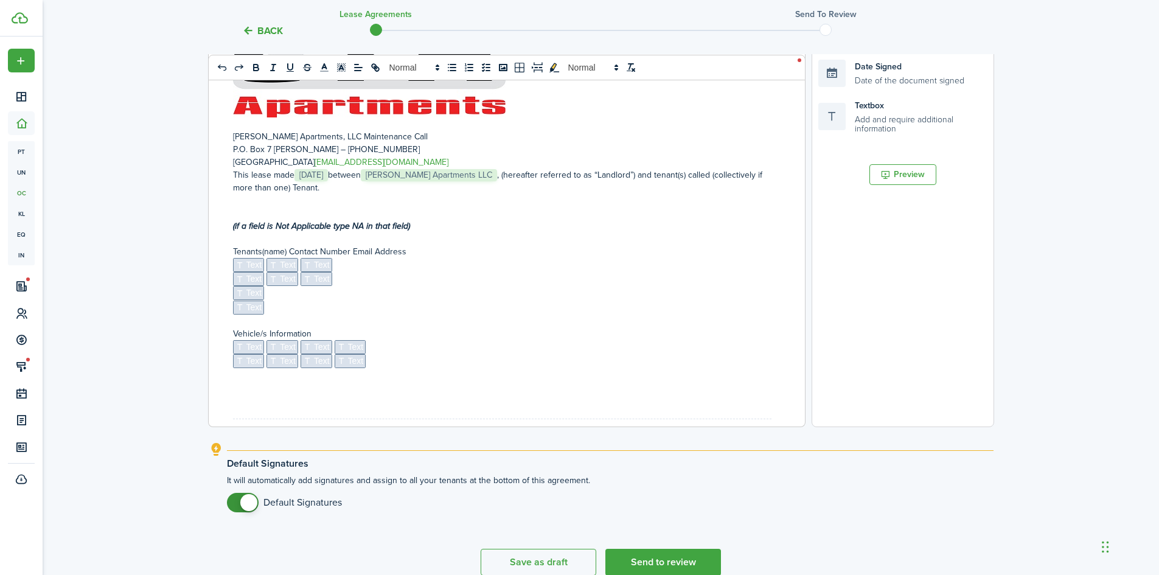
click at [248, 263] on span "Text" at bounding box center [249, 265] width 32 height 14
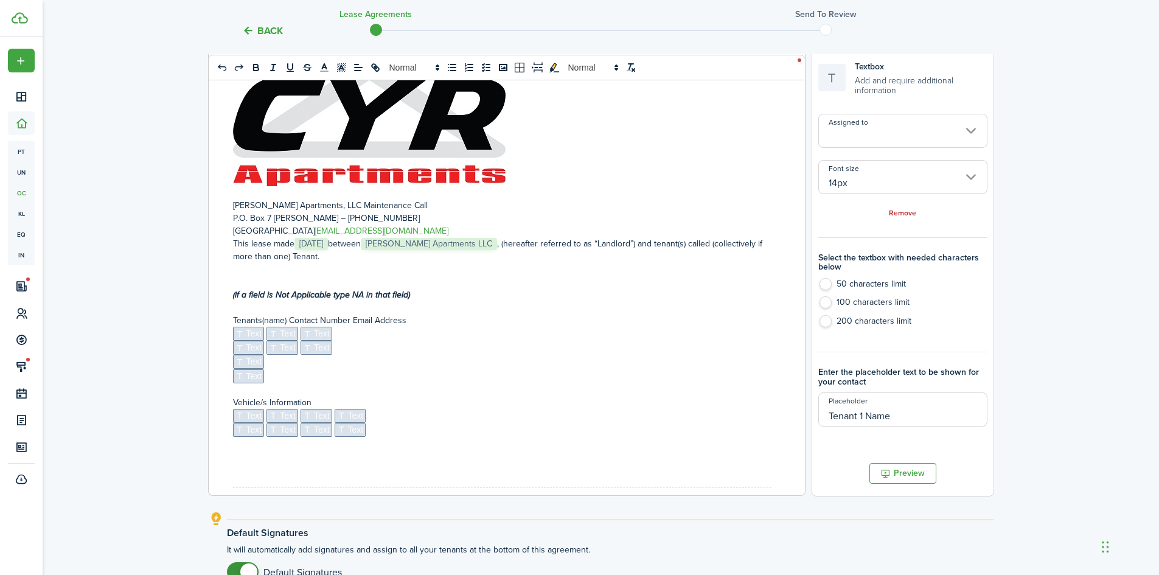
scroll to position [229, 0]
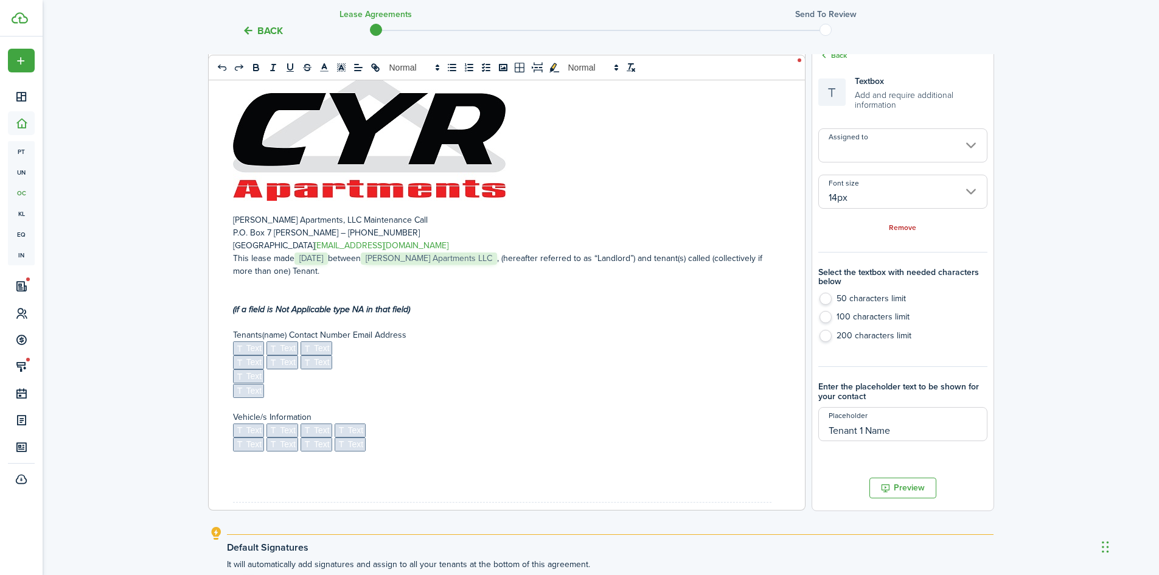
click at [900, 150] on input "Assigned to" at bounding box center [902, 145] width 169 height 34
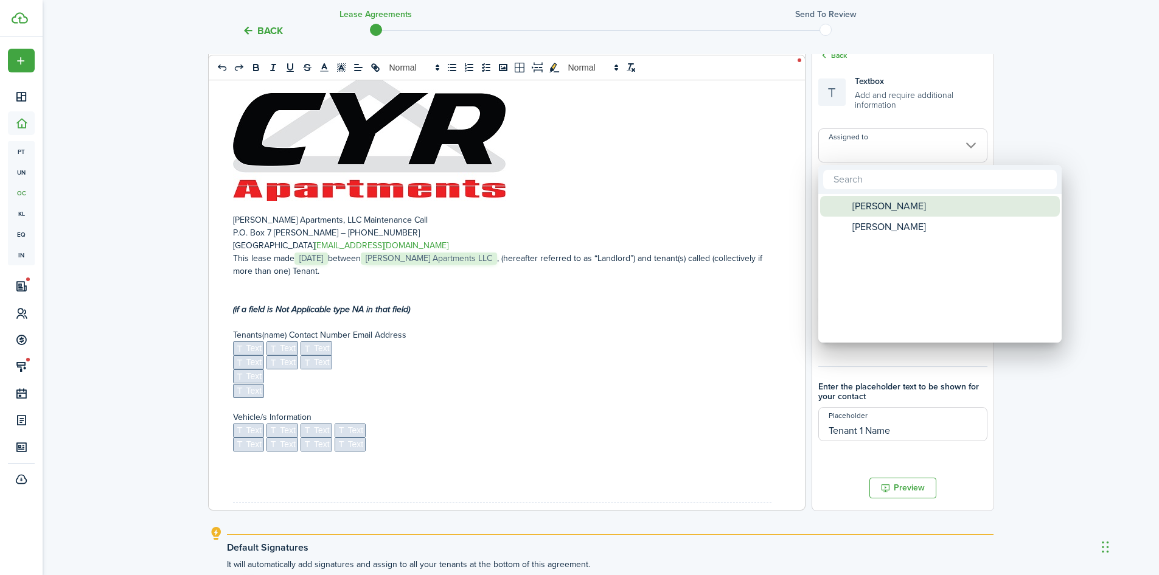
click at [882, 196] on span "[PERSON_NAME]" at bounding box center [889, 206] width 74 height 21
type input "[PERSON_NAME]"
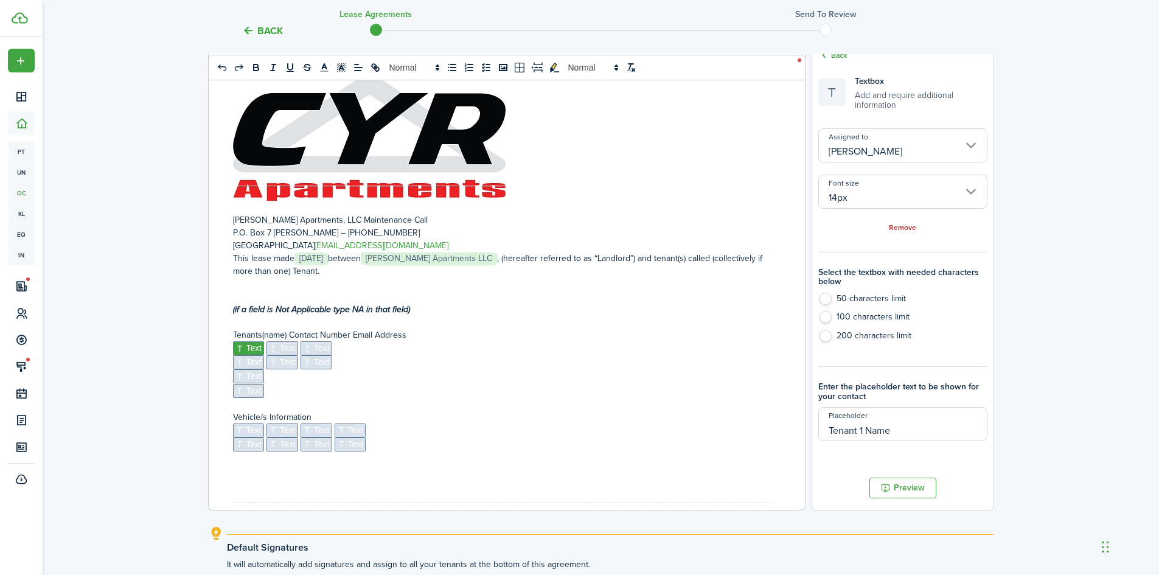
click at [287, 345] on span "Text" at bounding box center [282, 348] width 32 height 14
type input "Tenant 1 Phone #"
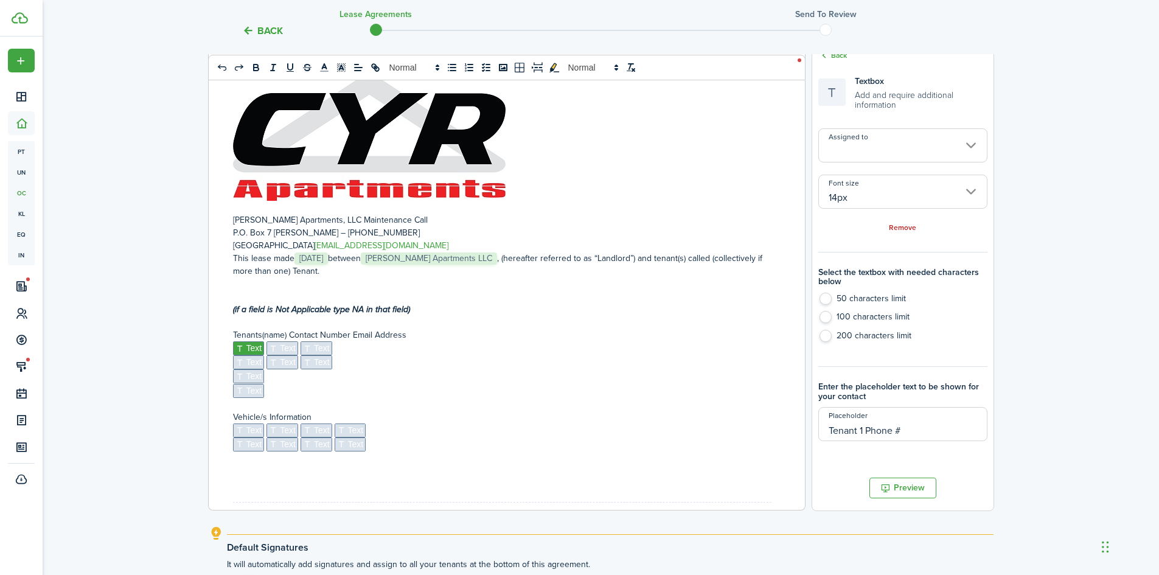
click at [890, 145] on input "Assigned to" at bounding box center [902, 145] width 169 height 34
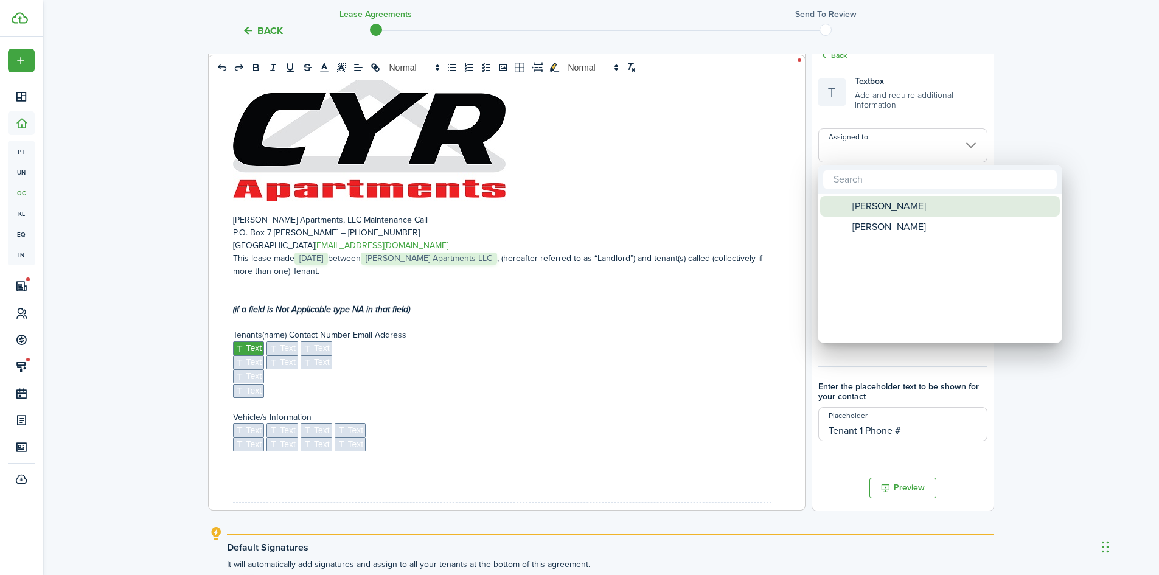
click at [859, 212] on span "[PERSON_NAME]" at bounding box center [889, 206] width 74 height 21
type input "[PERSON_NAME]"
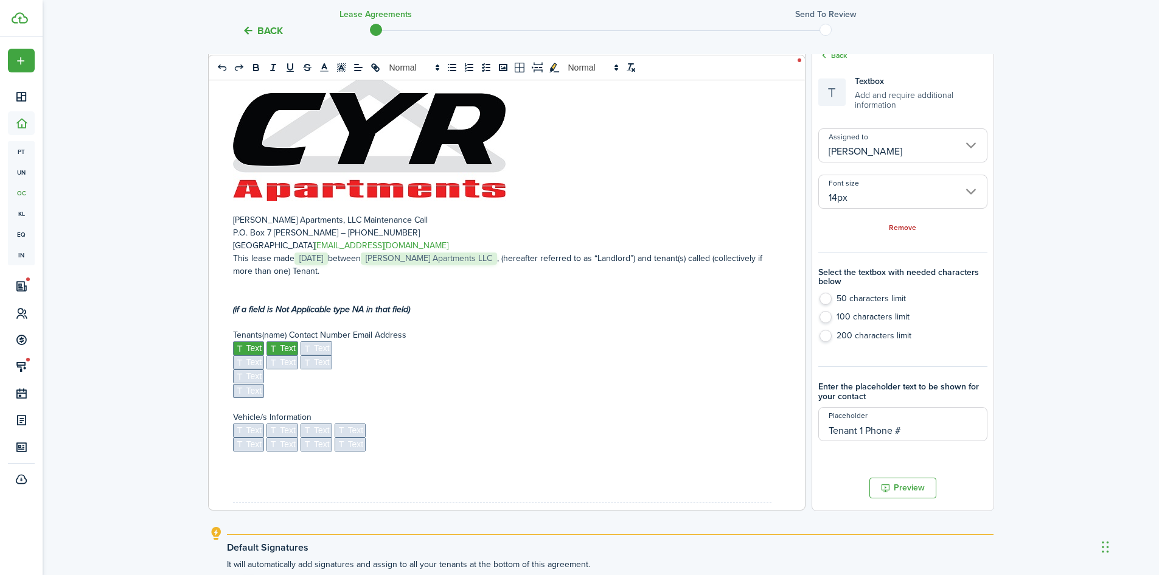
click at [316, 350] on span "Text" at bounding box center [317, 348] width 32 height 14
type input "Tenant 1 Email Addr"
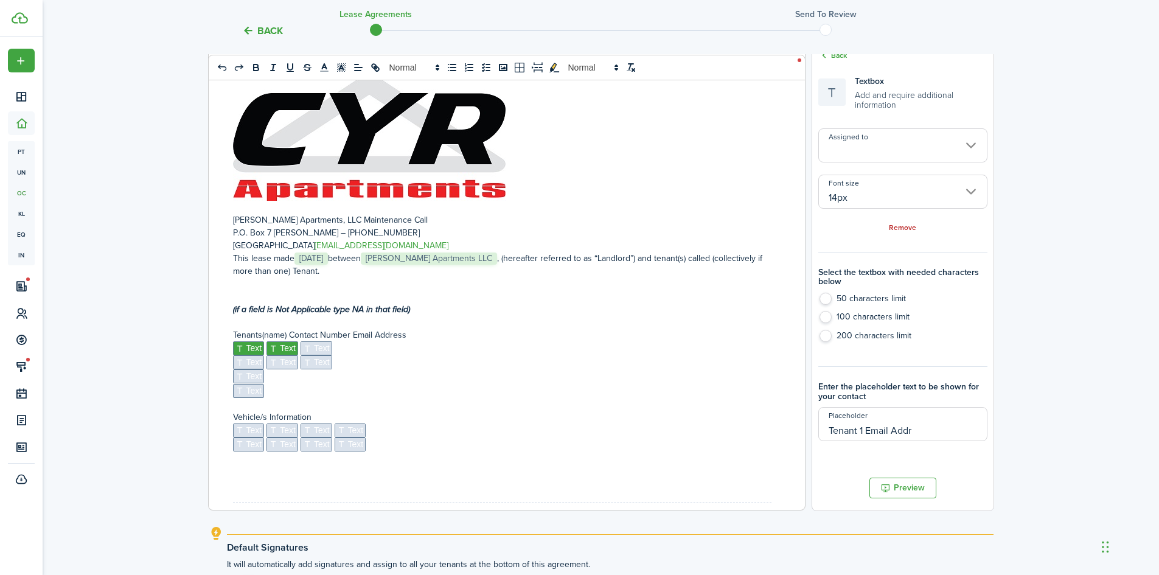
click at [905, 147] on input "Assigned to" at bounding box center [902, 145] width 169 height 34
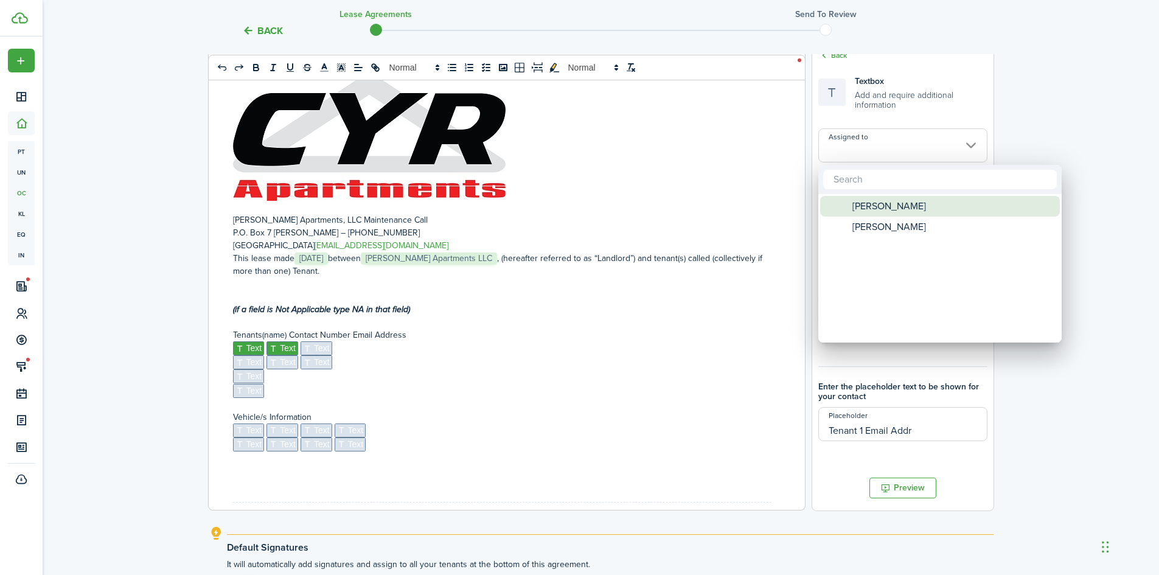
click at [859, 205] on span "[PERSON_NAME]" at bounding box center [889, 206] width 74 height 21
type input "[PERSON_NAME]"
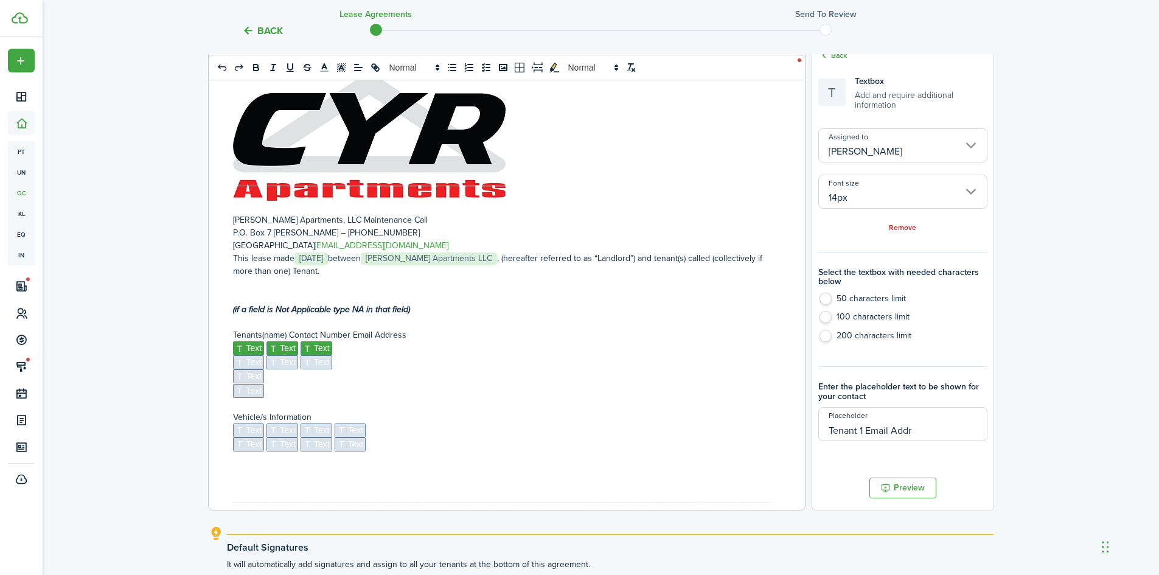
click at [251, 360] on span "Text" at bounding box center [249, 362] width 32 height 14
type input "Tenant 2 Name"
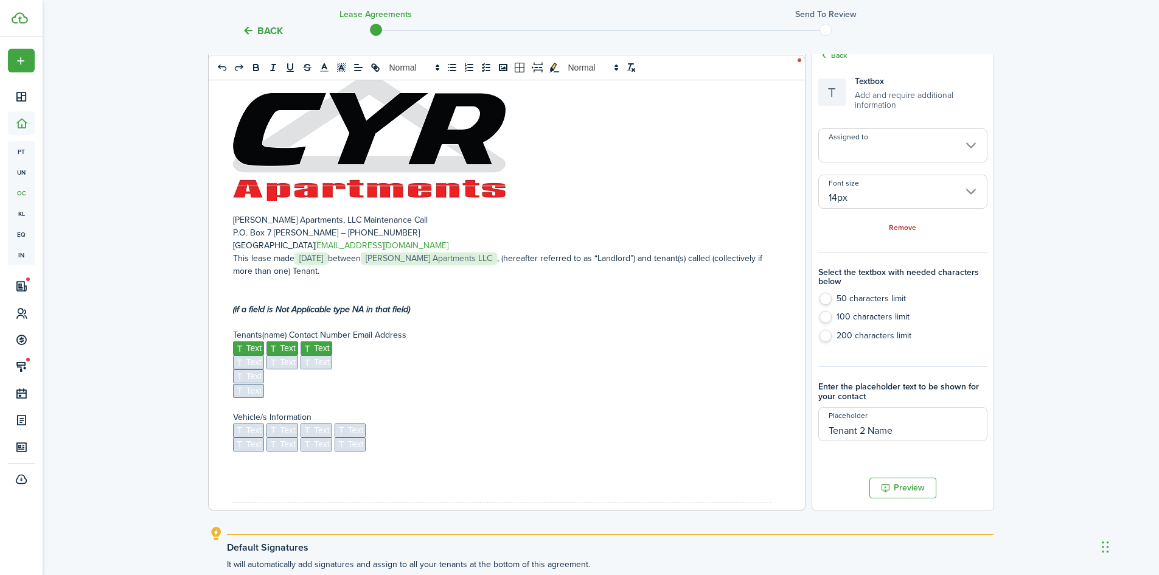
click at [890, 138] on input "Assigned to" at bounding box center [902, 145] width 169 height 34
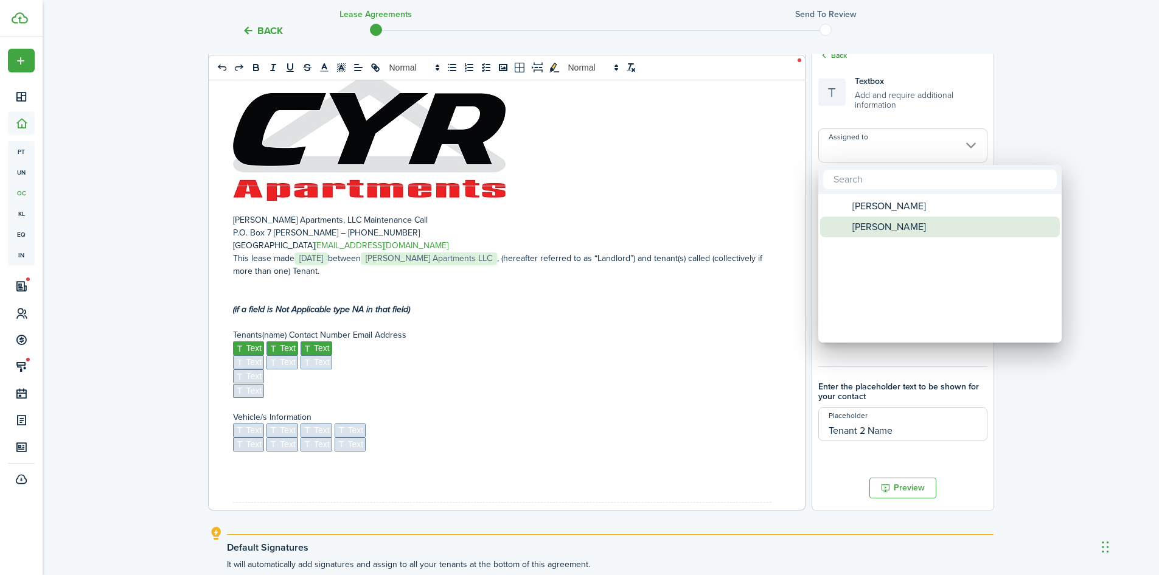
click at [873, 224] on span "[PERSON_NAME]" at bounding box center [889, 227] width 74 height 21
type input "[PERSON_NAME]"
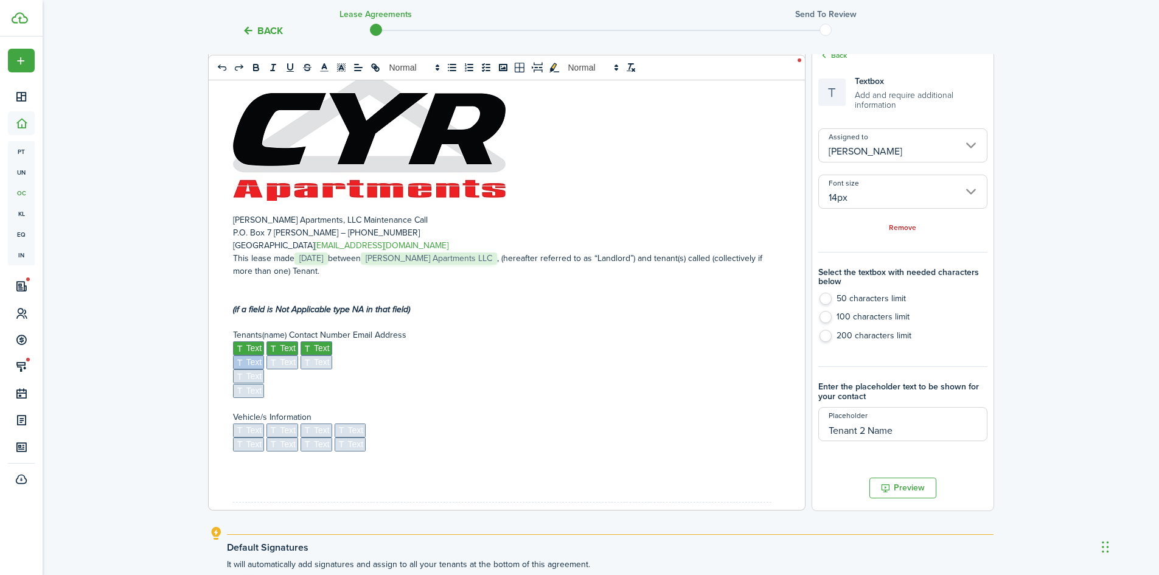
click at [281, 358] on span "Text" at bounding box center [282, 362] width 32 height 14
type input "Tenant 2 Phone #"
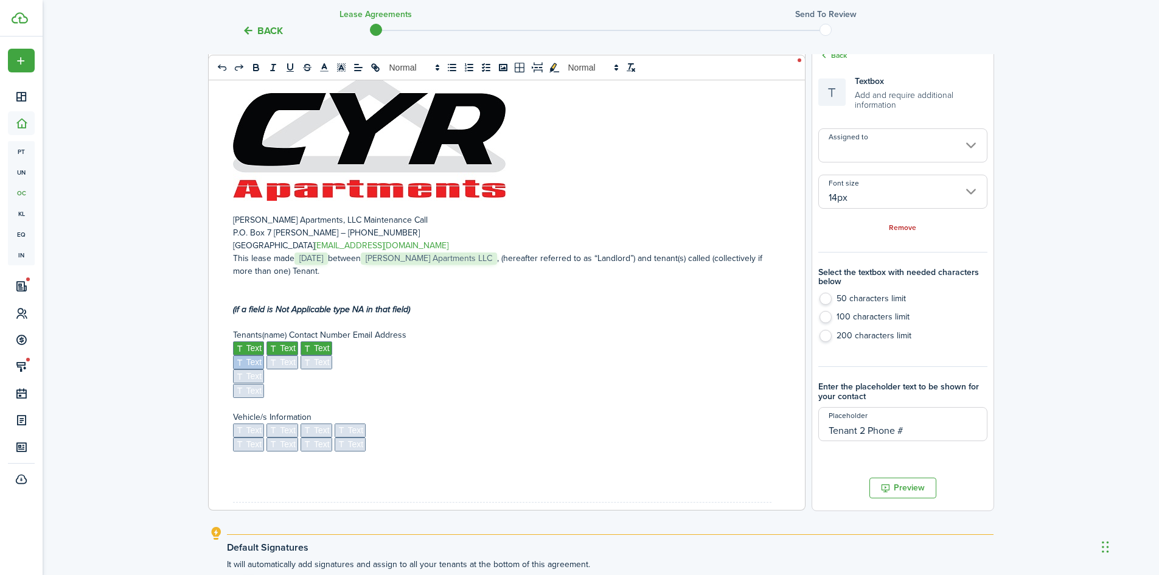
click at [898, 145] on input "Assigned to" at bounding box center [902, 145] width 169 height 34
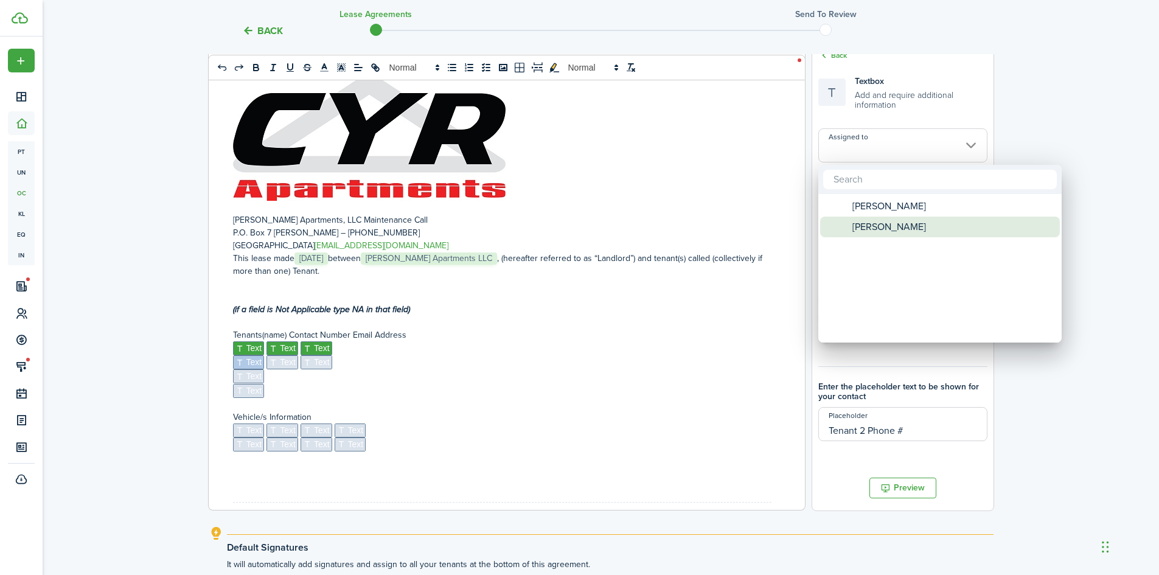
click at [875, 228] on span "[PERSON_NAME]" at bounding box center [889, 227] width 74 height 21
type input "[PERSON_NAME]"
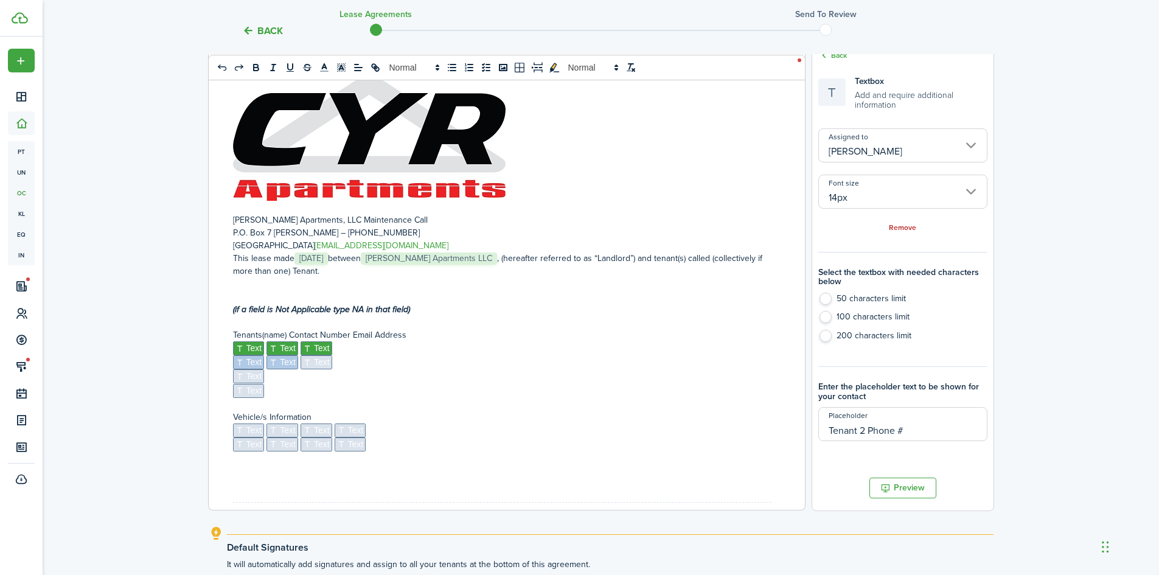
click at [319, 363] on span "Text" at bounding box center [317, 362] width 32 height 14
type input "Tenant 2 Email Addr"
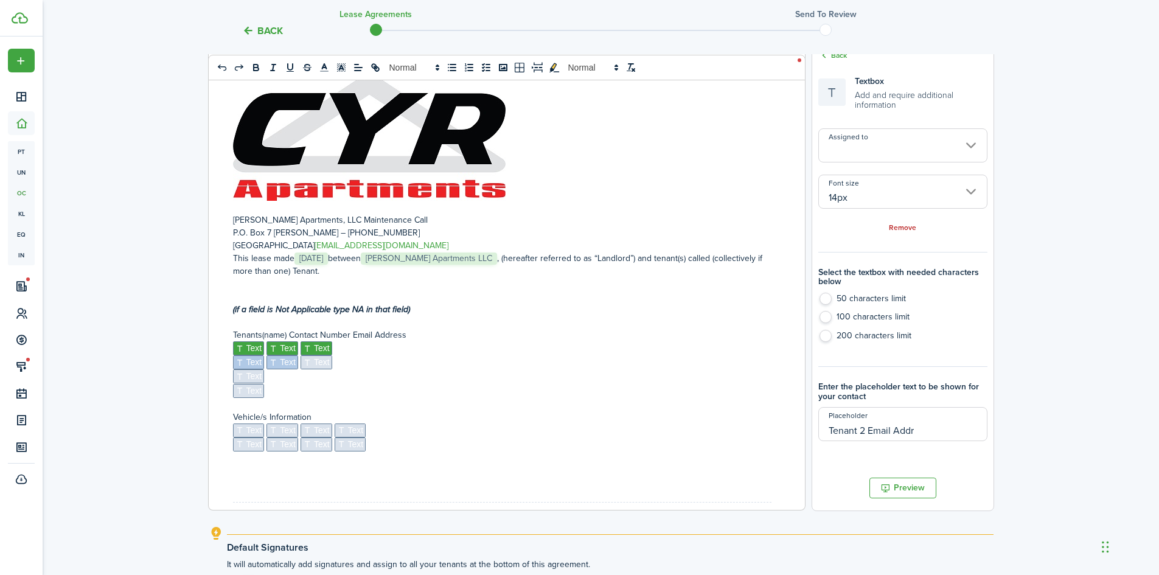
click at [894, 151] on input "Assigned to" at bounding box center [902, 145] width 169 height 34
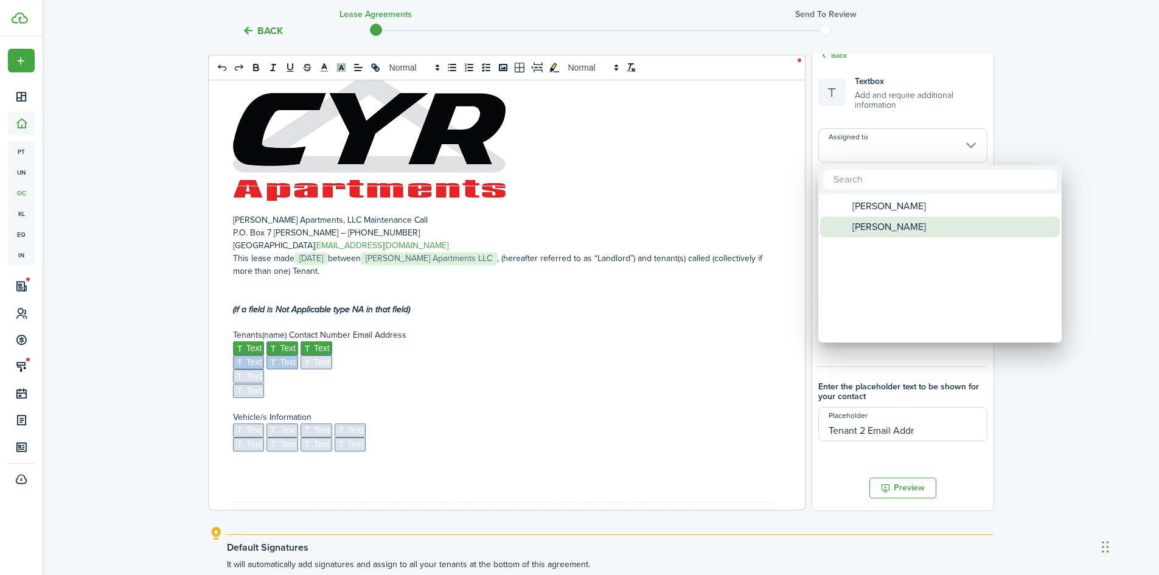
click at [881, 231] on span "[PERSON_NAME]" at bounding box center [889, 227] width 74 height 21
type input "[PERSON_NAME]"
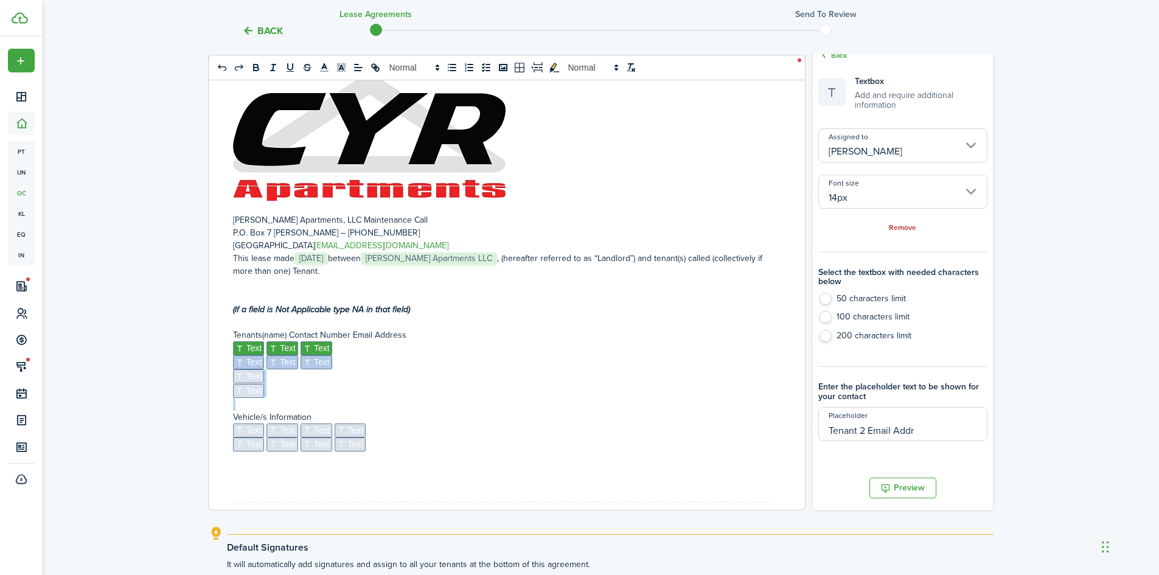
drag, startPoint x: 281, startPoint y: 404, endPoint x: 221, endPoint y: 378, distance: 65.1
click at [221, 378] on div "[PERSON_NAME] Apartments, LLC Maintenance Call P.O. Box 7 [PERSON_NAME] – [PHON…" at bounding box center [502, 271] width 587 height 478
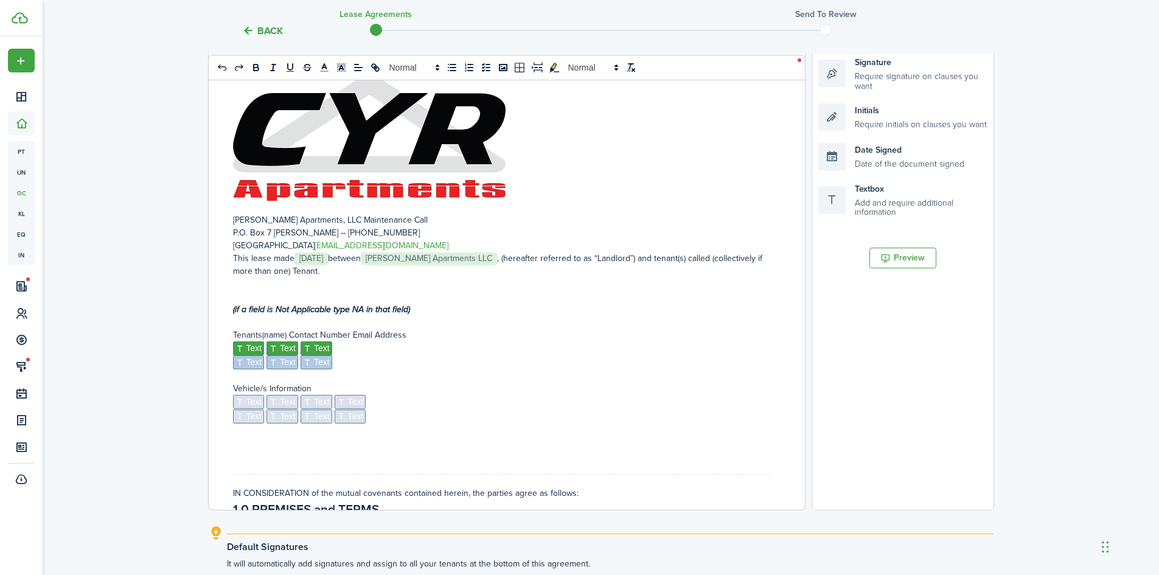
click at [244, 402] on span "Text" at bounding box center [249, 402] width 32 height 14
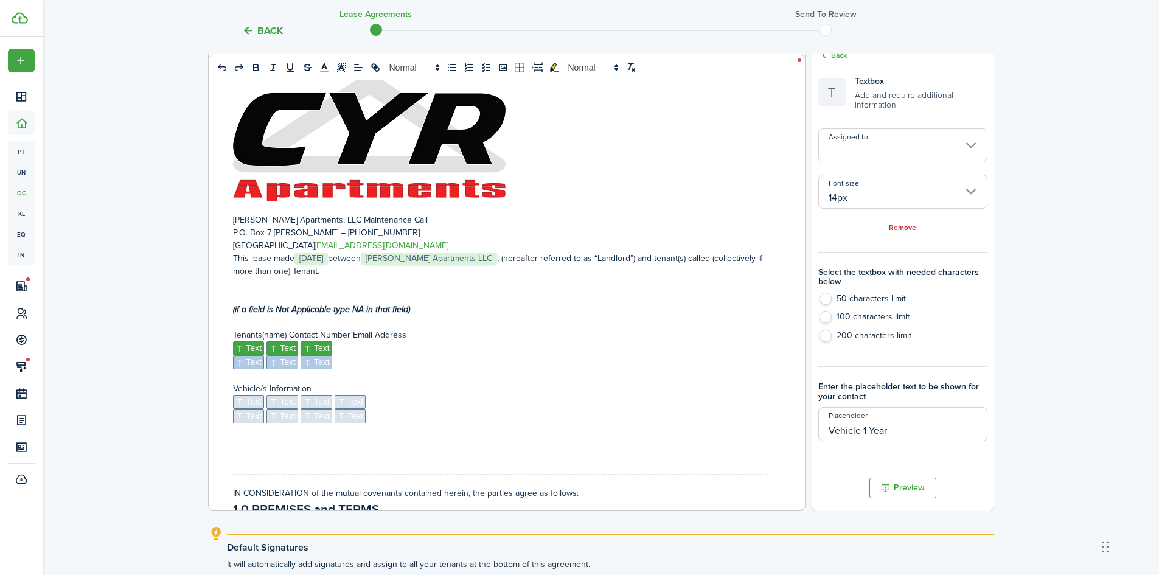
click at [829, 147] on input "Assigned to" at bounding box center [902, 145] width 169 height 34
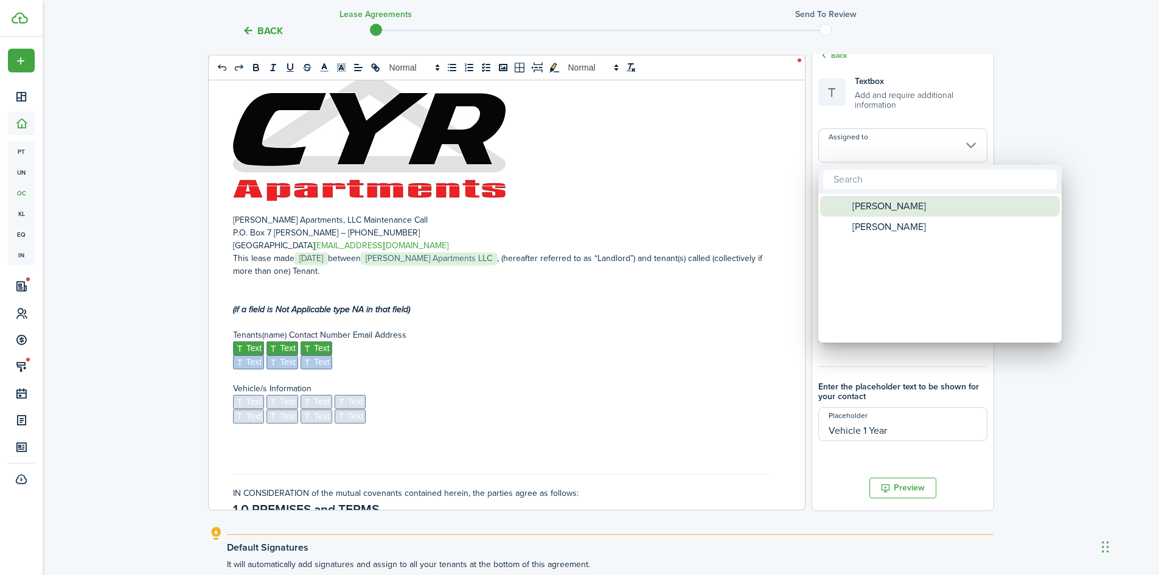
click at [869, 201] on span "[PERSON_NAME]" at bounding box center [889, 206] width 74 height 21
type input "[PERSON_NAME]"
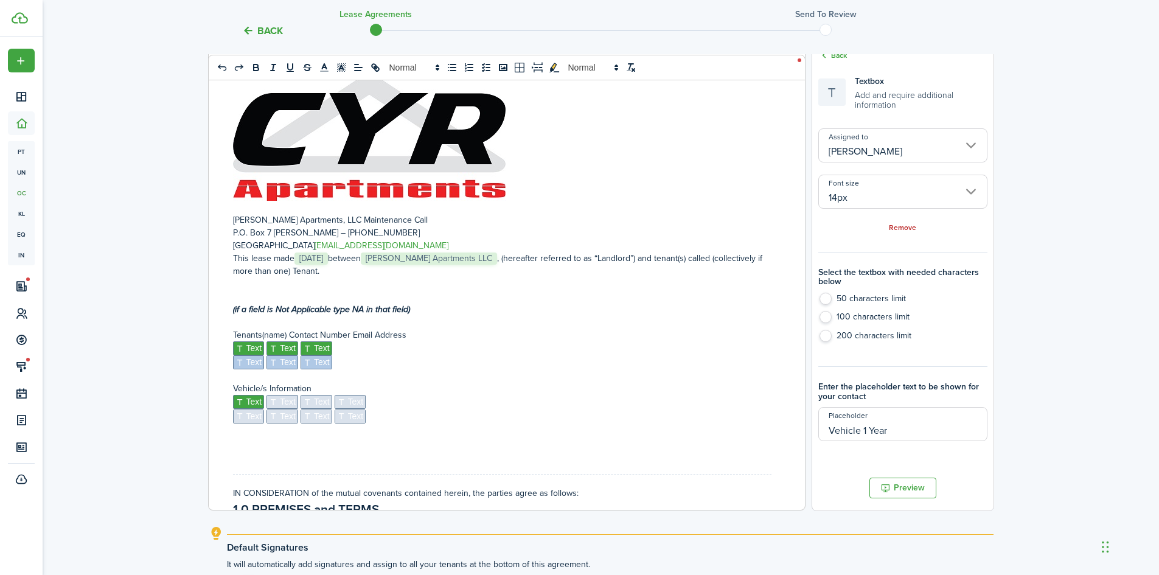
click at [283, 399] on span "Text" at bounding box center [282, 402] width 32 height 14
type input "Vehicle 1 Make"
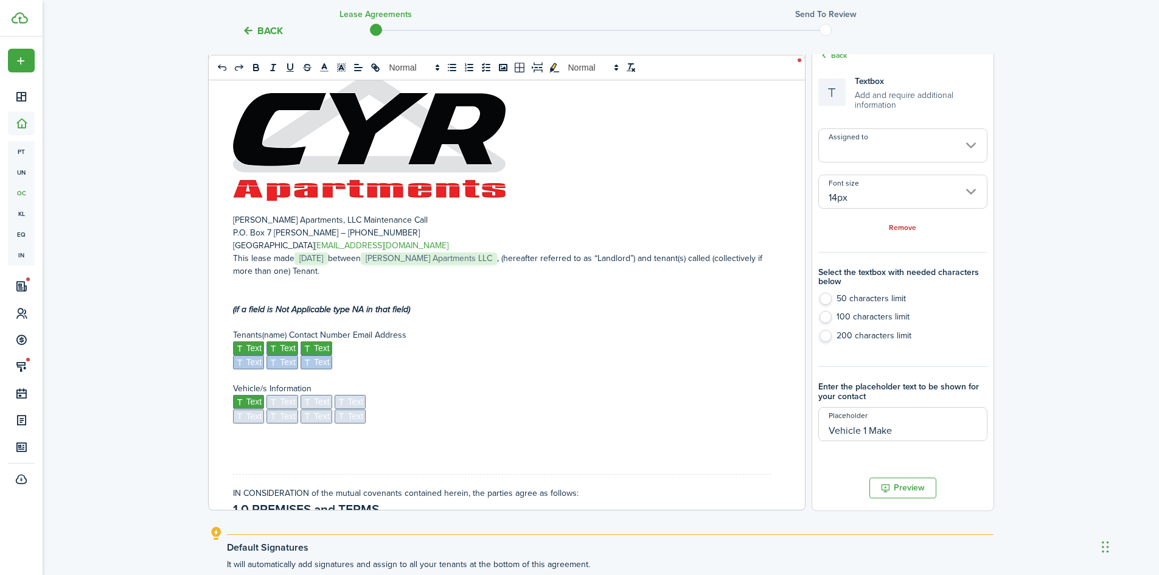
click at [868, 154] on input "Assigned to" at bounding box center [902, 145] width 169 height 34
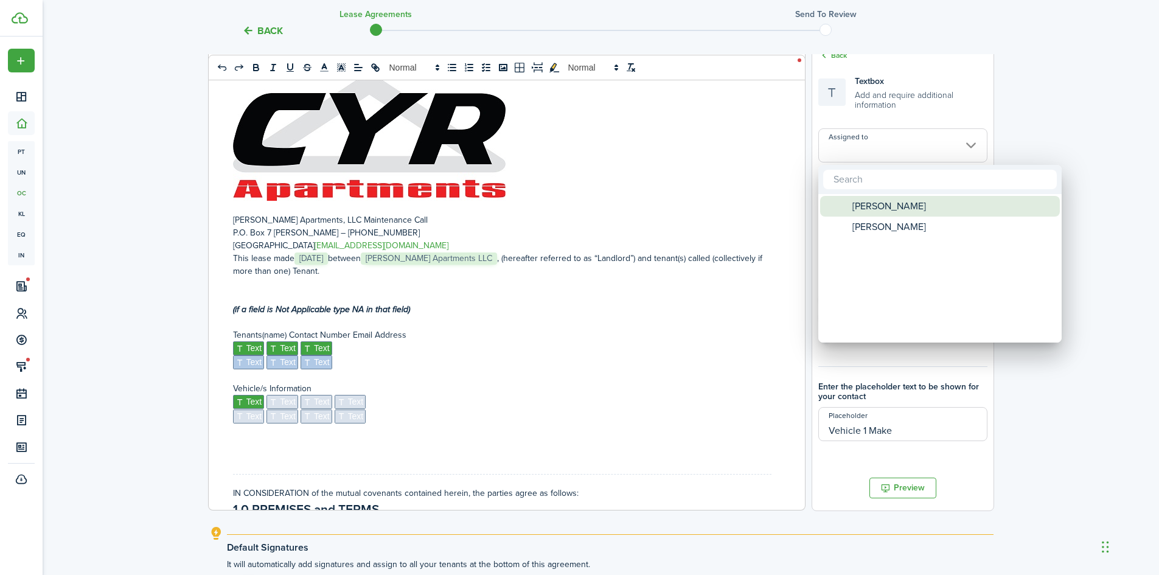
click at [862, 213] on span "[PERSON_NAME]" at bounding box center [889, 206] width 74 height 21
type input "[PERSON_NAME]"
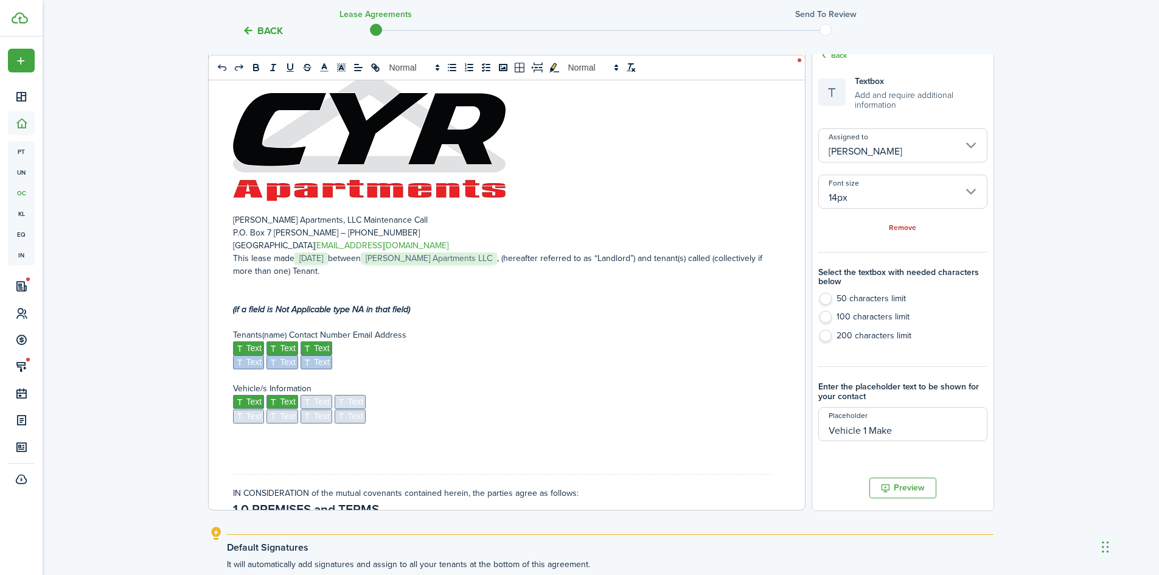
click at [322, 399] on span "Text" at bounding box center [317, 402] width 32 height 14
type input "Vehicle 1 Model"
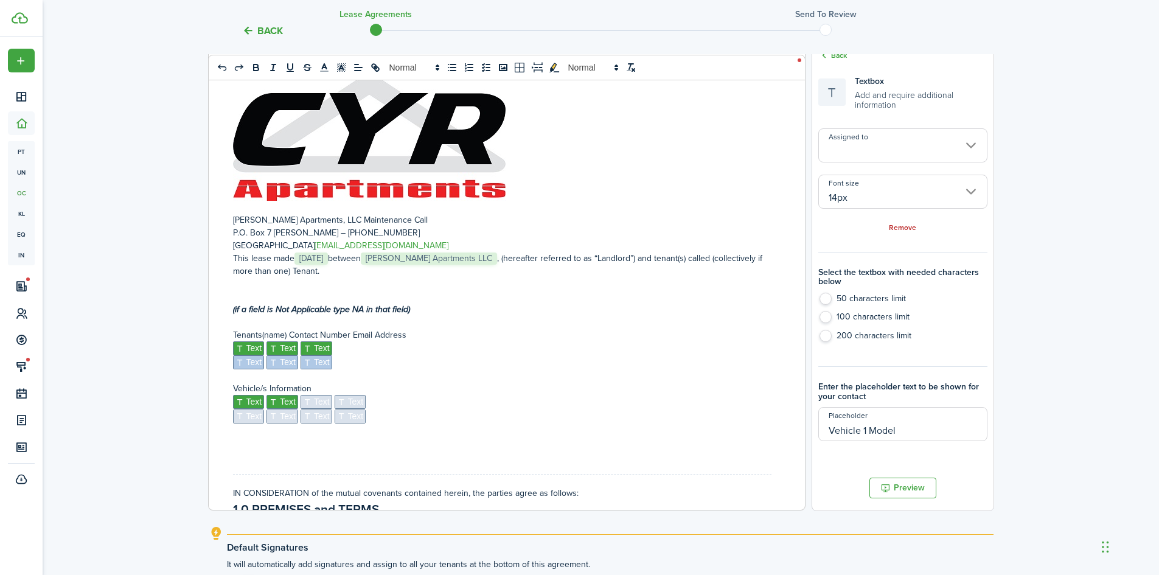
click at [930, 144] on input "Assigned to" at bounding box center [902, 145] width 169 height 34
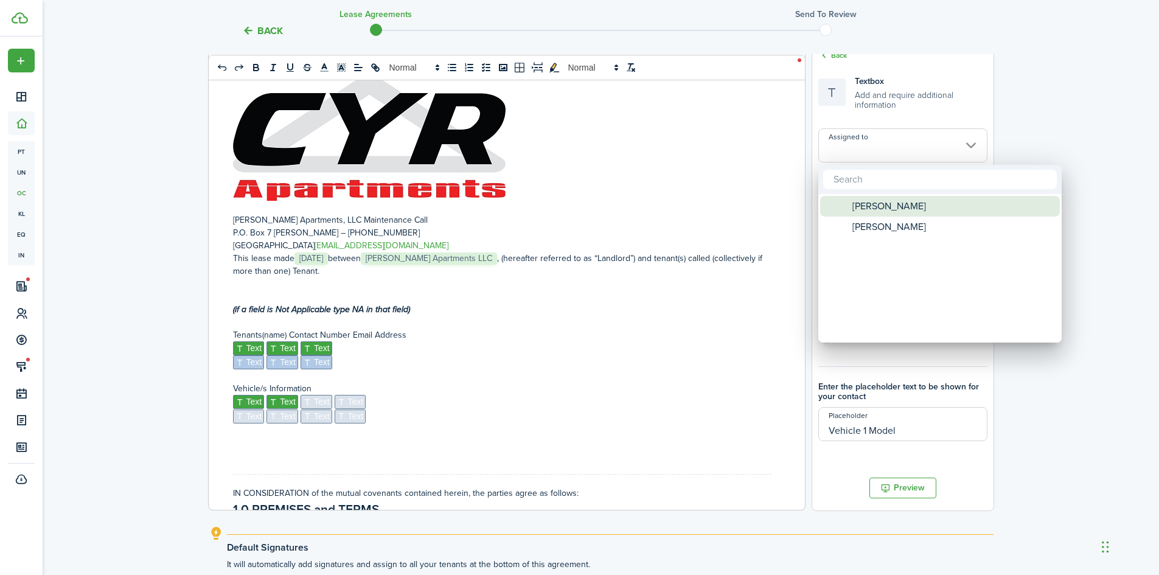
click at [869, 210] on span "[PERSON_NAME]" at bounding box center [889, 206] width 74 height 21
type input "[PERSON_NAME]"
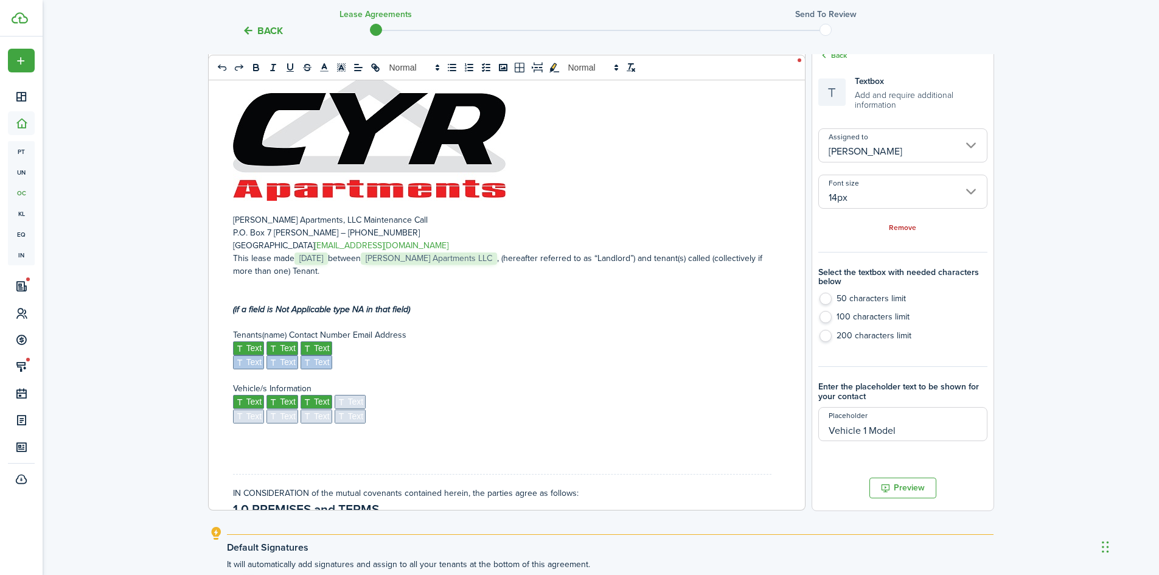
click at [346, 401] on span "Text" at bounding box center [351, 402] width 32 height 14
type input "Vehicle 1 Plate #"
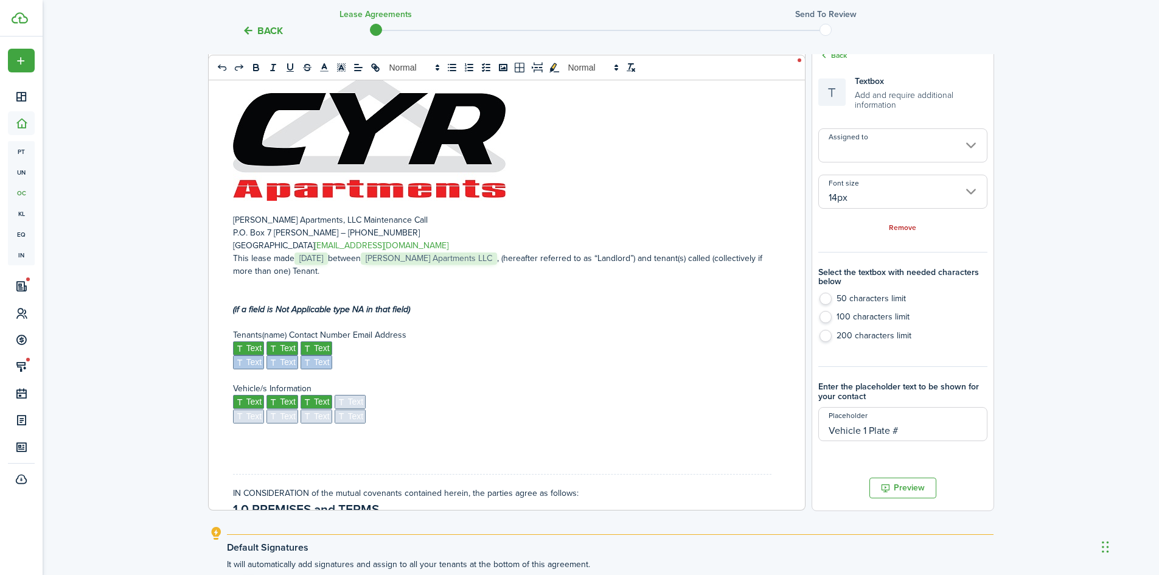
click at [887, 146] on input "Assigned to" at bounding box center [902, 145] width 169 height 34
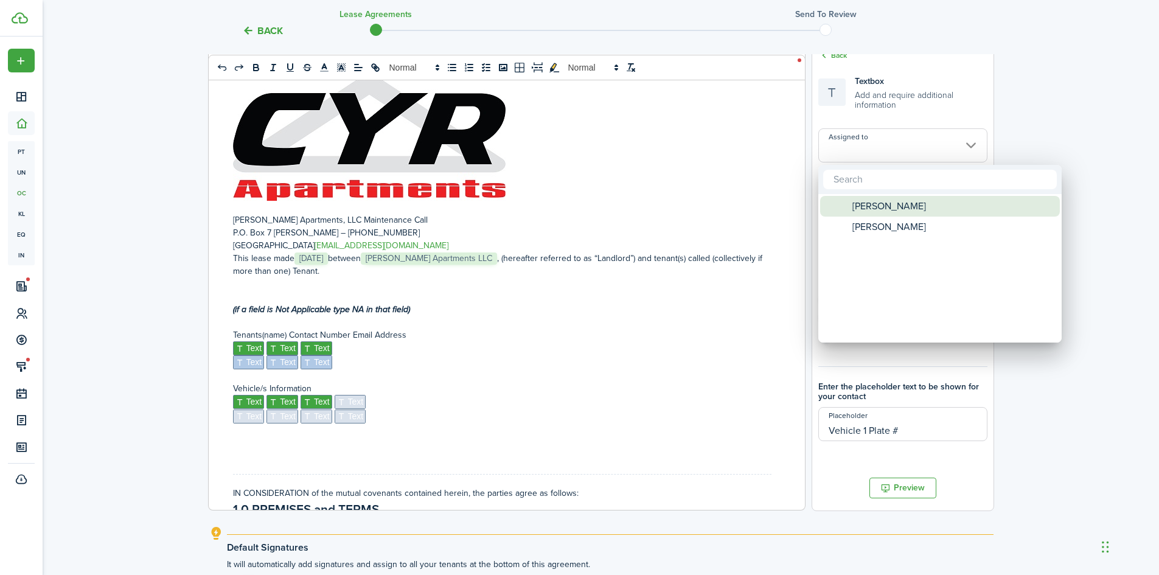
click at [860, 211] on span "[PERSON_NAME]" at bounding box center [889, 206] width 74 height 21
type input "[PERSON_NAME]"
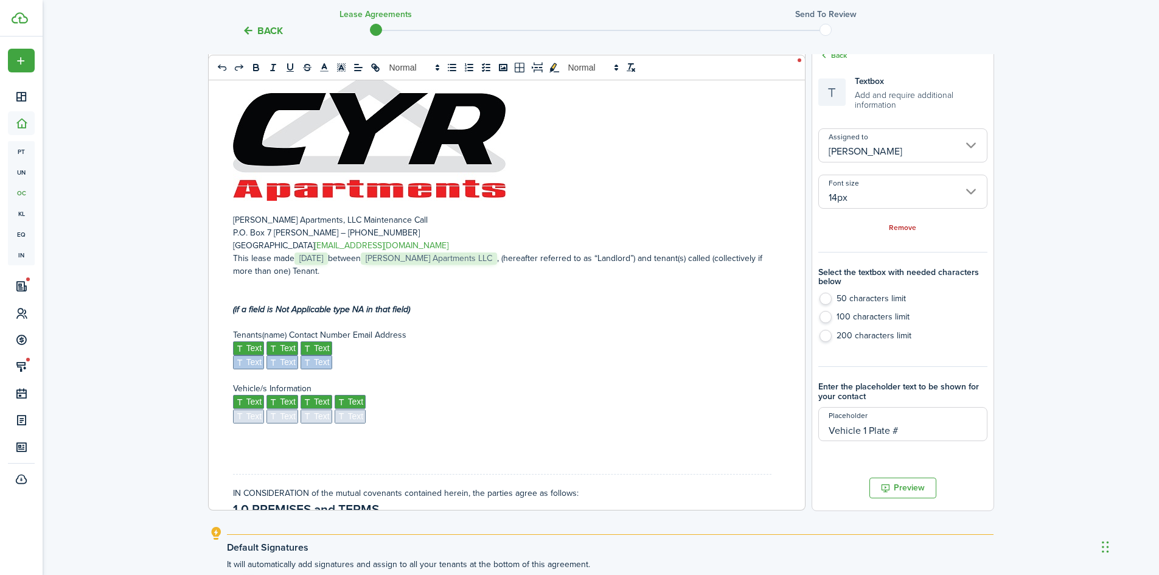
click at [250, 422] on span "Text" at bounding box center [249, 416] width 32 height 14
type input "Vehicle 2 Year"
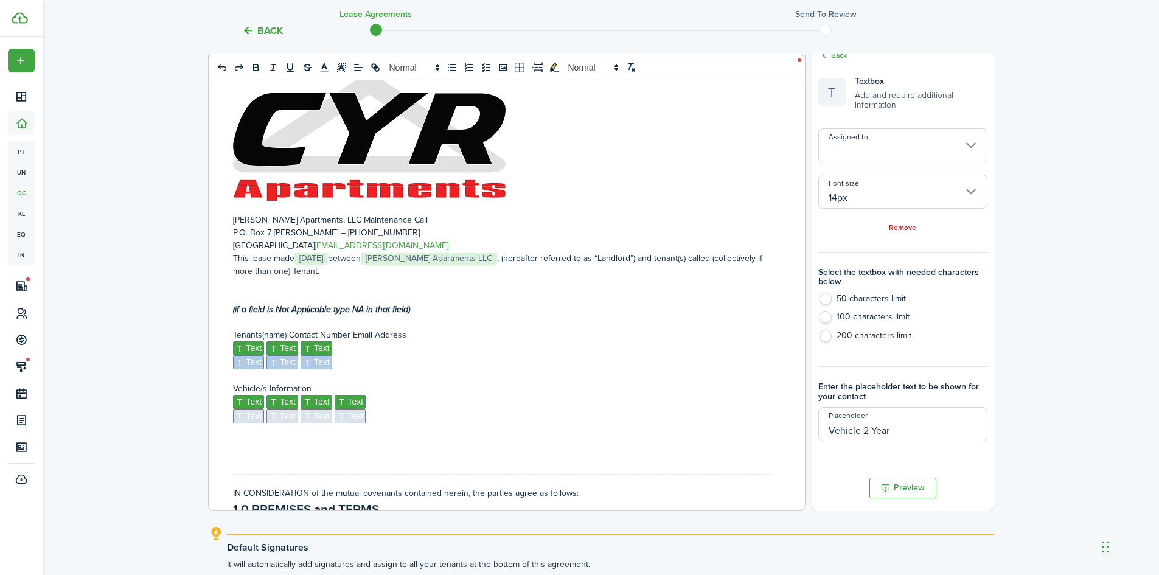
click at [866, 155] on input "Assigned to" at bounding box center [902, 145] width 169 height 34
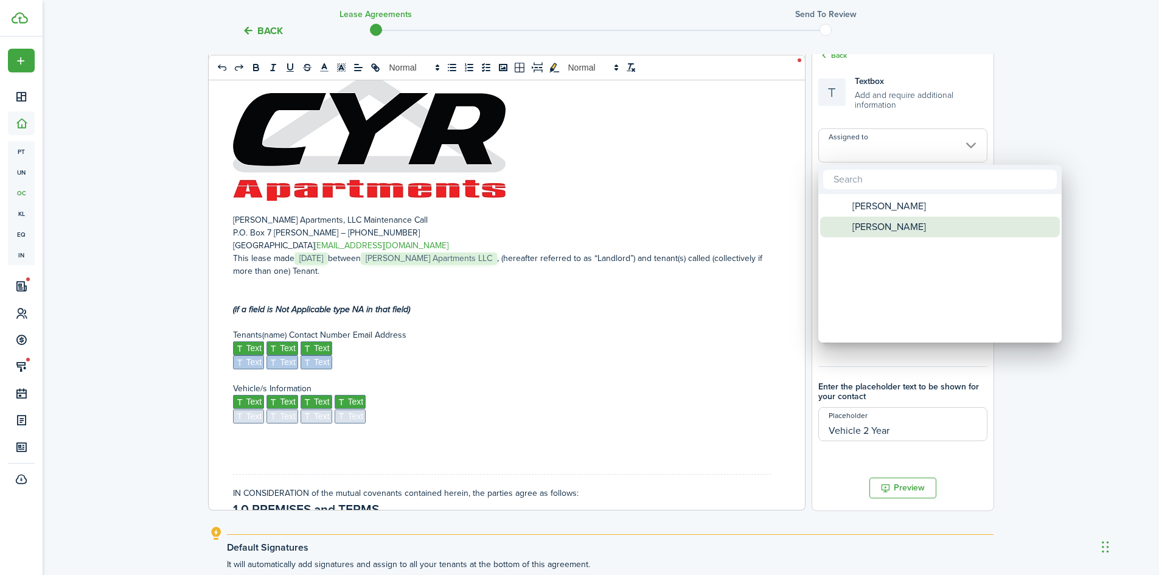
click at [848, 224] on div "[PERSON_NAME]" at bounding box center [944, 227] width 215 height 21
type input "[PERSON_NAME]"
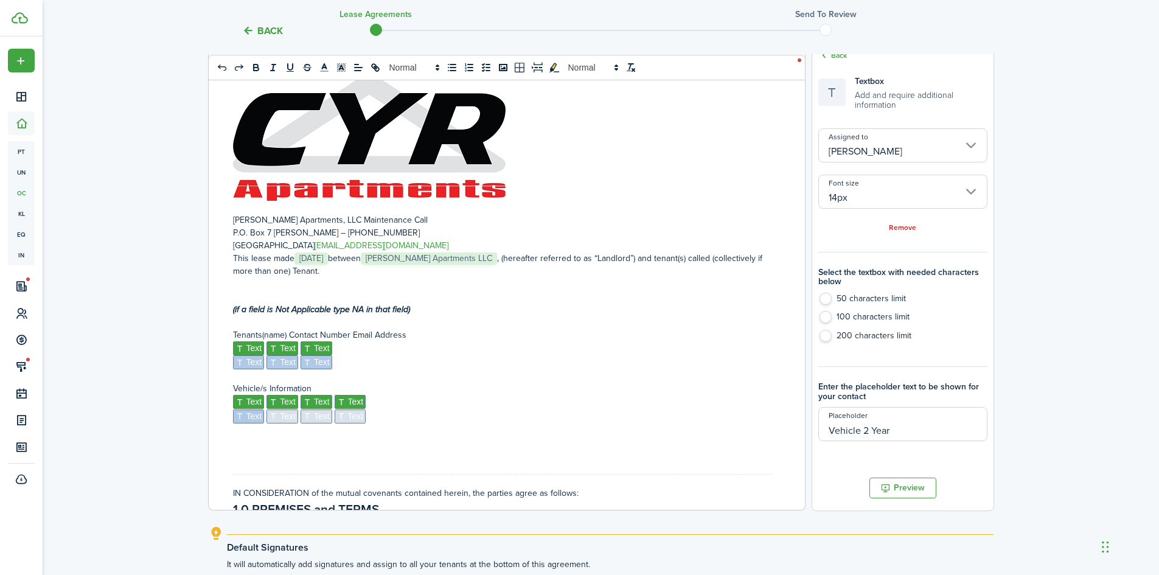
click at [282, 418] on span "Text" at bounding box center [282, 416] width 32 height 14
type input "Vehicle 2 Make"
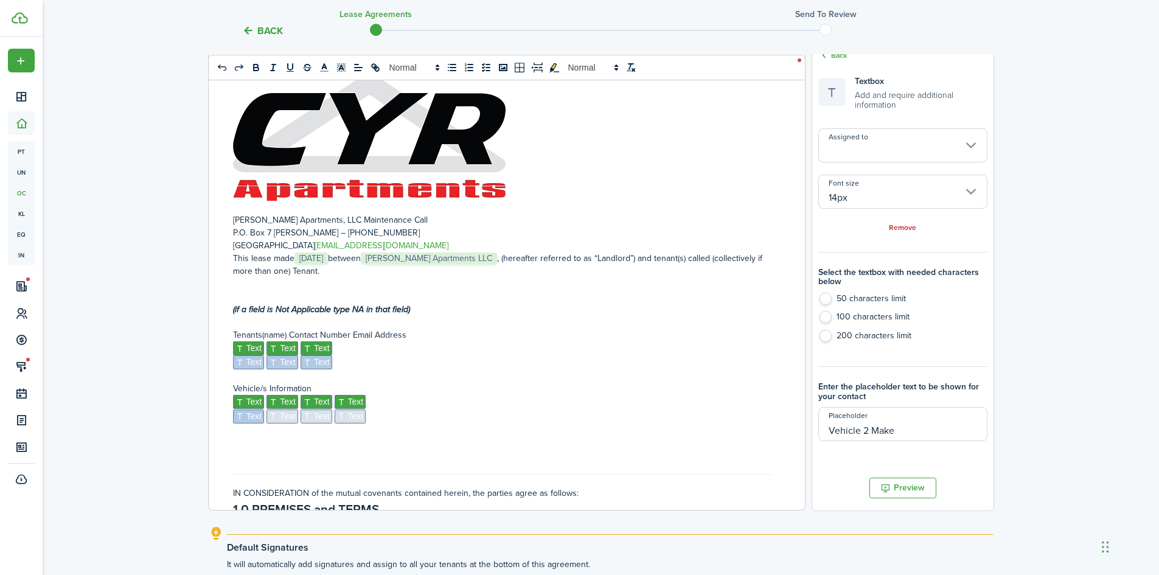
click at [870, 151] on input "Assigned to" at bounding box center [902, 145] width 169 height 34
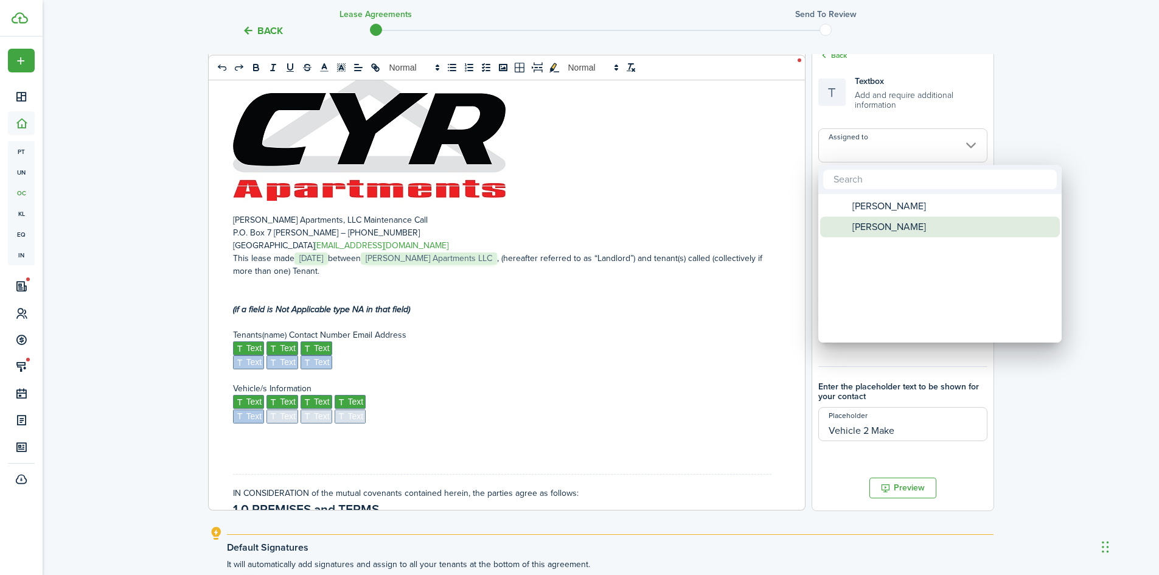
click at [878, 218] on span "[PERSON_NAME]" at bounding box center [889, 227] width 74 height 21
type input "[PERSON_NAME]"
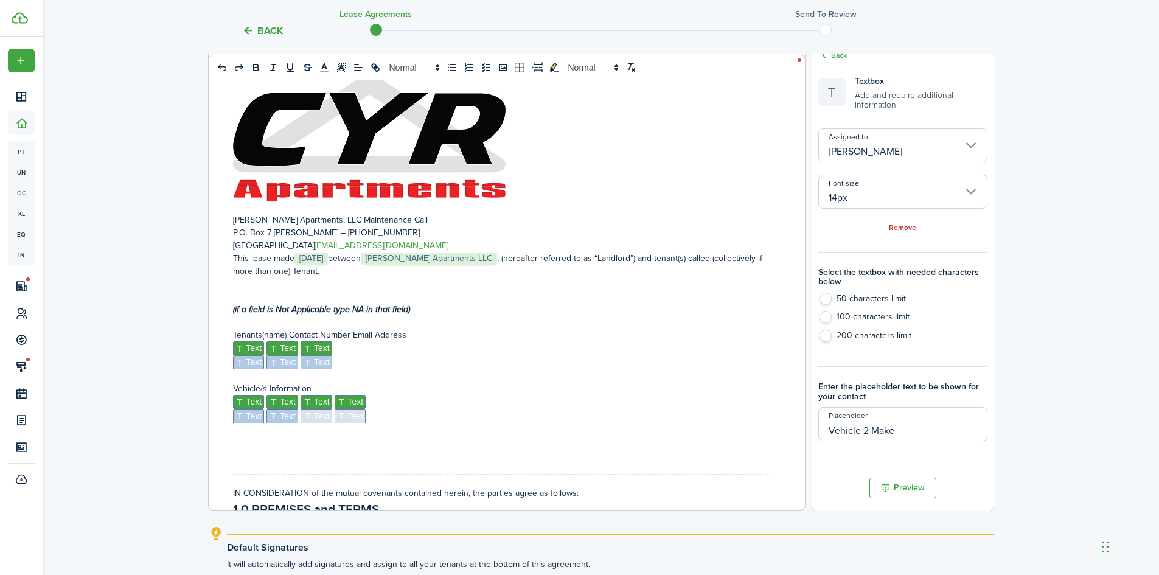
click at [324, 419] on span "Text" at bounding box center [317, 416] width 32 height 14
click at [874, 150] on input "Assigned to" at bounding box center [902, 145] width 169 height 34
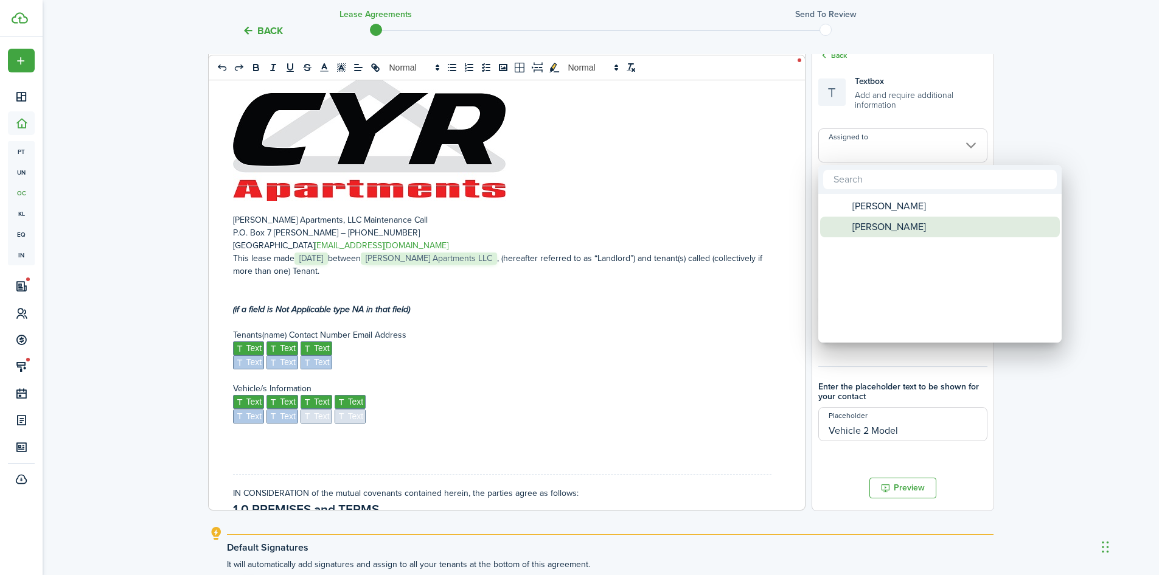
click at [865, 220] on span "[PERSON_NAME]" at bounding box center [889, 227] width 74 height 21
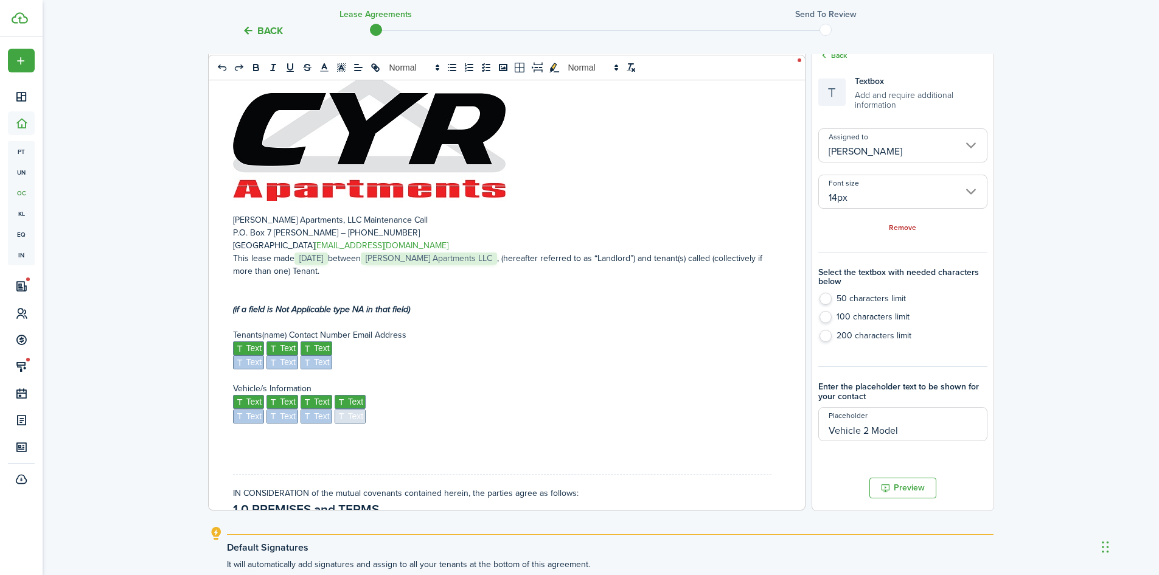
click at [347, 419] on span "Text" at bounding box center [351, 416] width 32 height 14
click at [863, 151] on input "Assigned to" at bounding box center [902, 145] width 169 height 34
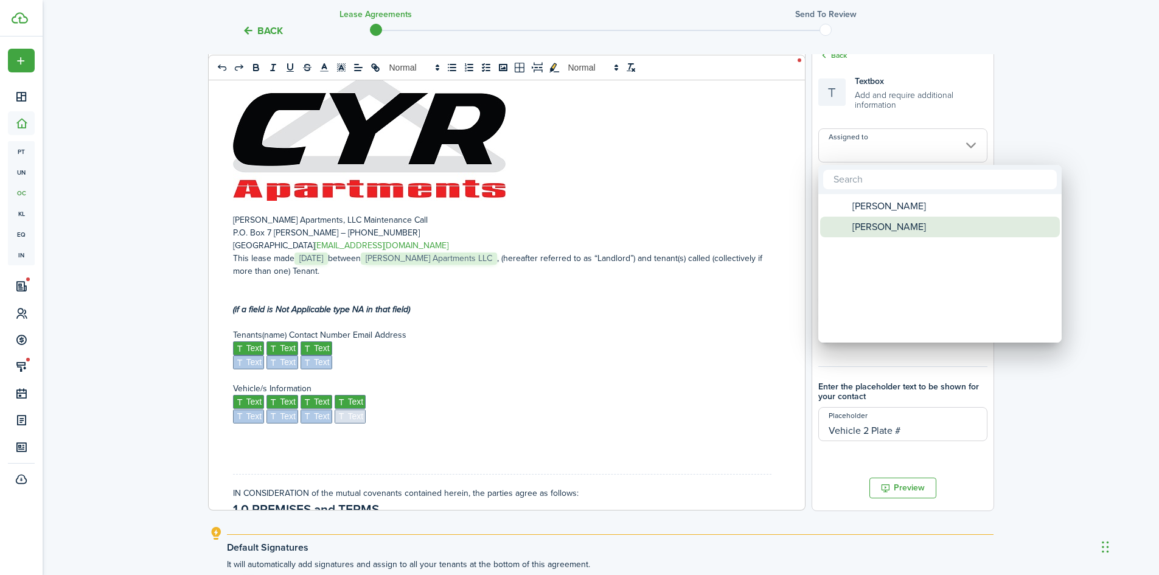
click at [862, 220] on span "[PERSON_NAME]" at bounding box center [889, 227] width 74 height 21
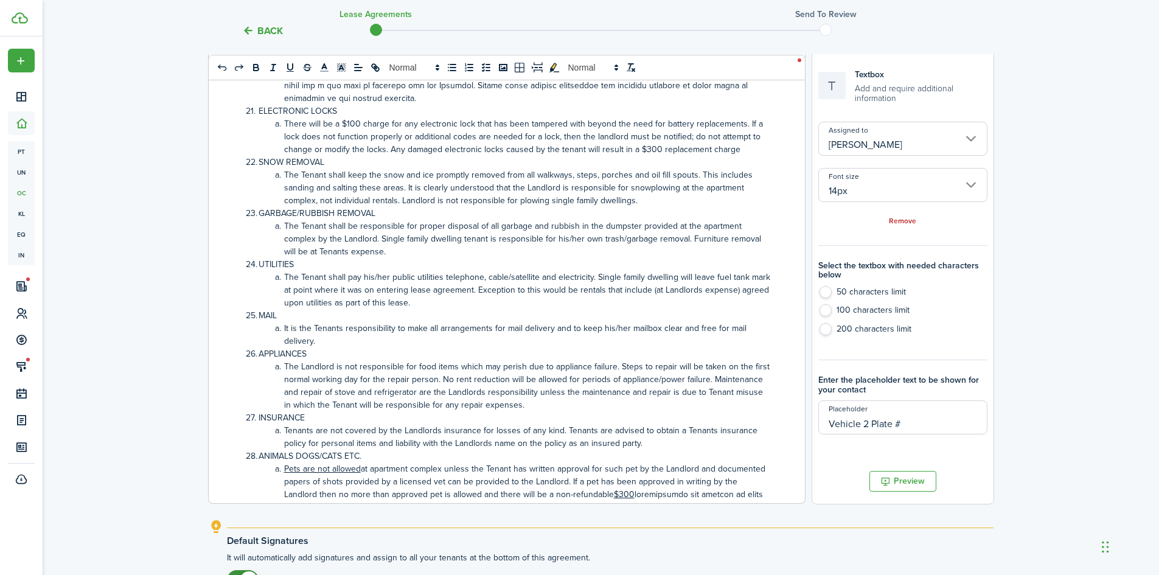
scroll to position [2178, 0]
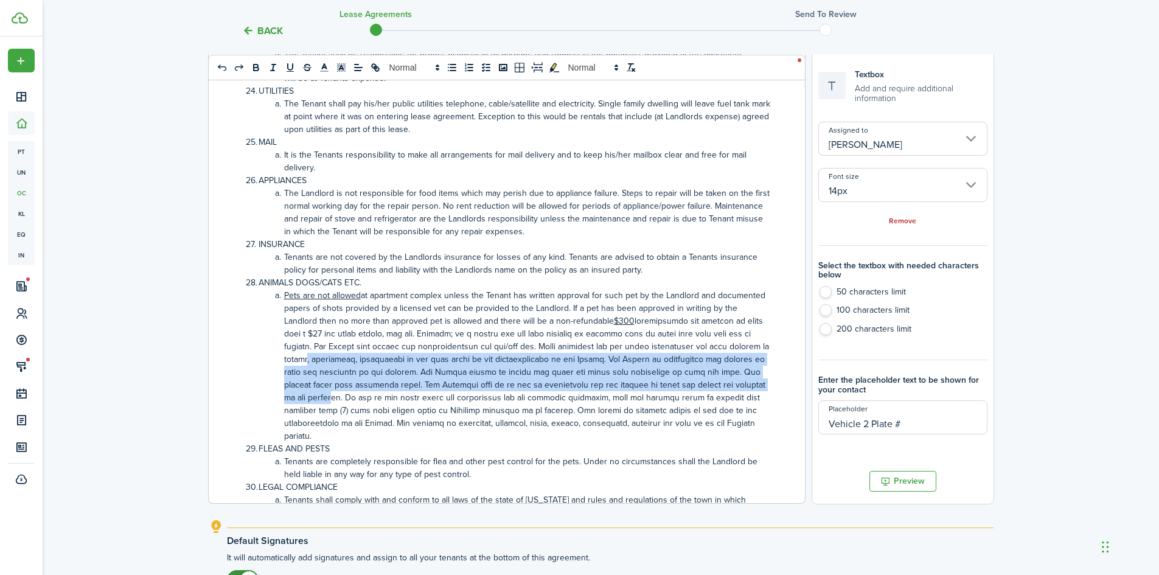
drag, startPoint x: 745, startPoint y: 330, endPoint x: 743, endPoint y: 366, distance: 35.4
click at [743, 366] on li "Pets are not allowed at apartment complex unless the Tenant has written approva…" at bounding box center [509, 365] width 526 height 153
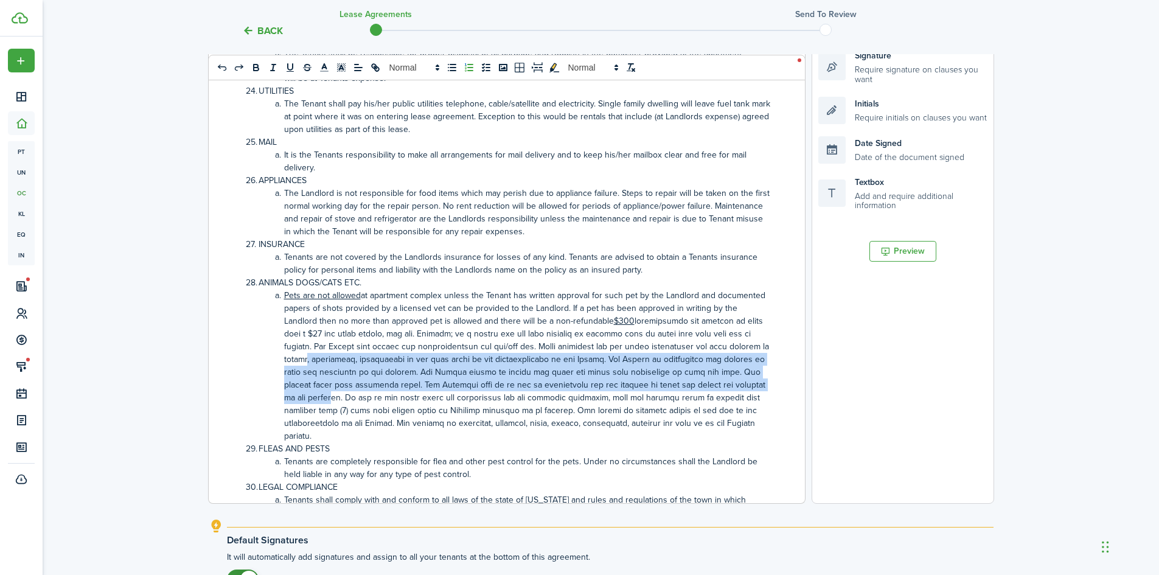
click at [743, 366] on li "Pets are not allowed at apartment complex unless the Tenant has written approva…" at bounding box center [509, 365] width 526 height 153
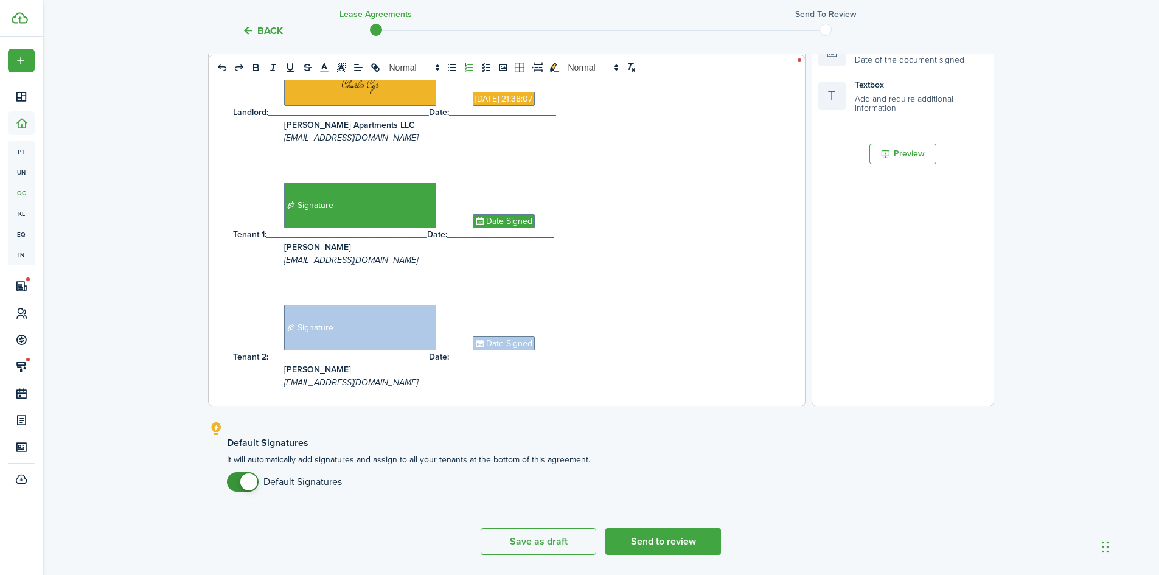
scroll to position [371, 0]
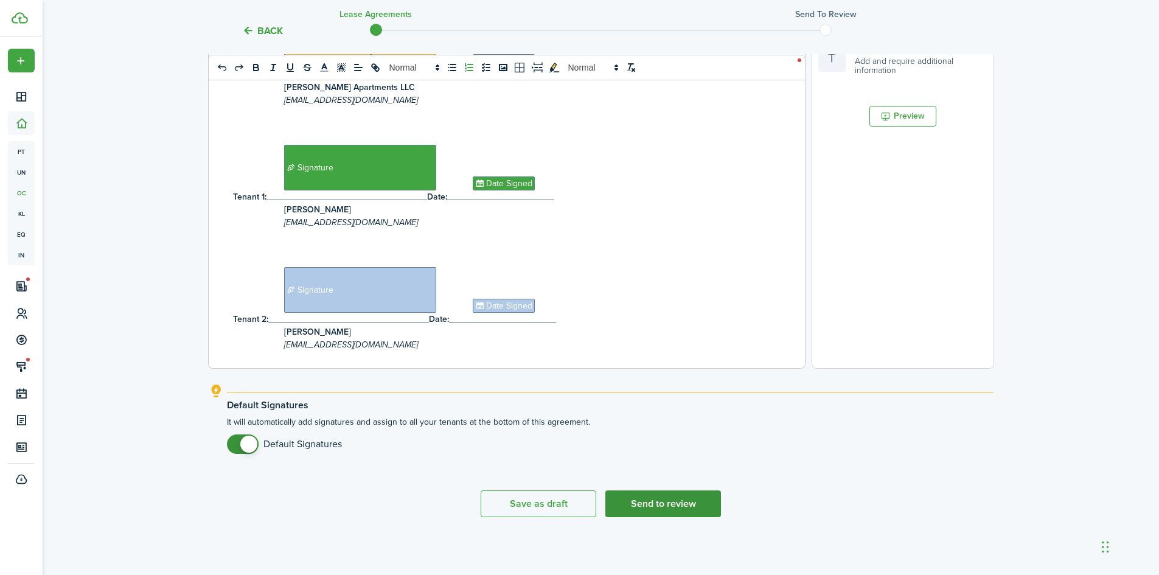
click at [652, 506] on button "Send to review" at bounding box center [663, 503] width 116 height 27
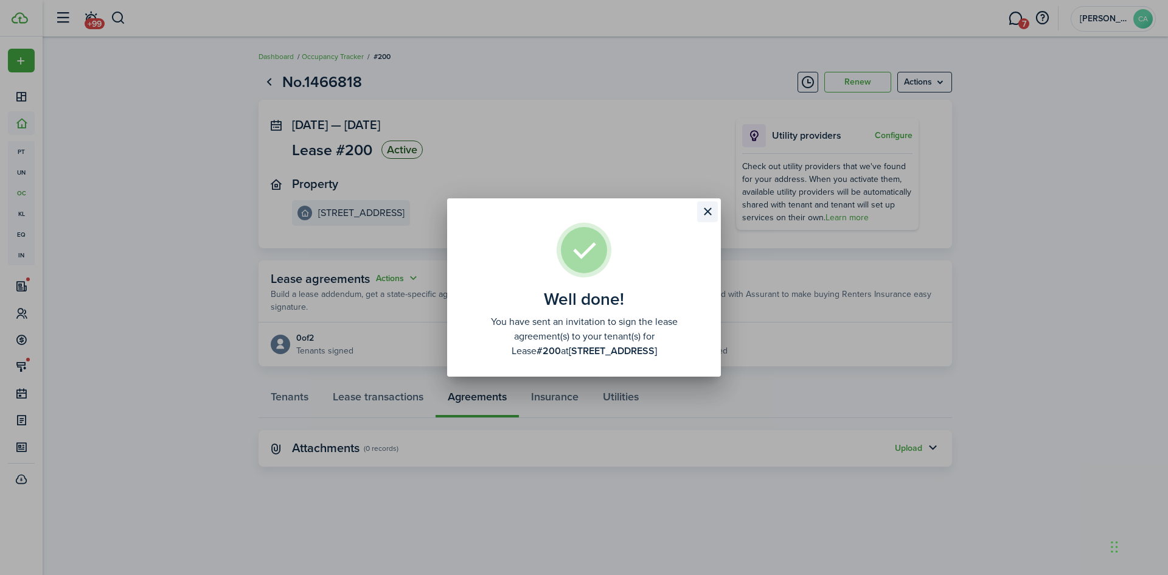
click at [706, 211] on button "Close modal" at bounding box center [707, 211] width 21 height 21
